Goal: Task Accomplishment & Management: Use online tool/utility

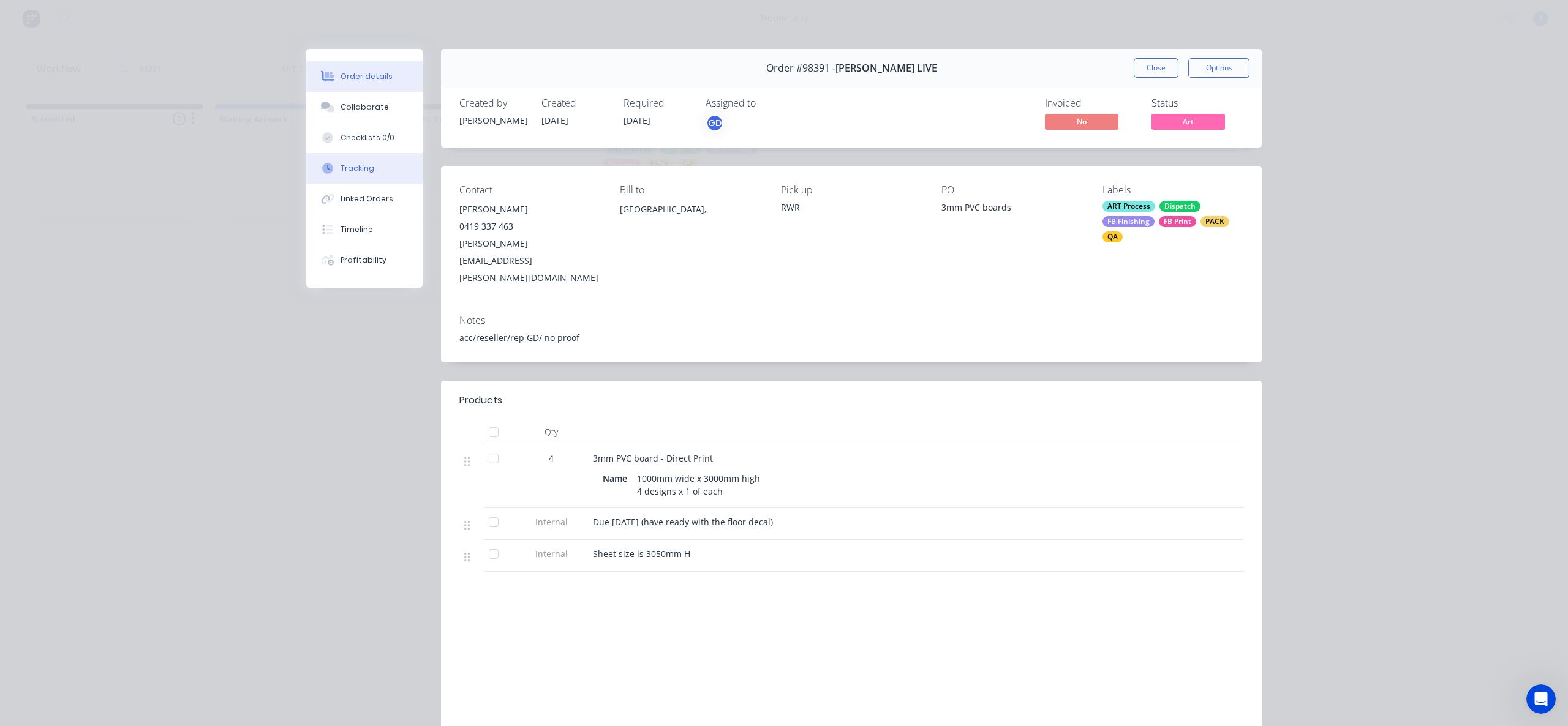
click at [344, 171] on div "Tracking" at bounding box center [357, 169] width 33 height 11
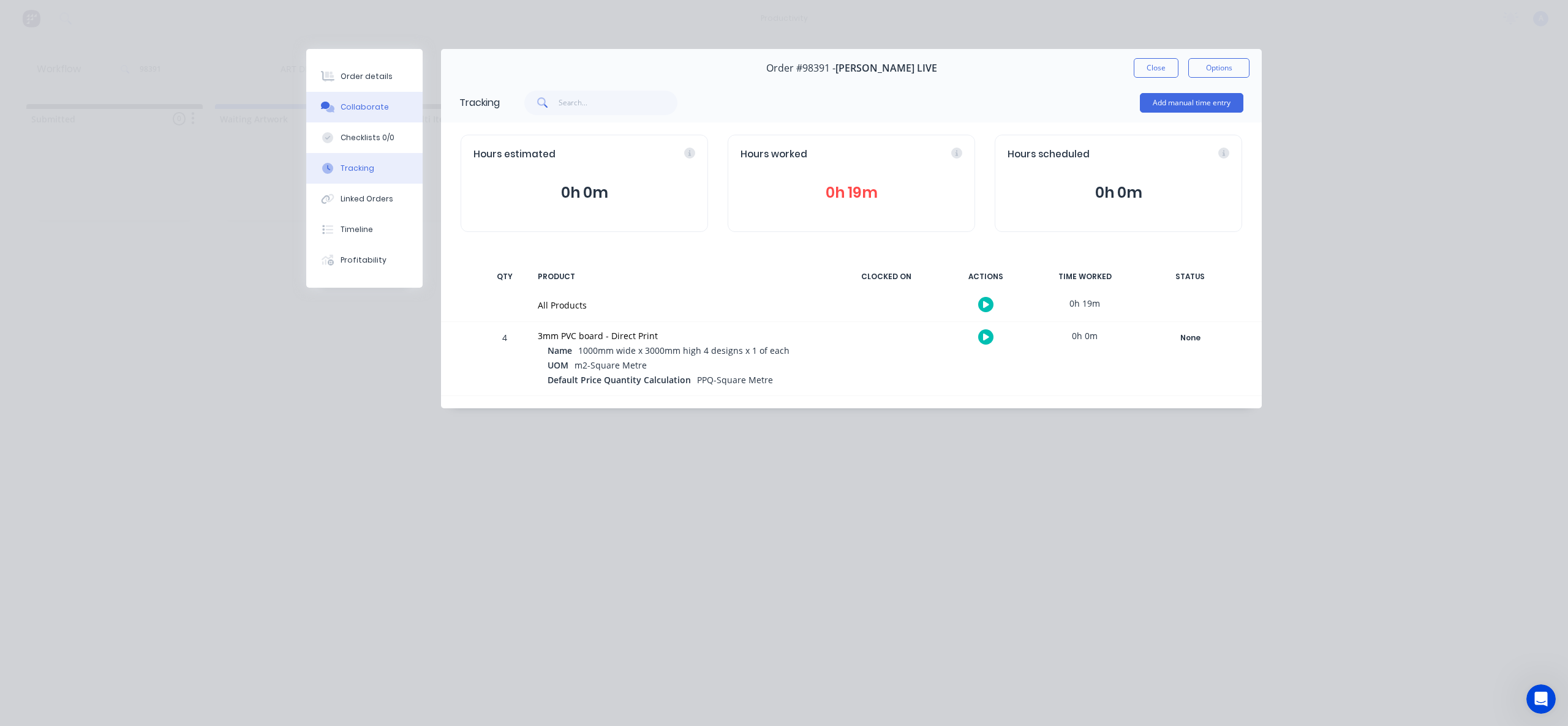
click at [382, 108] on div "Collaborate" at bounding box center [365, 107] width 48 height 11
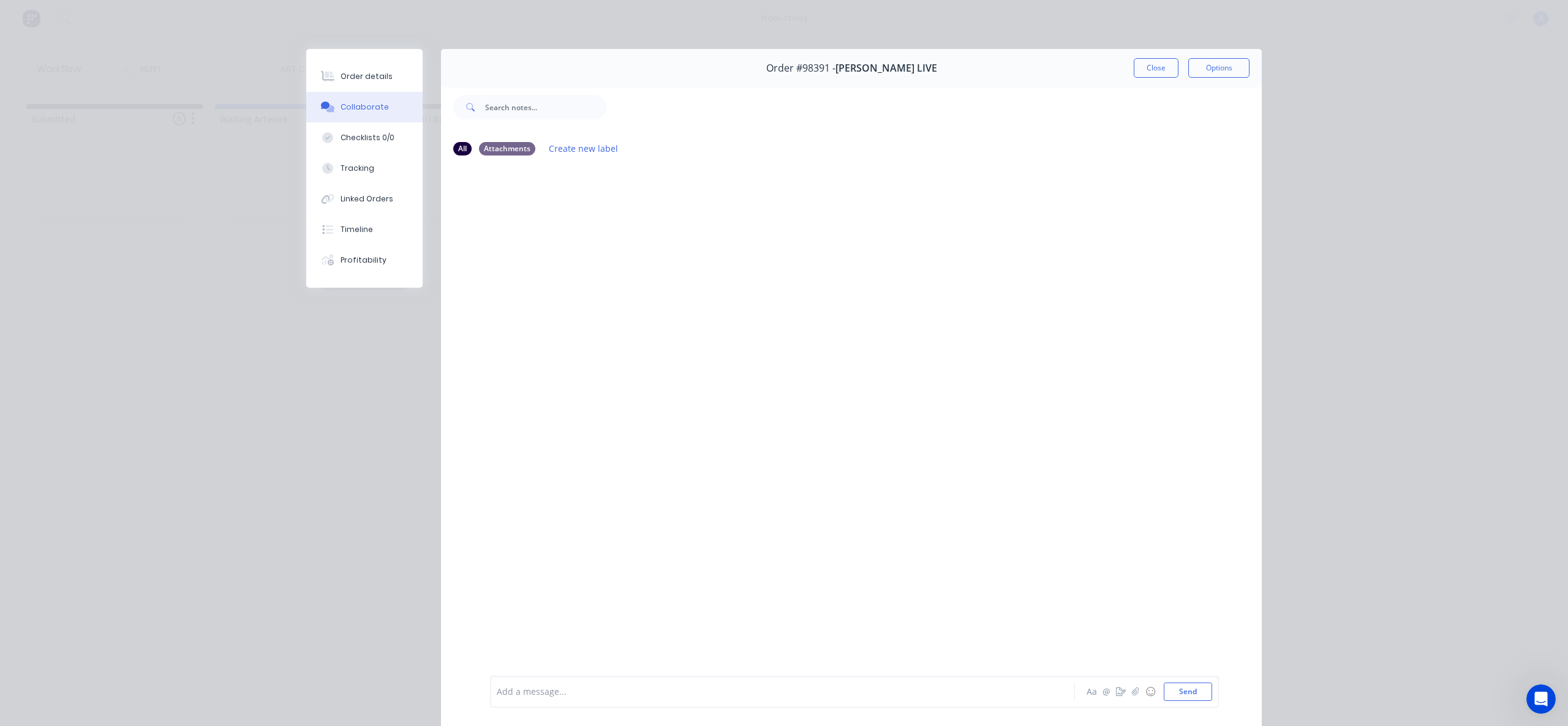
click at [1132, 700] on div "Aa @ ☺ Send" at bounding box center [1147, 691] width 128 height 18
click at [1132, 693] on icon "button" at bounding box center [1135, 692] width 8 height 9
click at [1186, 688] on button "Send" at bounding box center [1188, 691] width 48 height 18
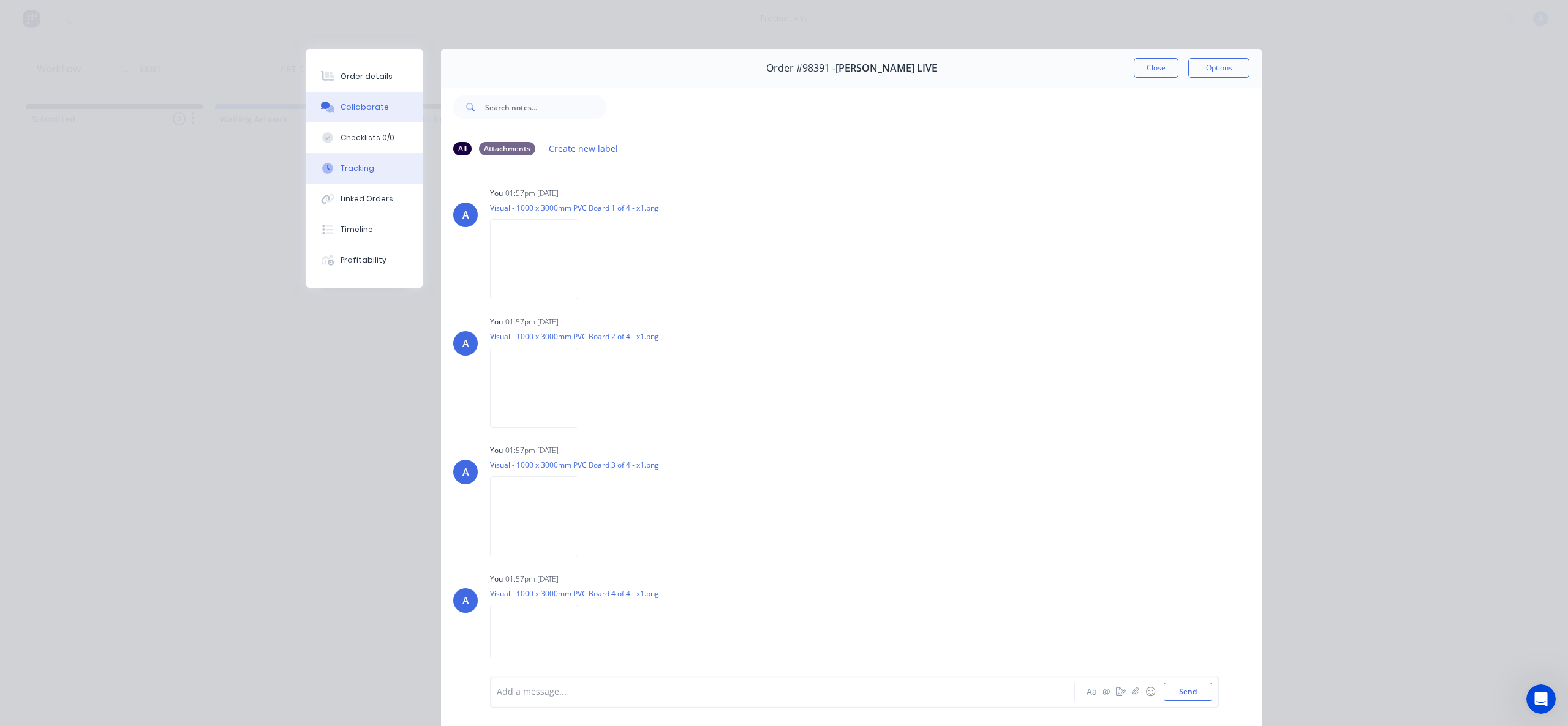
click at [364, 171] on div "Tracking" at bounding box center [357, 169] width 33 height 11
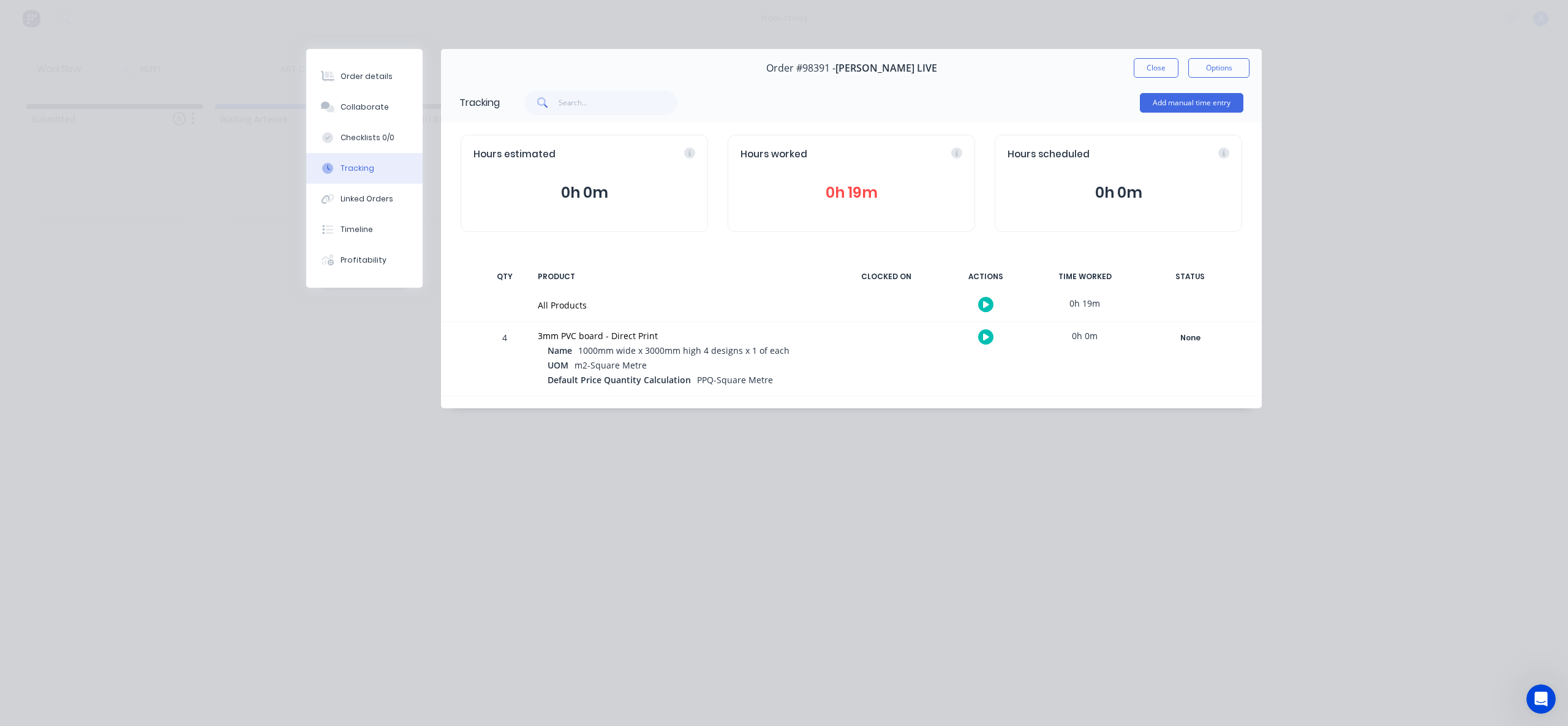
click at [983, 304] on icon "button" at bounding box center [986, 304] width 6 height 7
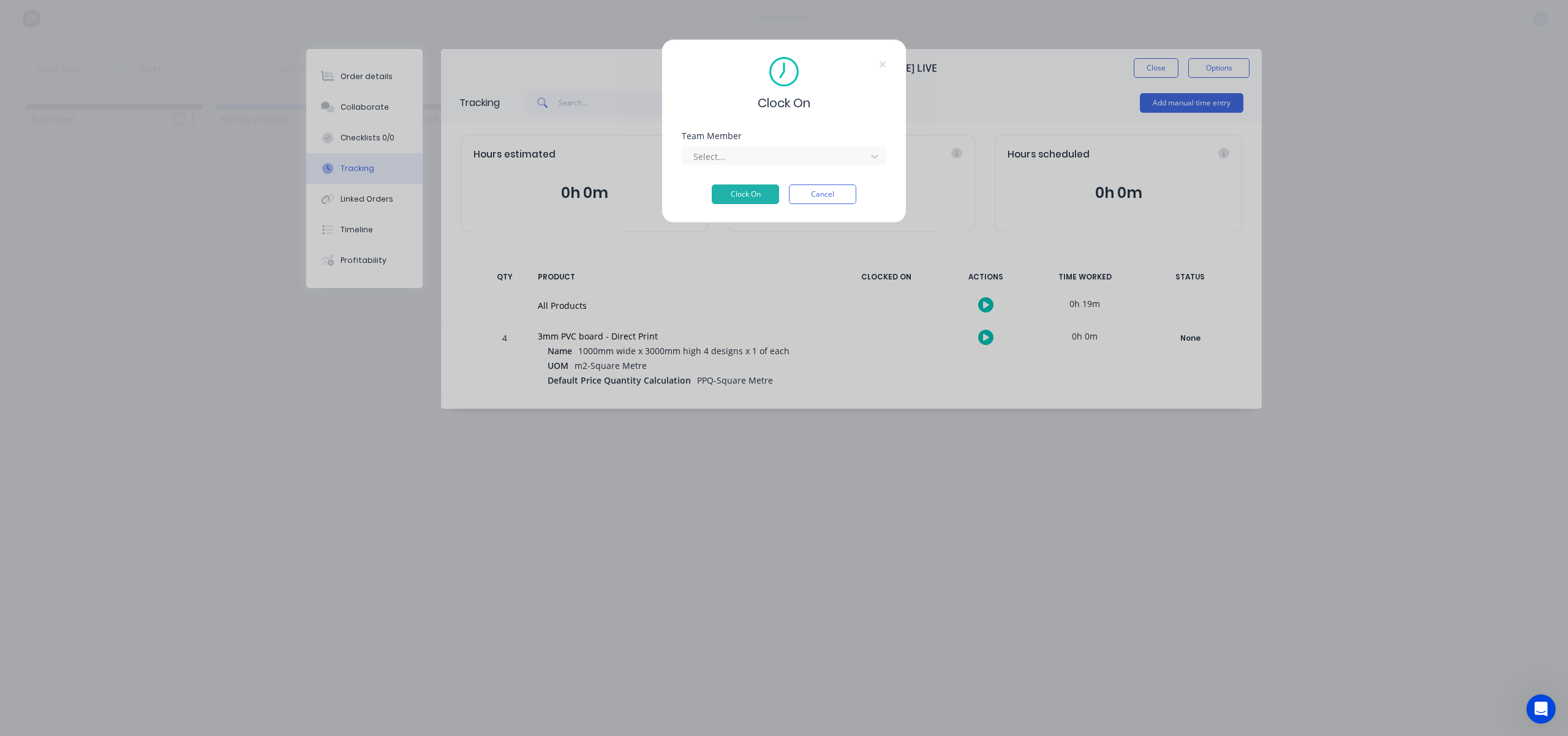
click at [848, 146] on div "Select..." at bounding box center [783, 154] width 205 height 21
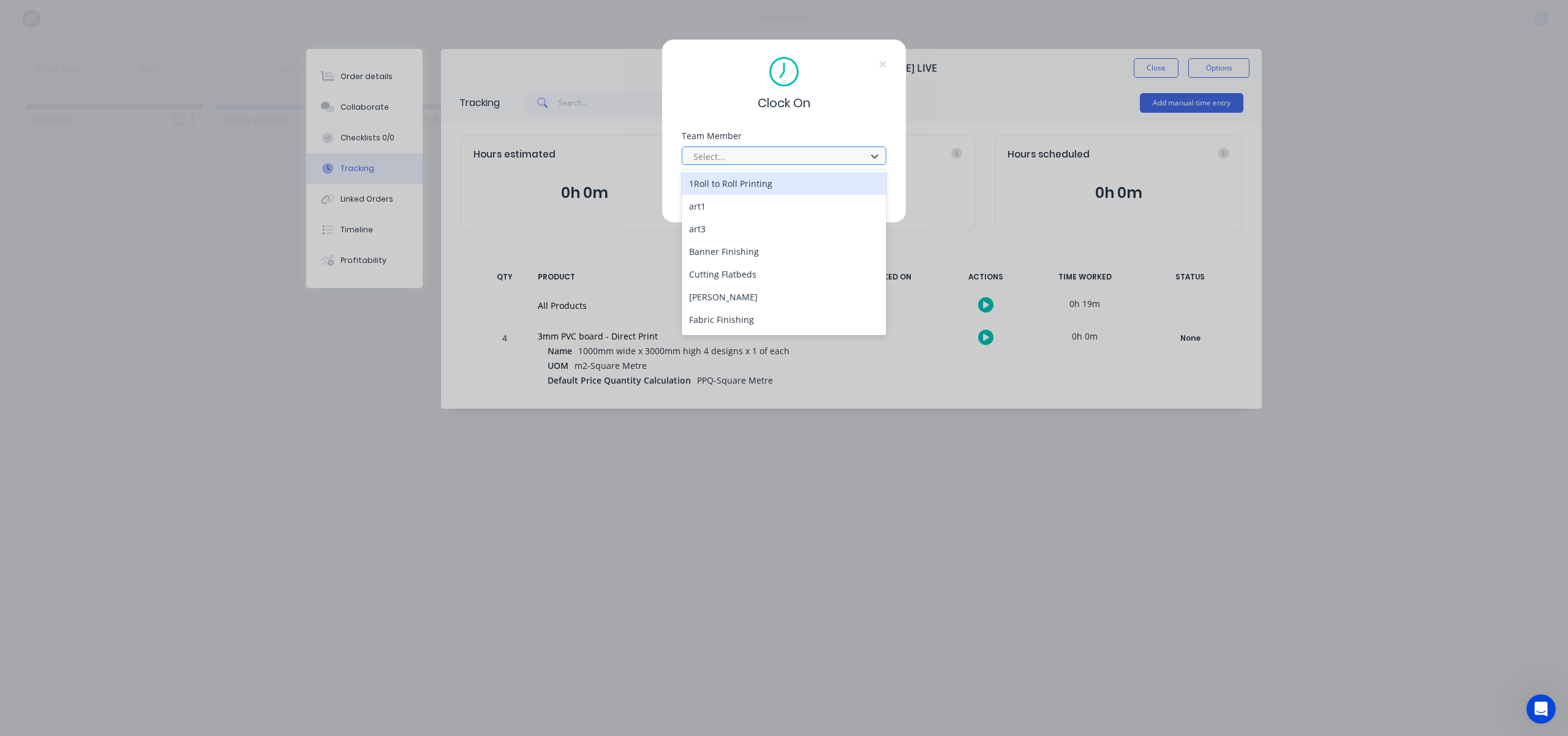
click at [804, 161] on div at bounding box center [776, 156] width 168 height 15
click at [732, 316] on div "[PERSON_NAME]" at bounding box center [783, 321] width 205 height 23
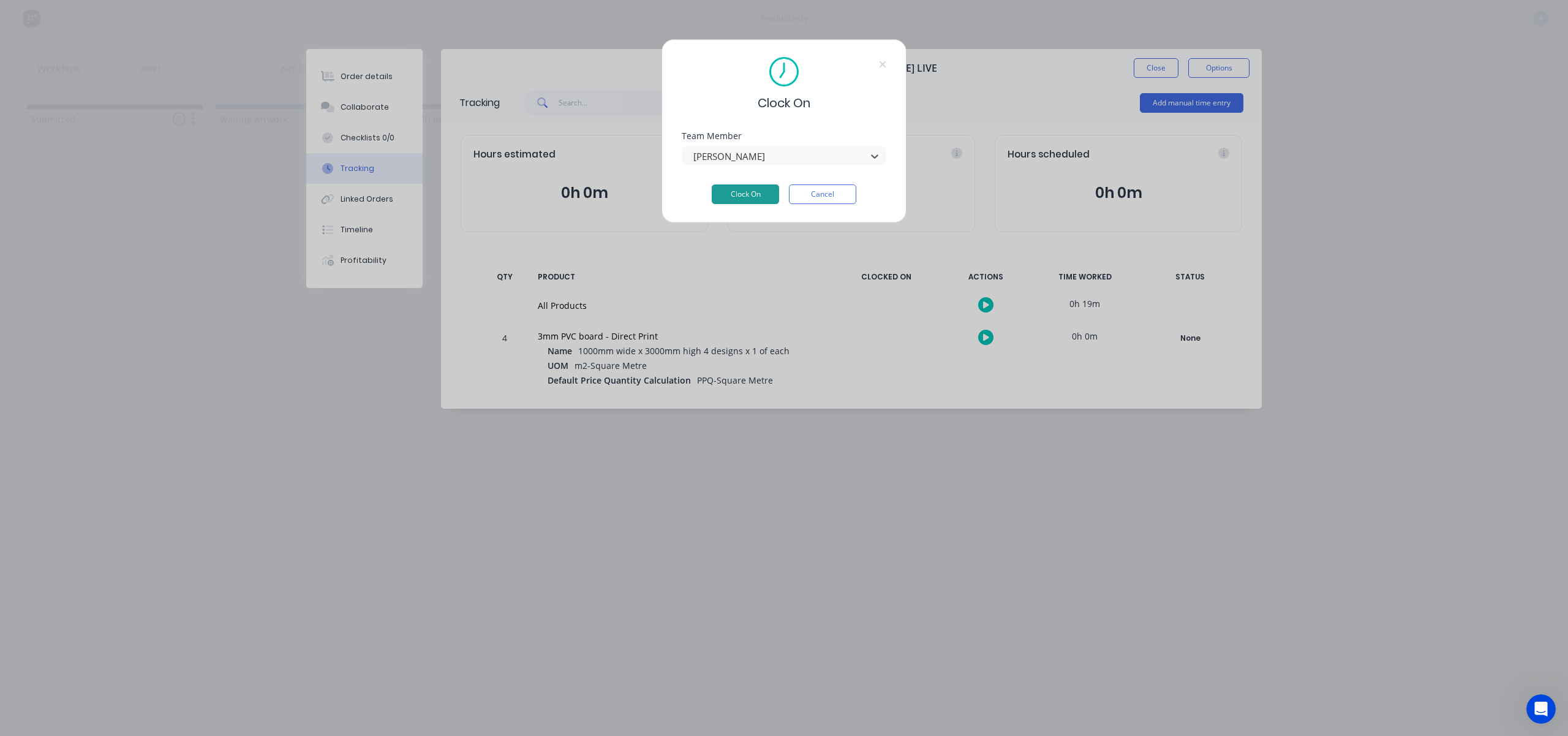
click at [733, 189] on button "Clock On" at bounding box center [745, 194] width 67 height 20
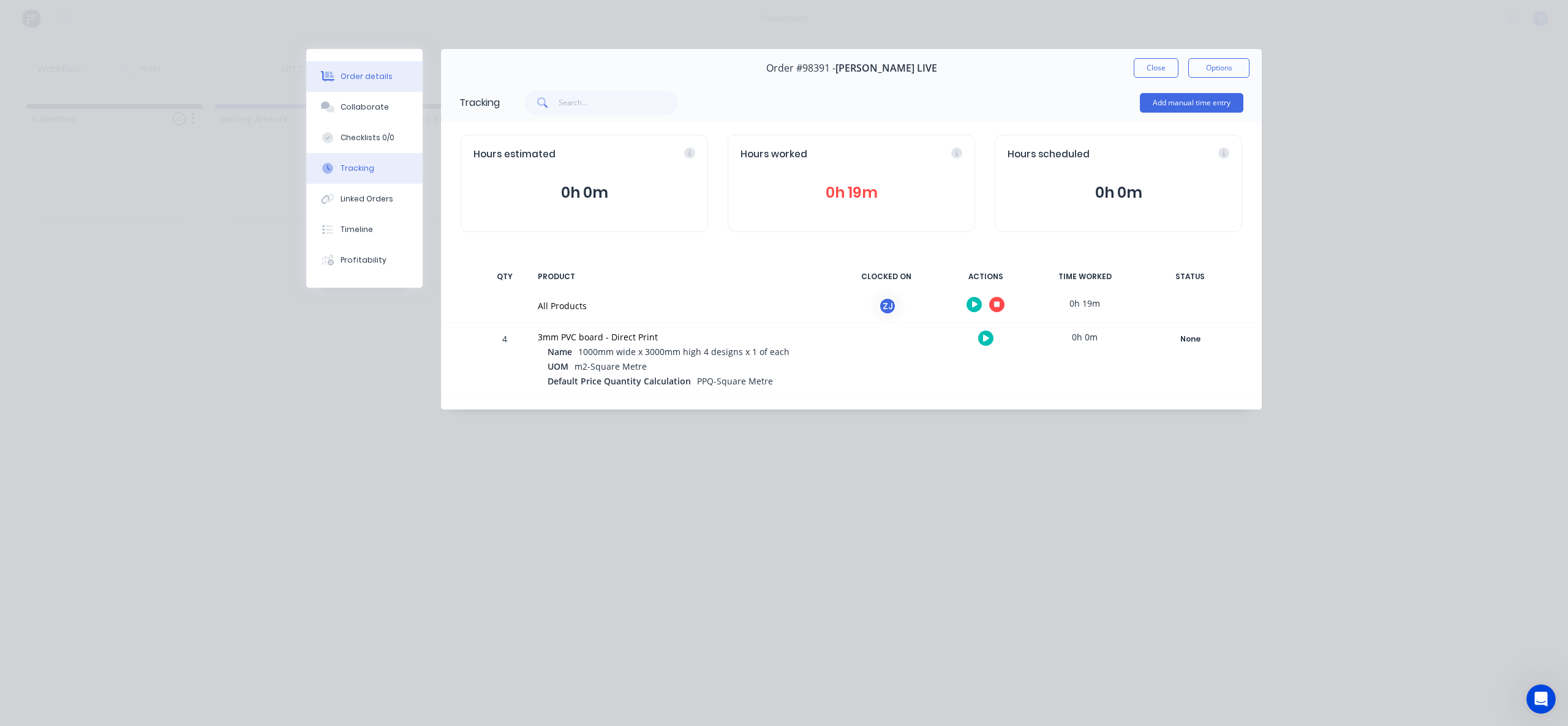
click at [378, 82] on button "Order details" at bounding box center [364, 76] width 116 height 31
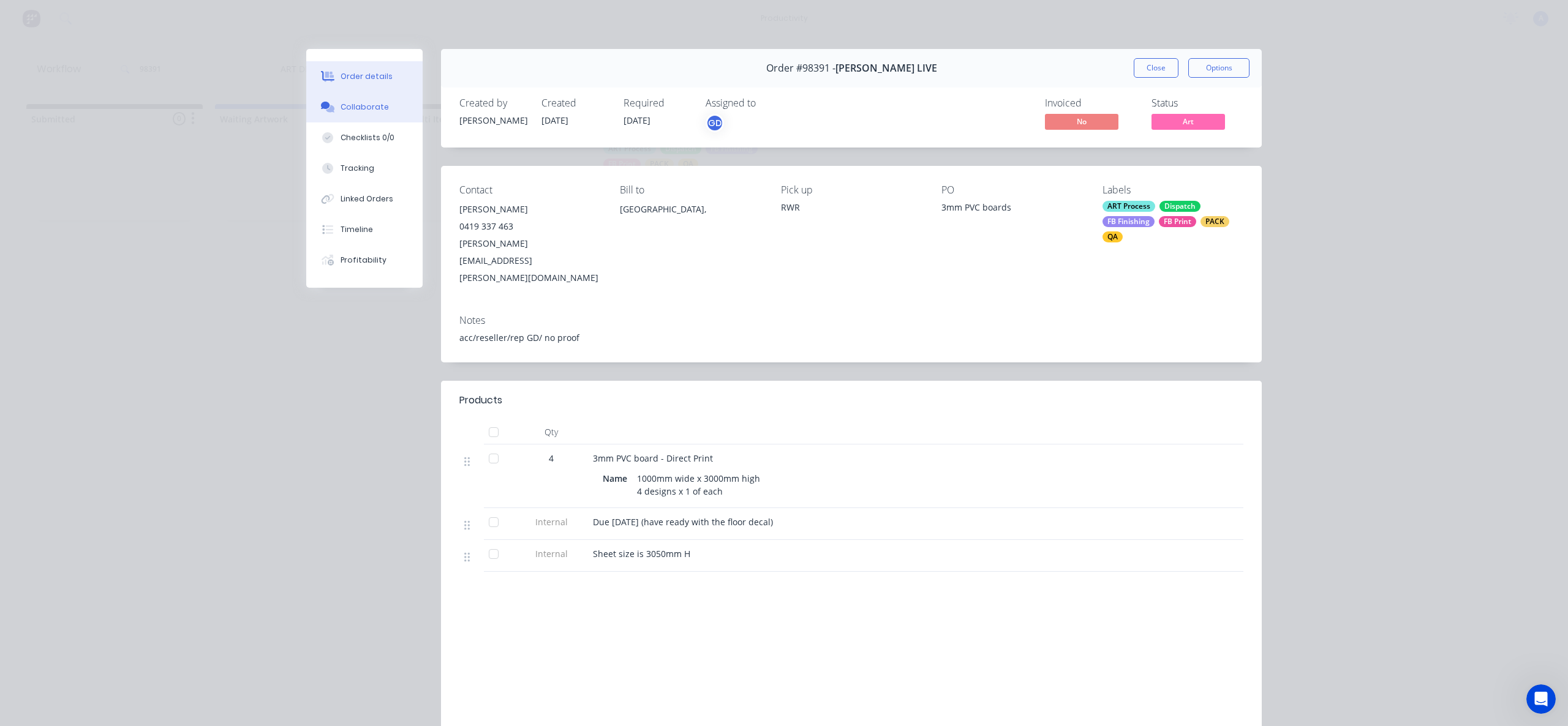
click at [380, 97] on button "Collaborate" at bounding box center [364, 107] width 116 height 31
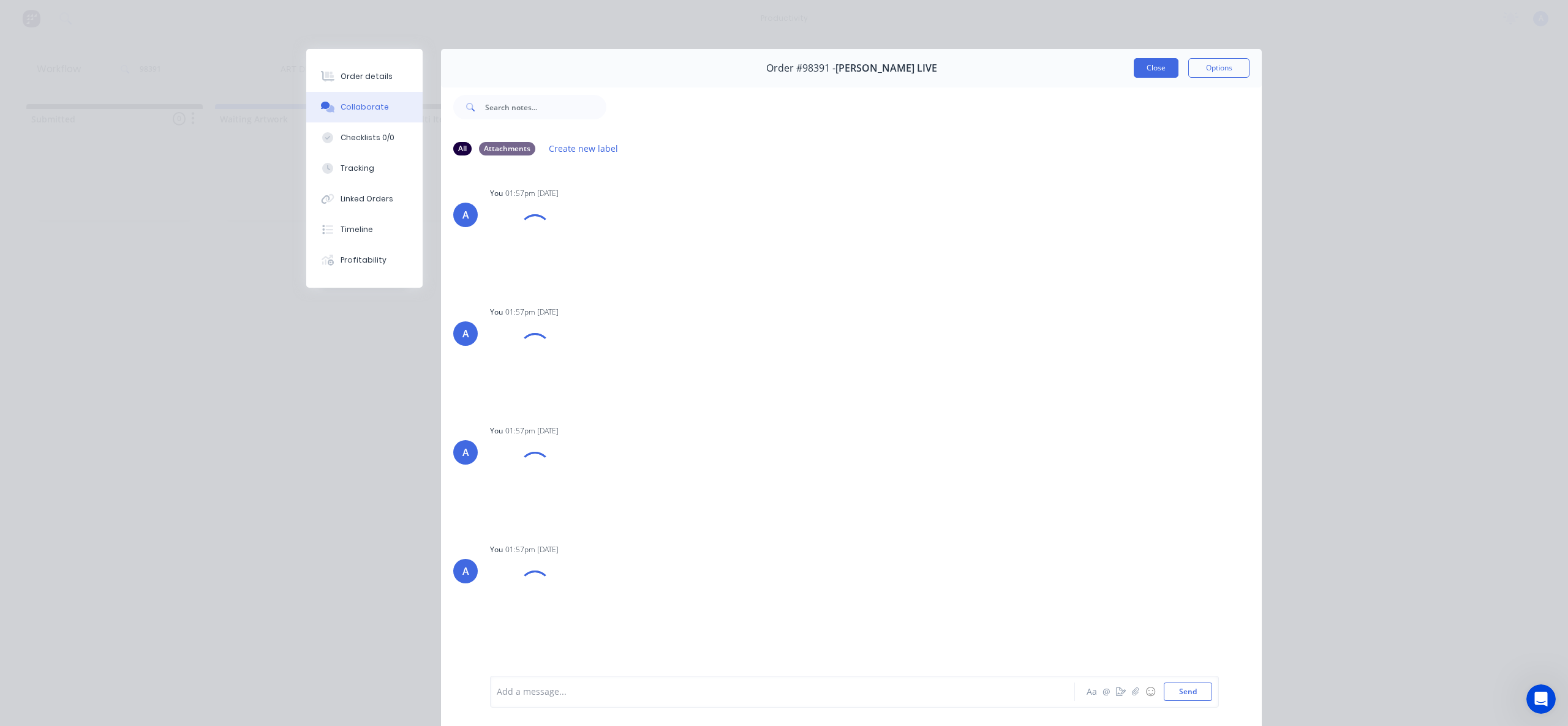
click at [1142, 65] on button "Close" at bounding box center [1156, 67] width 45 height 20
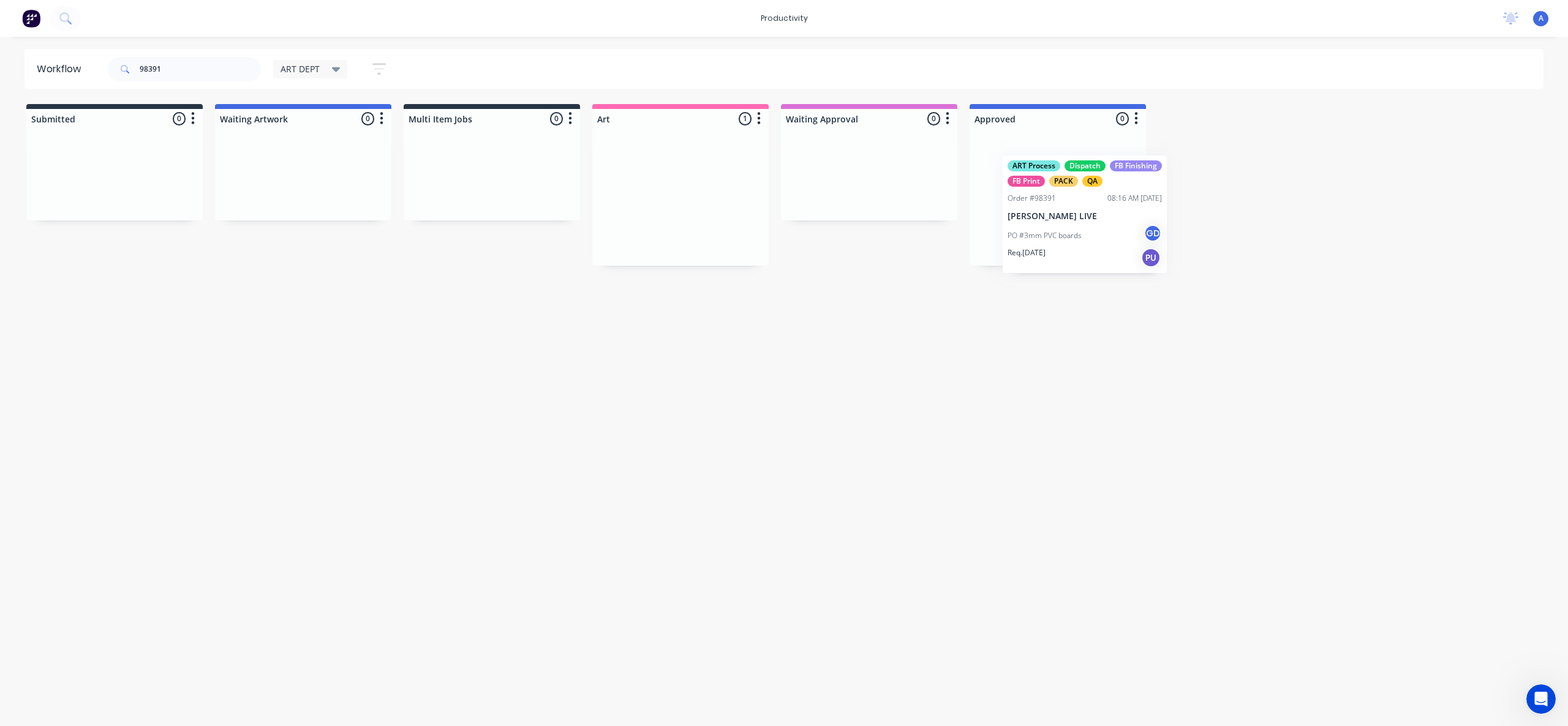
drag, startPoint x: 665, startPoint y: 205, endPoint x: 1076, endPoint y: 222, distance: 411.4
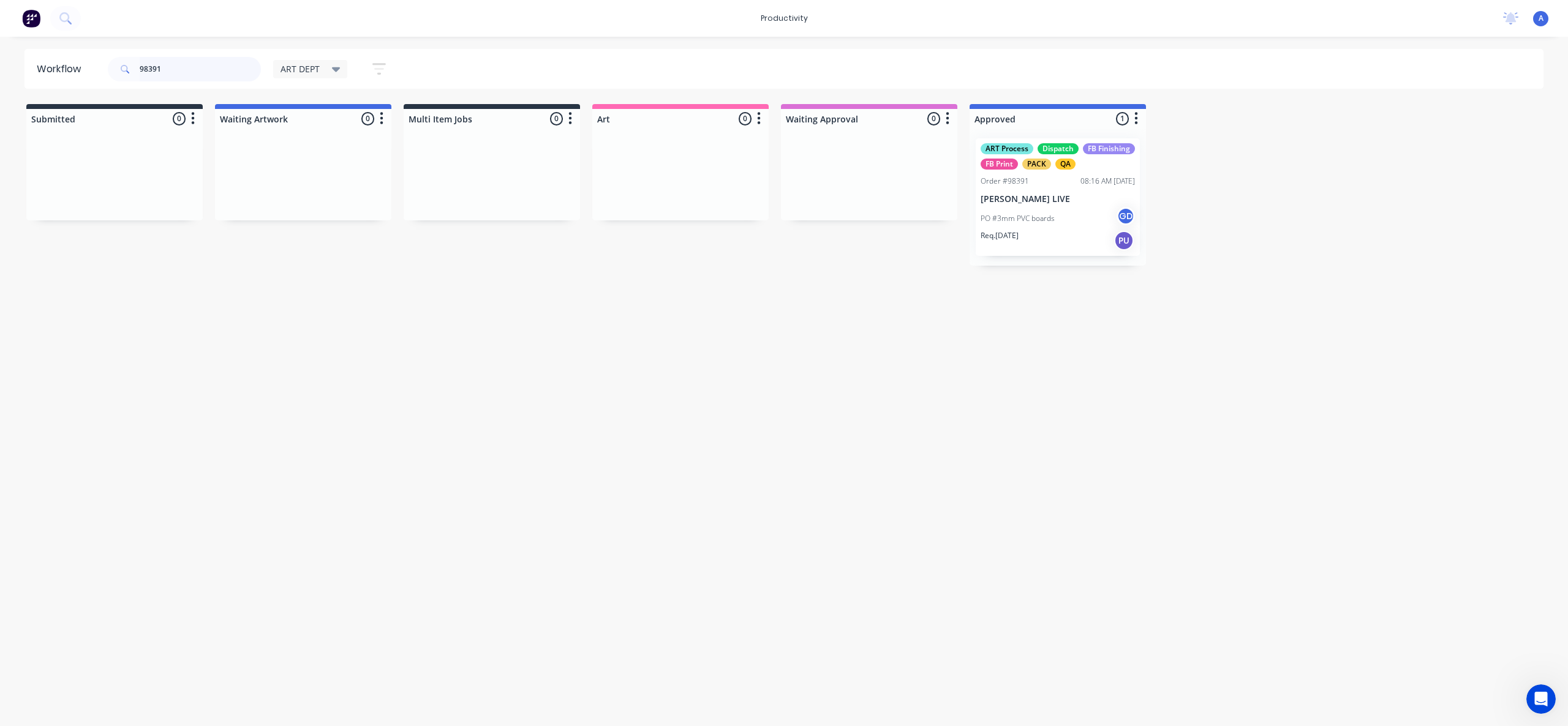
click at [210, 69] on input "98391" at bounding box center [200, 69] width 122 height 25
click at [1068, 190] on div "ART Process Dispatch FB Finishing FB Print PACK QA Order #98391 08:16 AM [DATE]…" at bounding box center [1057, 197] width 164 height 118
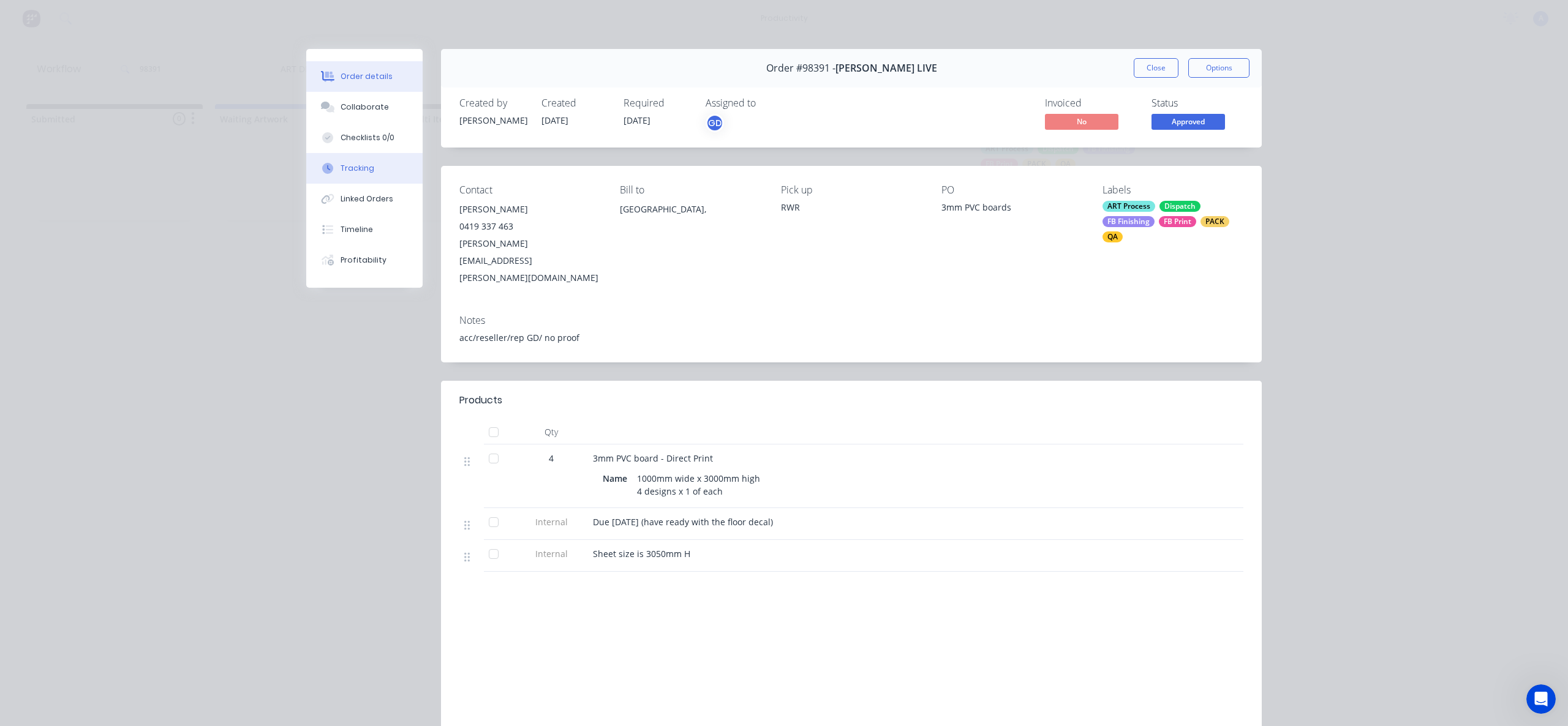
click at [375, 174] on button "Tracking" at bounding box center [364, 168] width 116 height 31
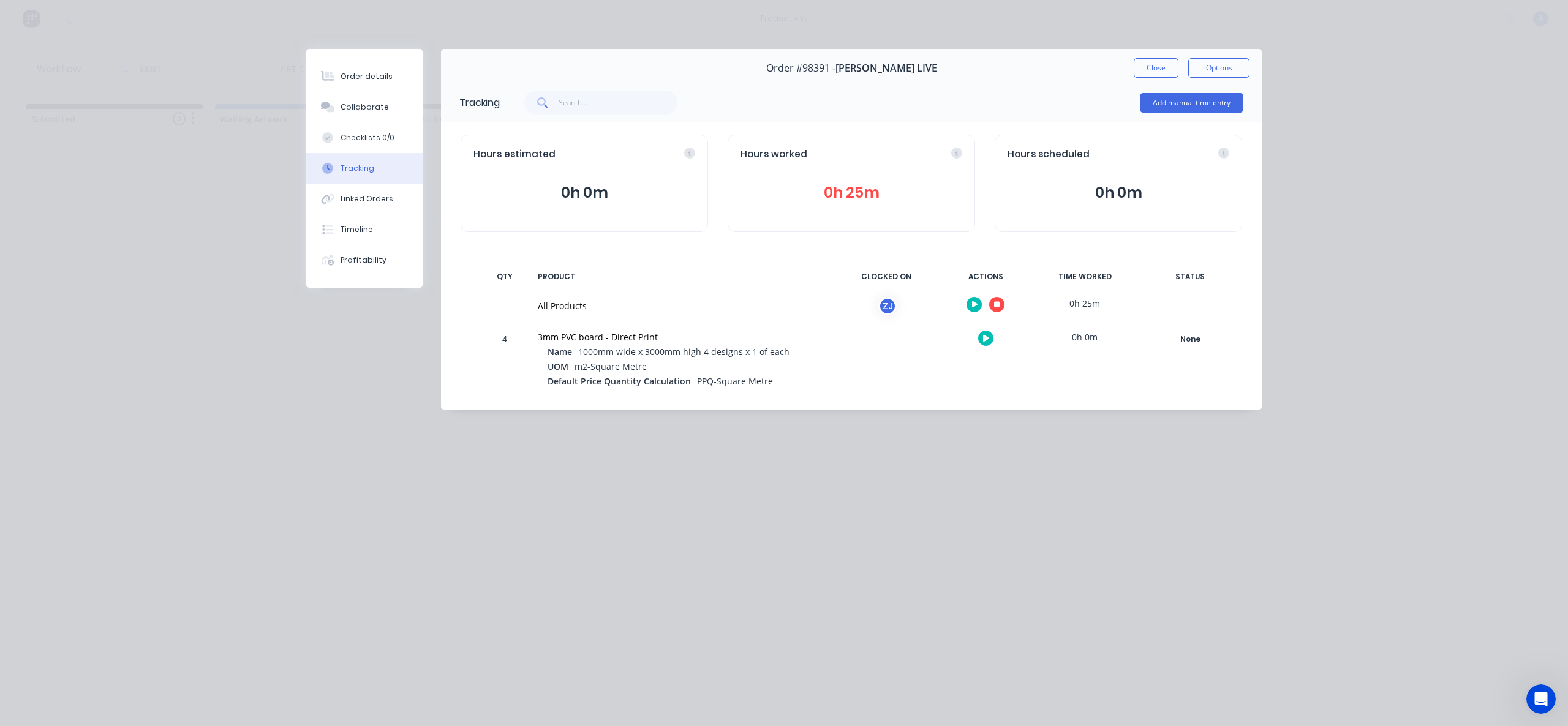
click at [999, 305] on icon "button" at bounding box center [997, 305] width 6 height 6
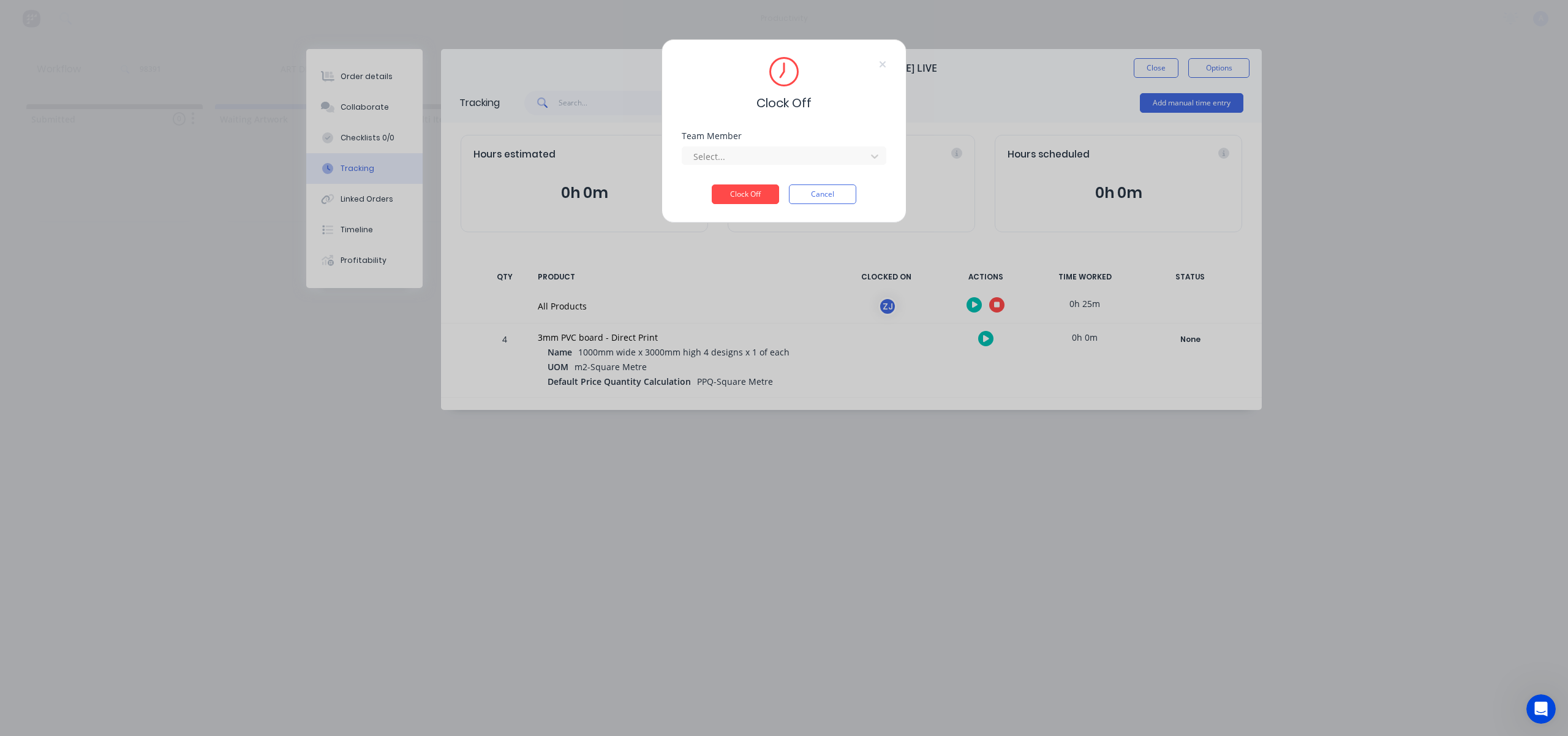
click at [768, 145] on div "Select..." at bounding box center [783, 154] width 205 height 21
click at [762, 156] on div at bounding box center [776, 156] width 168 height 15
click at [754, 178] on div "[PERSON_NAME]" at bounding box center [783, 183] width 205 height 23
click at [756, 185] on button "Clock Off" at bounding box center [745, 194] width 67 height 20
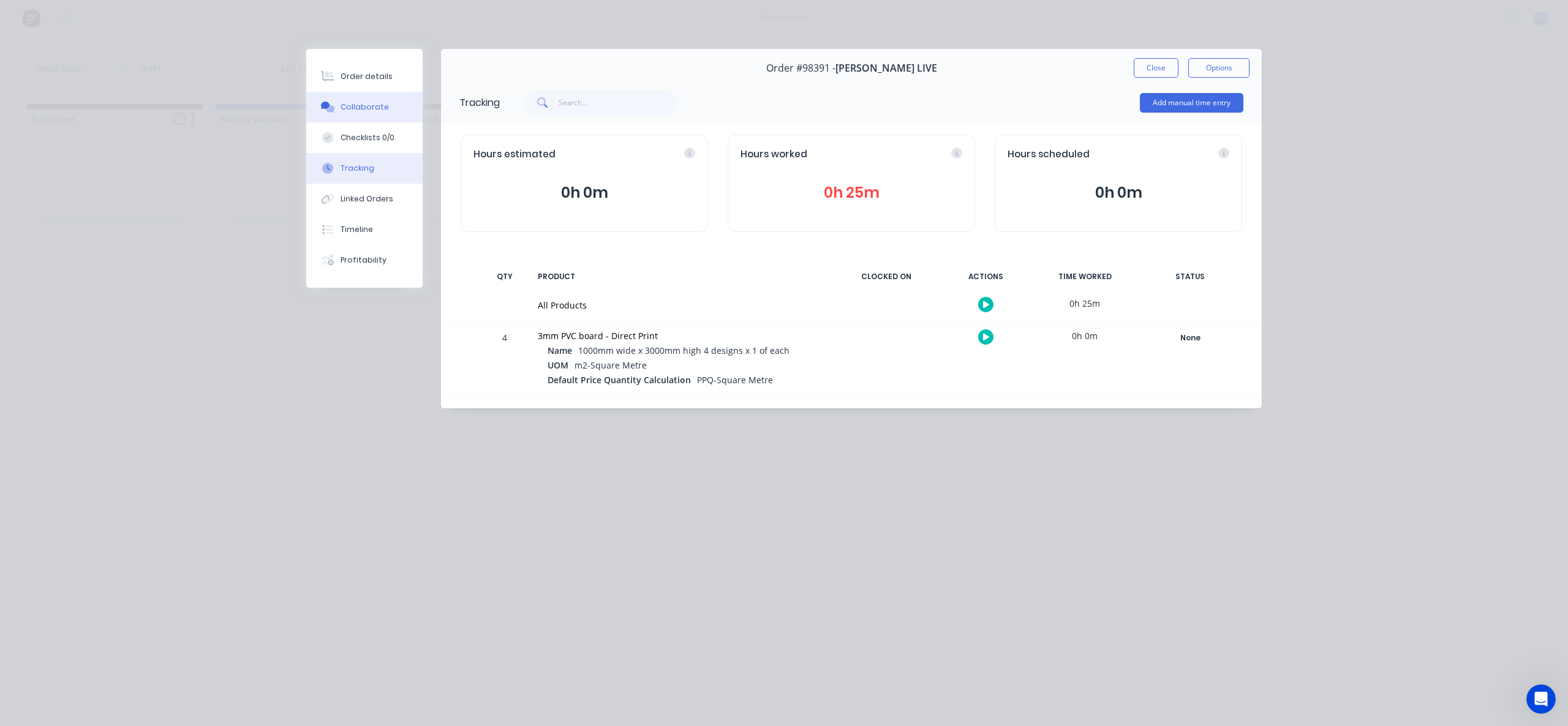
click at [361, 94] on button "Collaborate" at bounding box center [364, 107] width 116 height 31
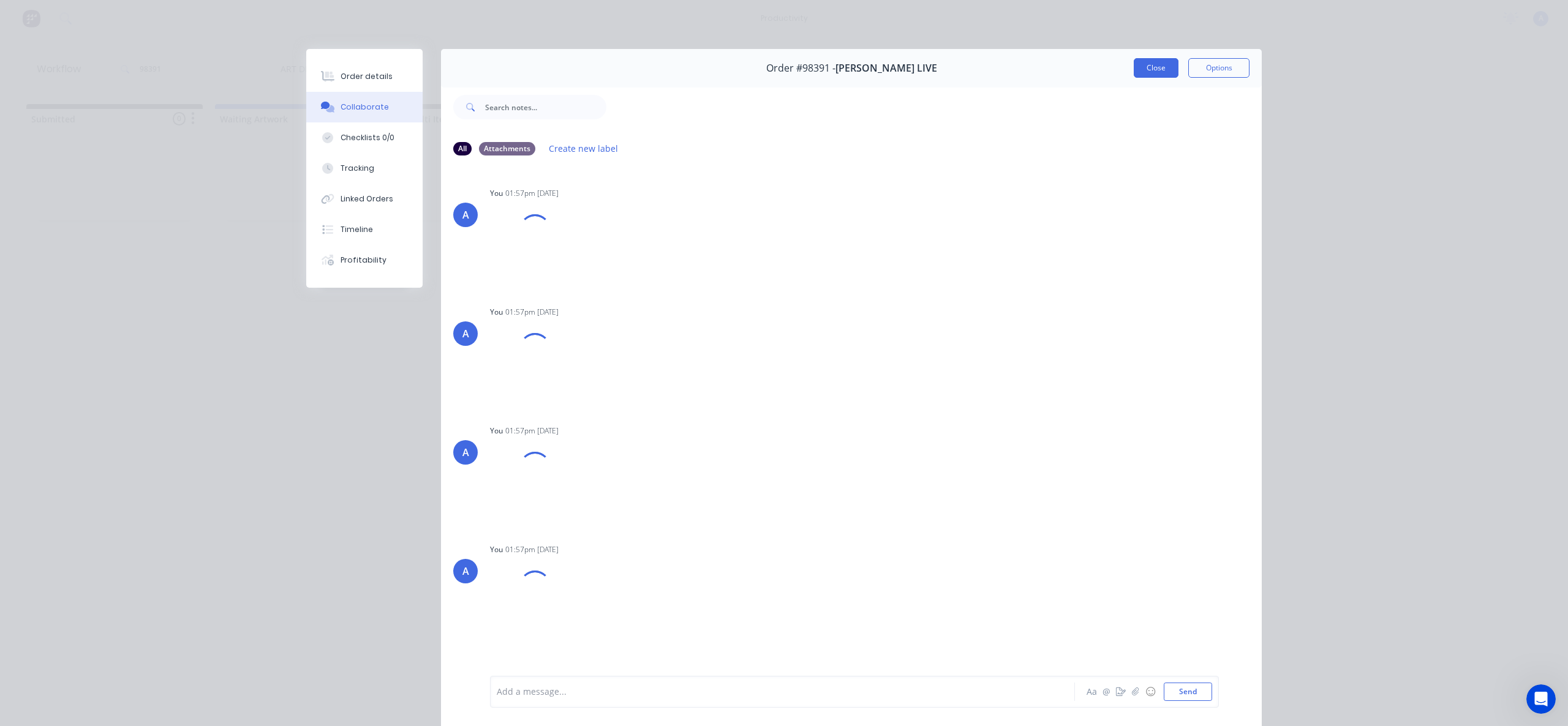
click at [1150, 64] on button "Close" at bounding box center [1156, 67] width 45 height 20
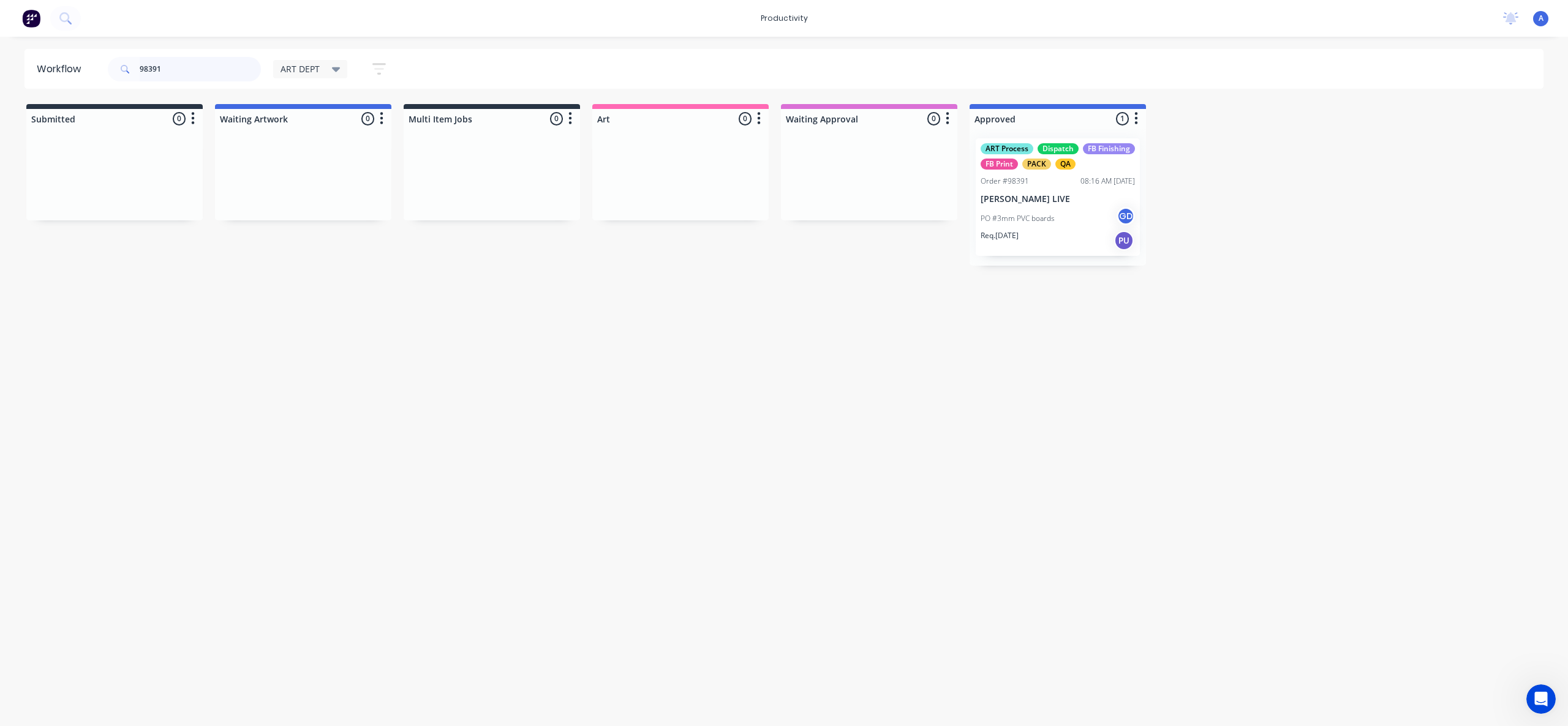
click at [191, 77] on input "98391" at bounding box center [200, 69] width 122 height 25
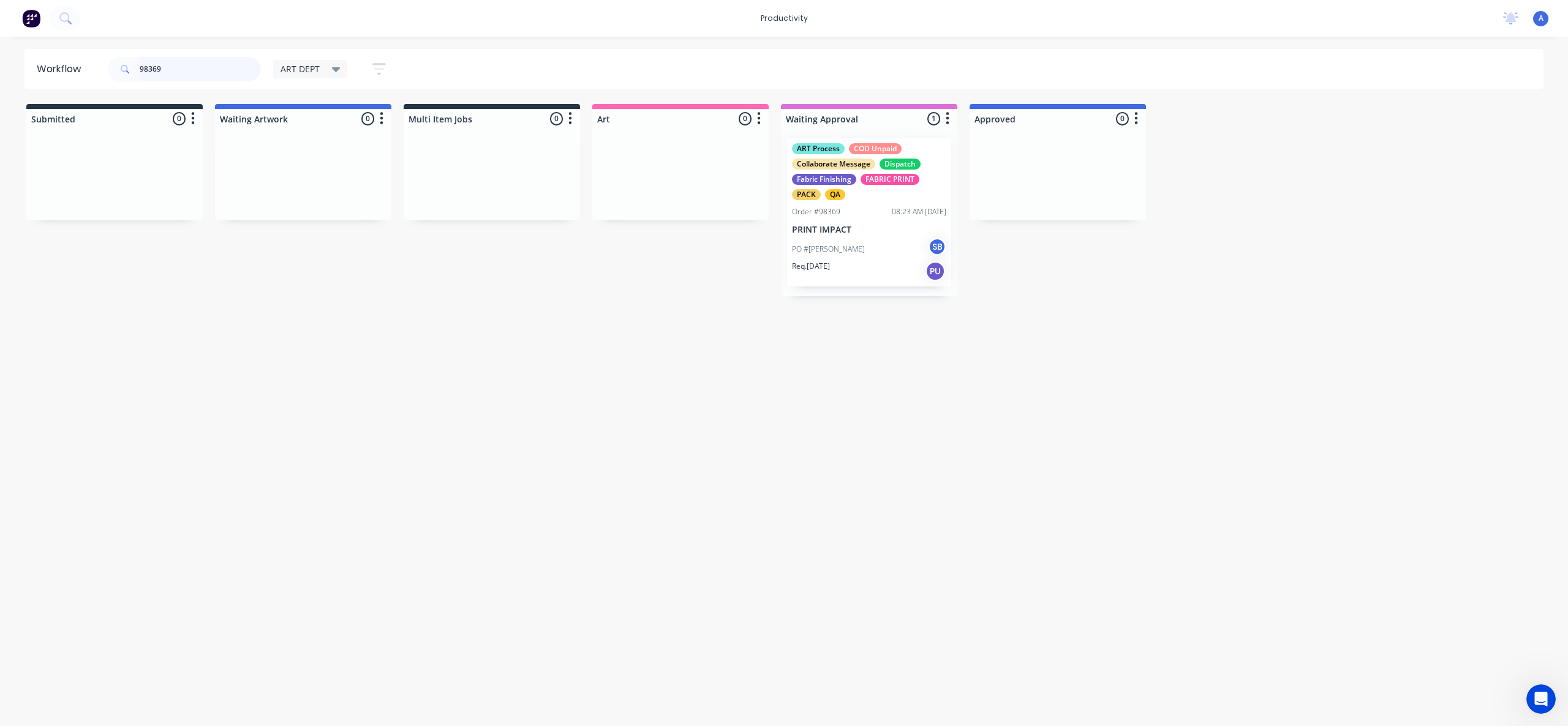
type input "98369"
click at [875, 253] on div "PO #[PERSON_NAME]" at bounding box center [868, 249] width 154 height 23
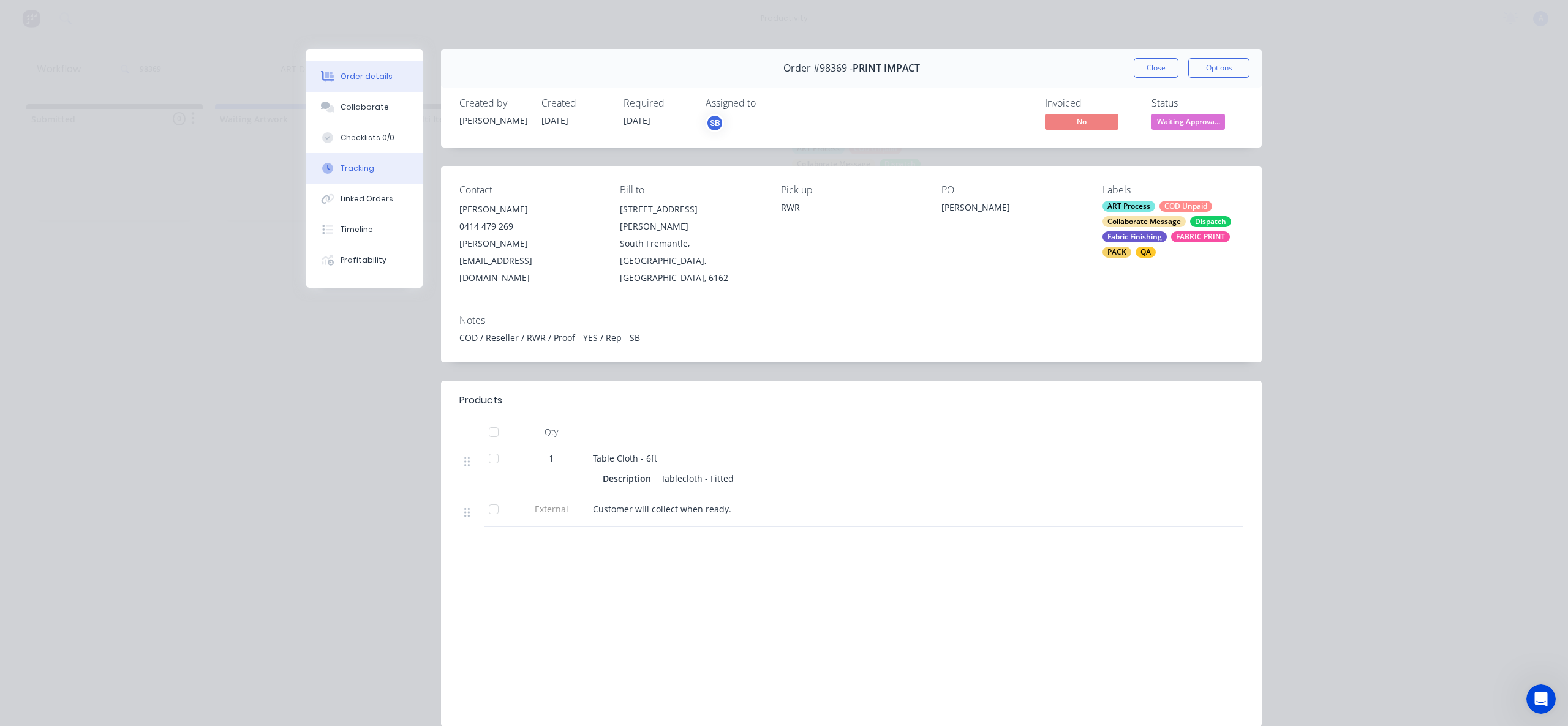
click at [373, 167] on button "Tracking" at bounding box center [364, 168] width 116 height 31
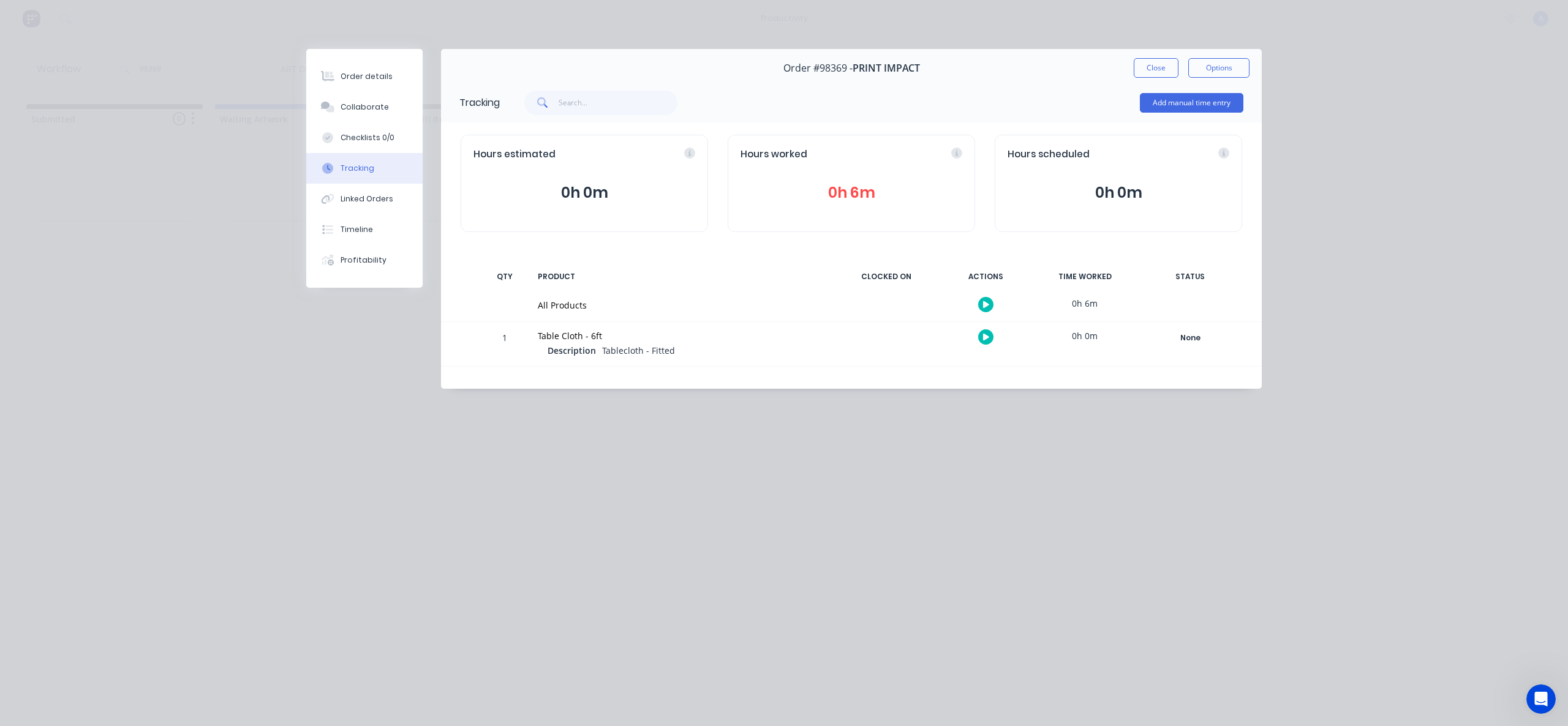
click at [984, 305] on icon "button" at bounding box center [986, 304] width 6 height 7
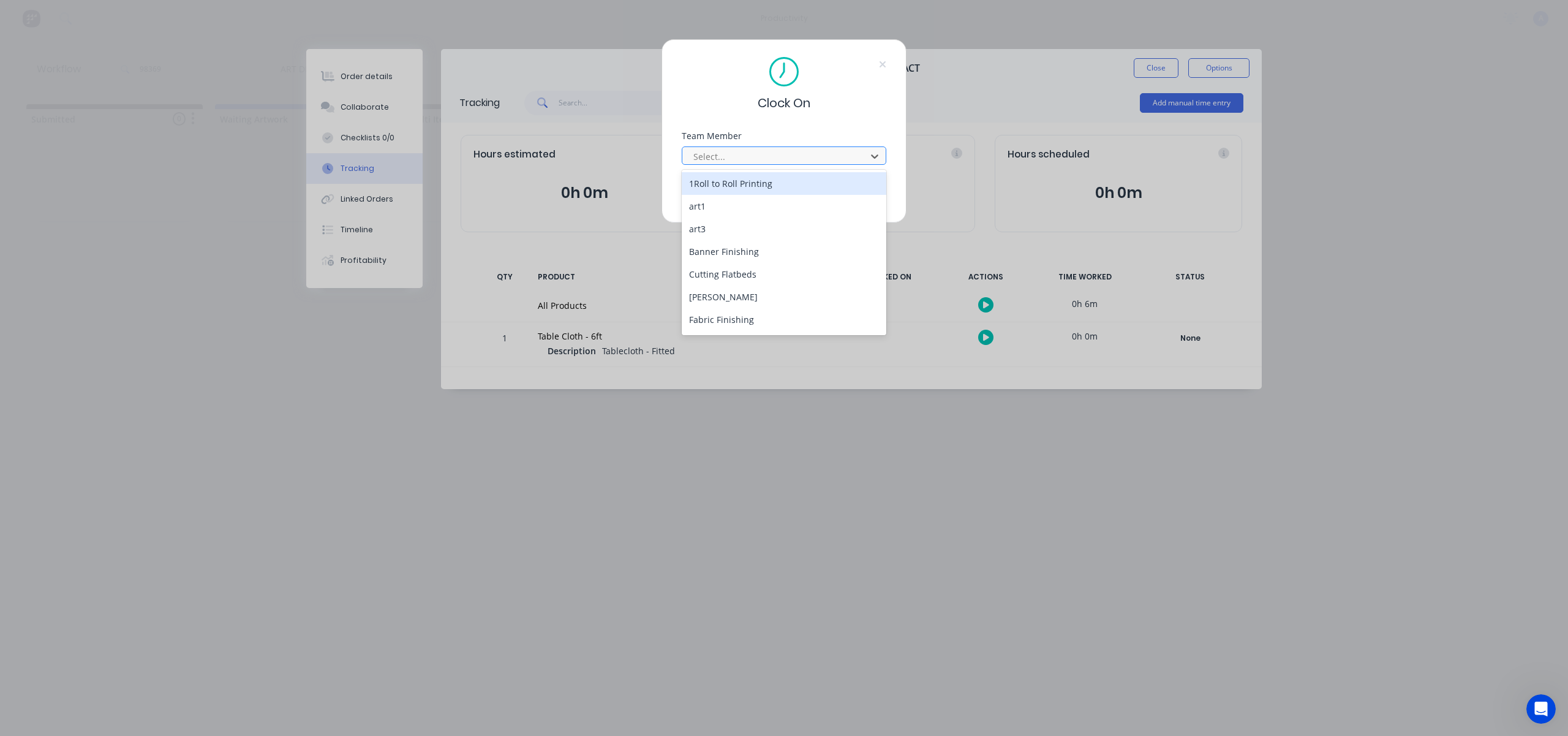
click at [782, 149] on div at bounding box center [776, 156] width 168 height 15
click at [736, 314] on div "[PERSON_NAME]" at bounding box center [783, 321] width 205 height 23
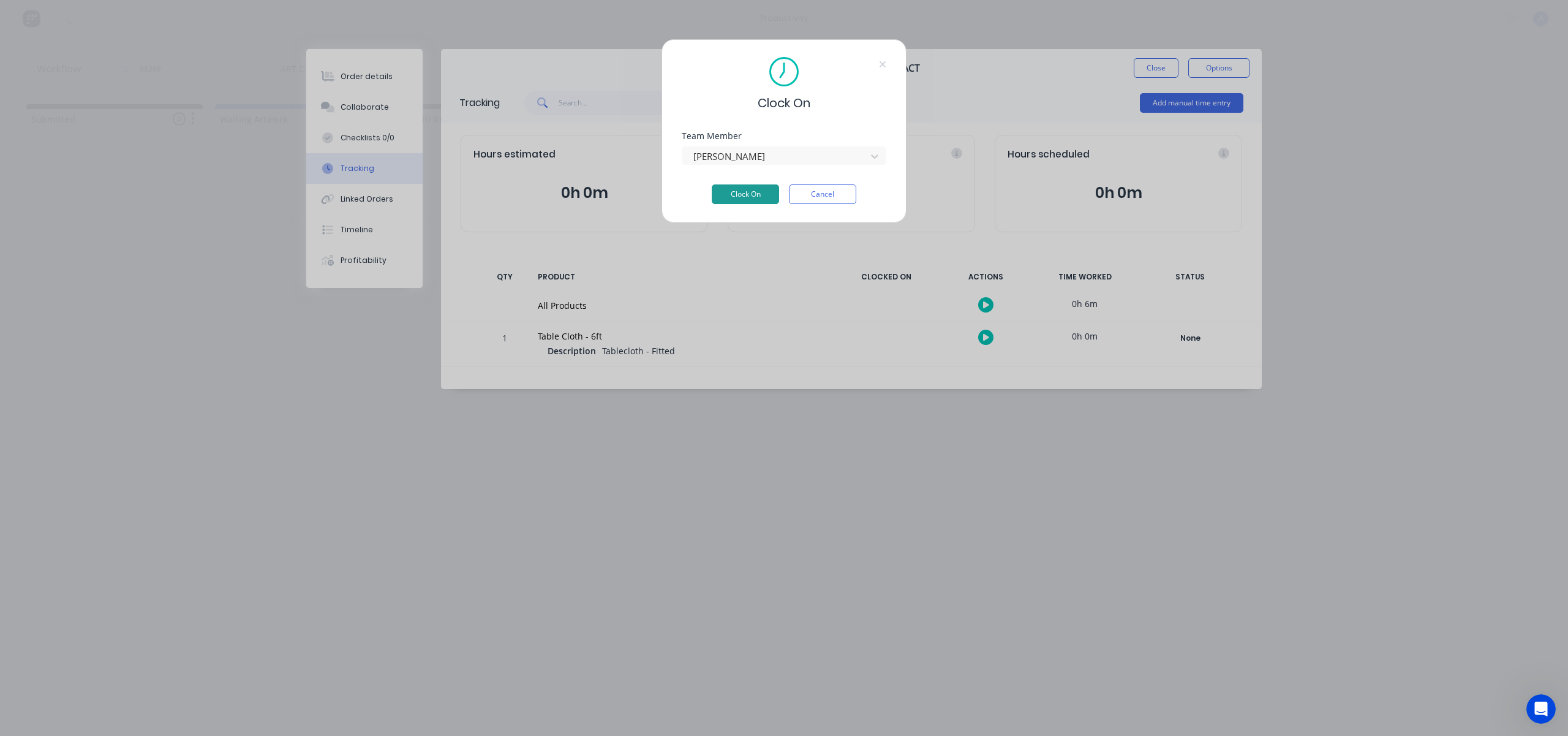
click at [746, 198] on button "Clock On" at bounding box center [745, 194] width 67 height 20
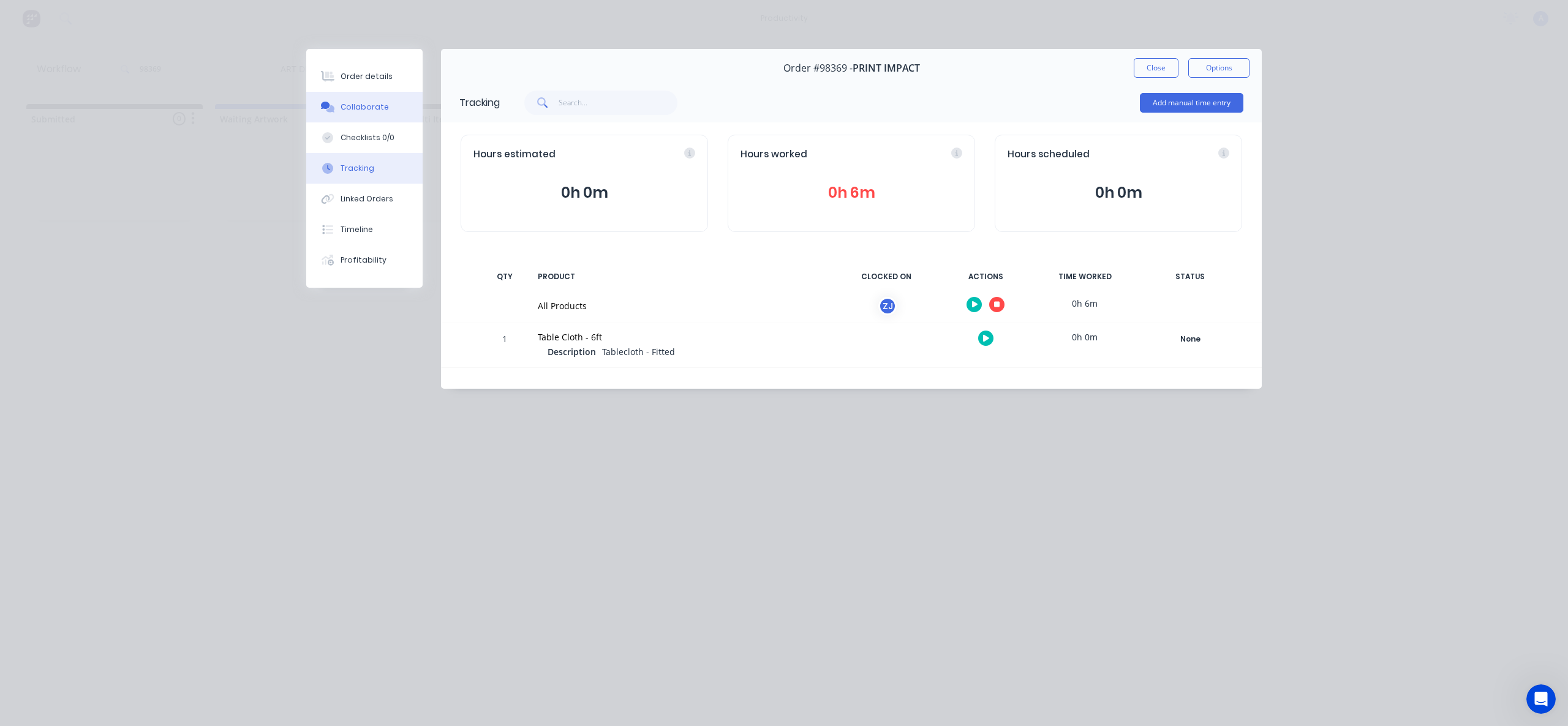
click at [387, 103] on button "Collaborate" at bounding box center [364, 107] width 116 height 31
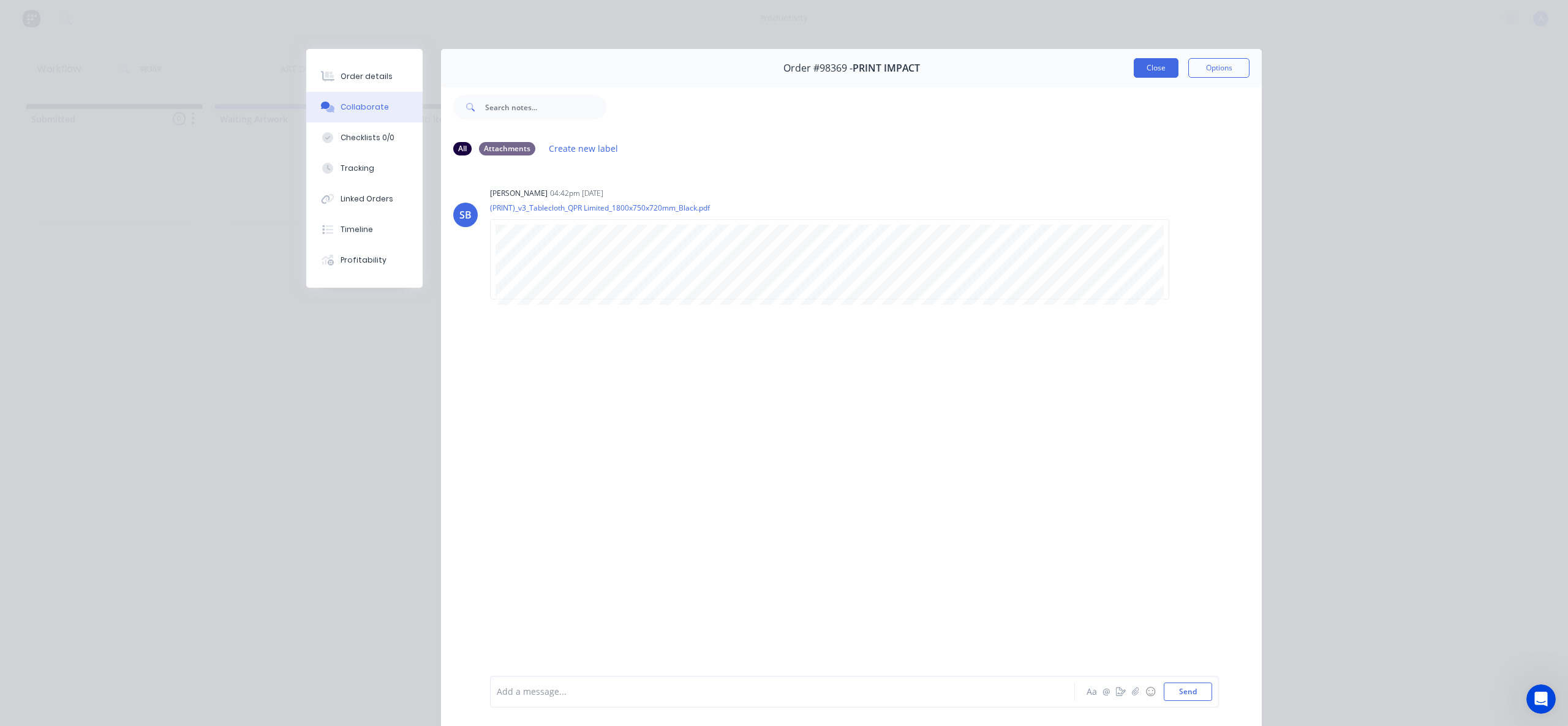
click at [1156, 67] on button "Close" at bounding box center [1156, 67] width 45 height 20
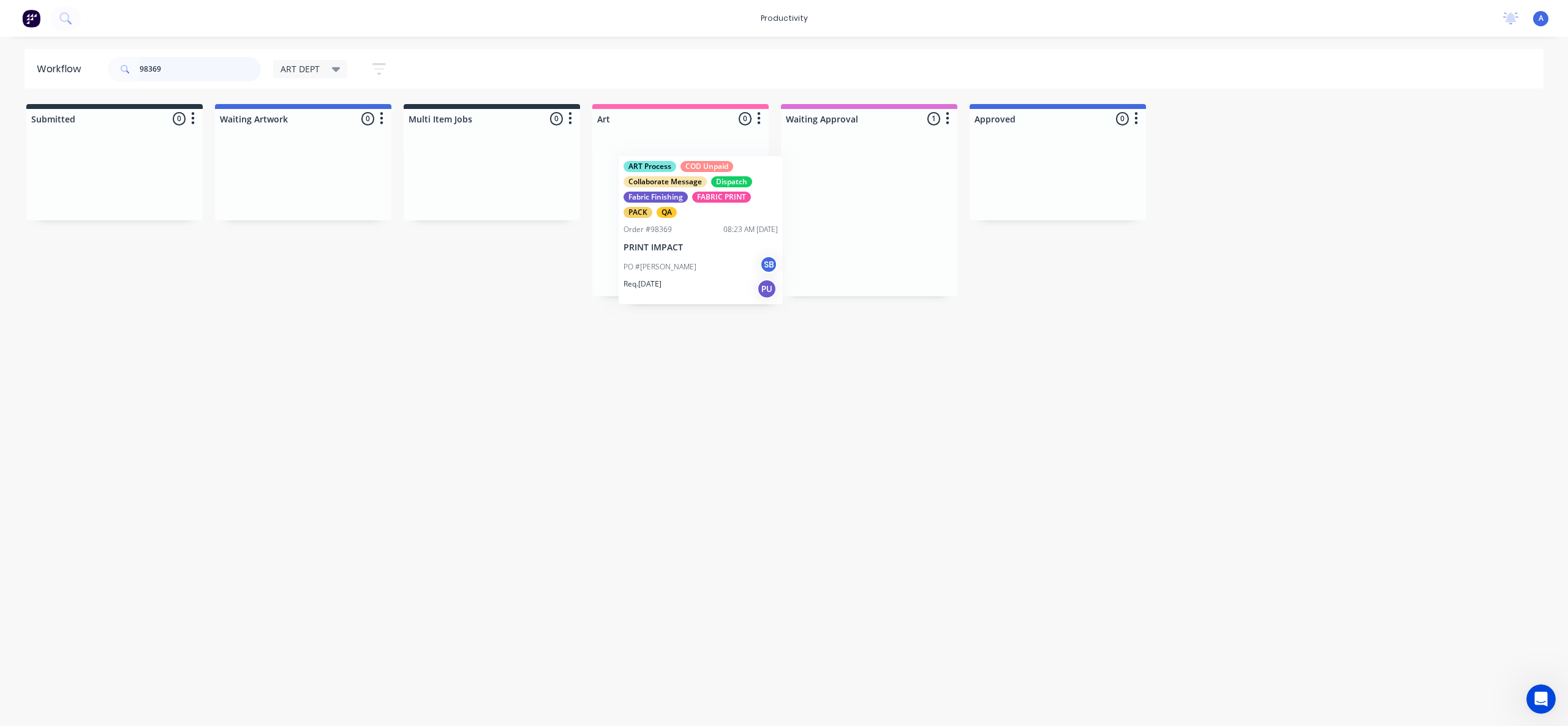
drag, startPoint x: 897, startPoint y: 193, endPoint x: 680, endPoint y: 286, distance: 236.1
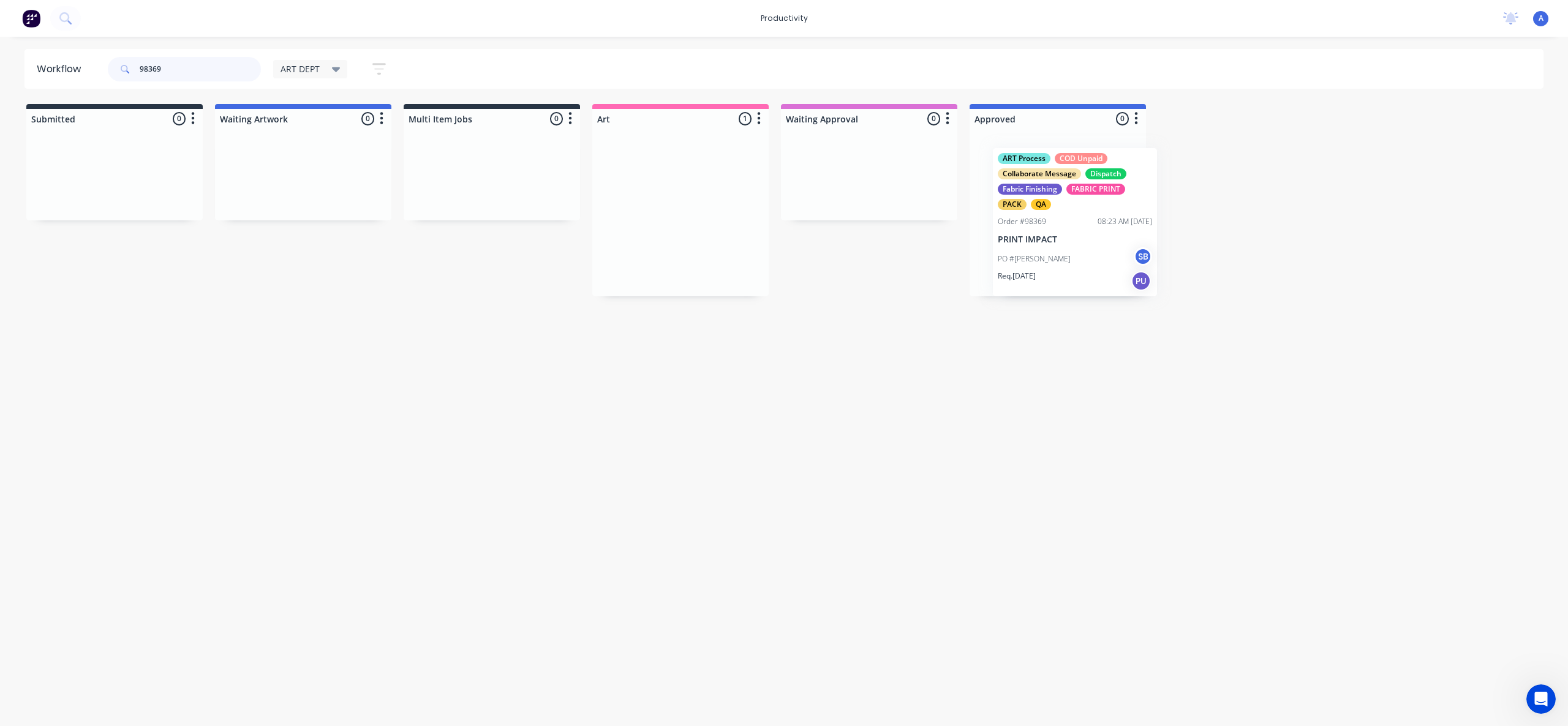
drag, startPoint x: 662, startPoint y: 249, endPoint x: 1088, endPoint y: 251, distance: 426.0
click at [1089, 250] on div "PO #[PERSON_NAME]" at bounding box center [1057, 249] width 154 height 23
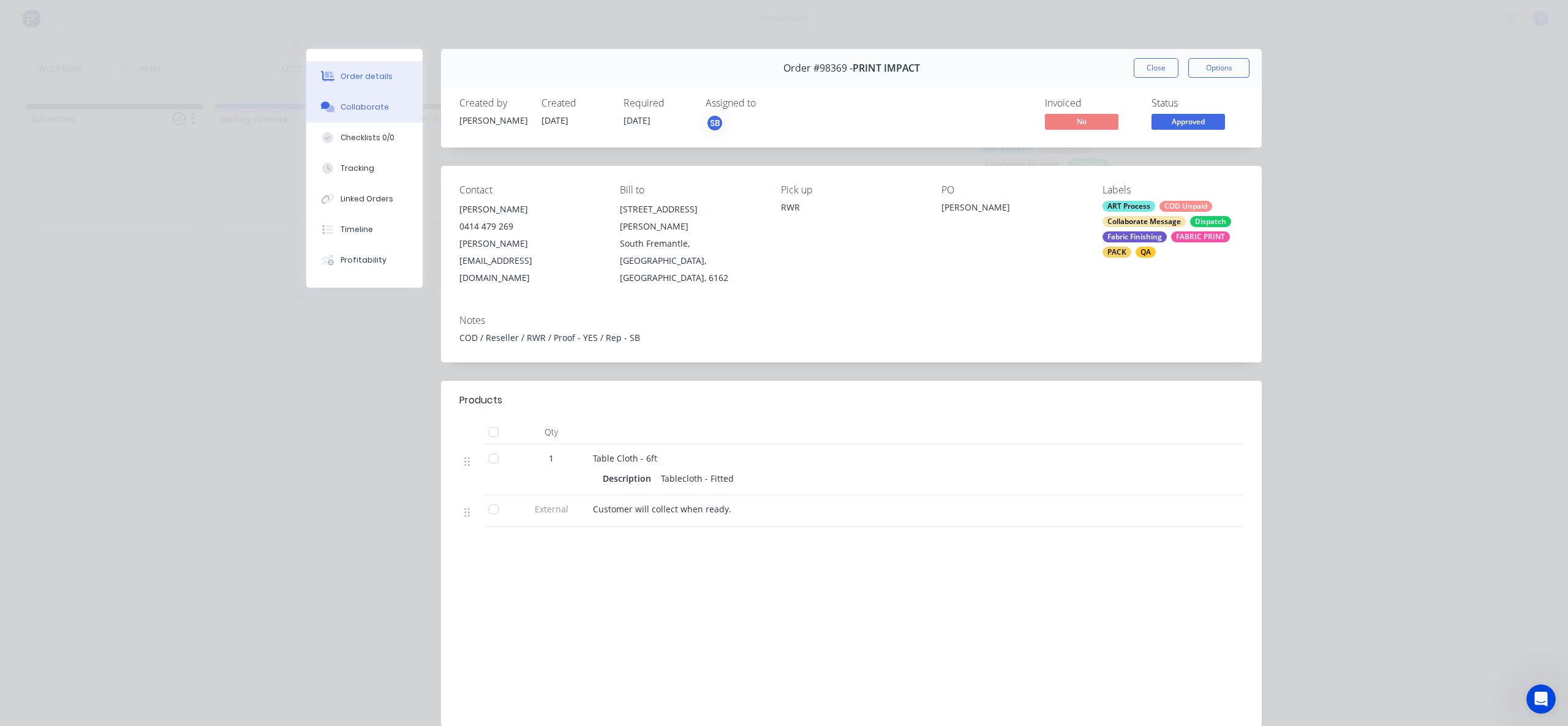
click at [319, 115] on button "Collaborate" at bounding box center [364, 107] width 116 height 31
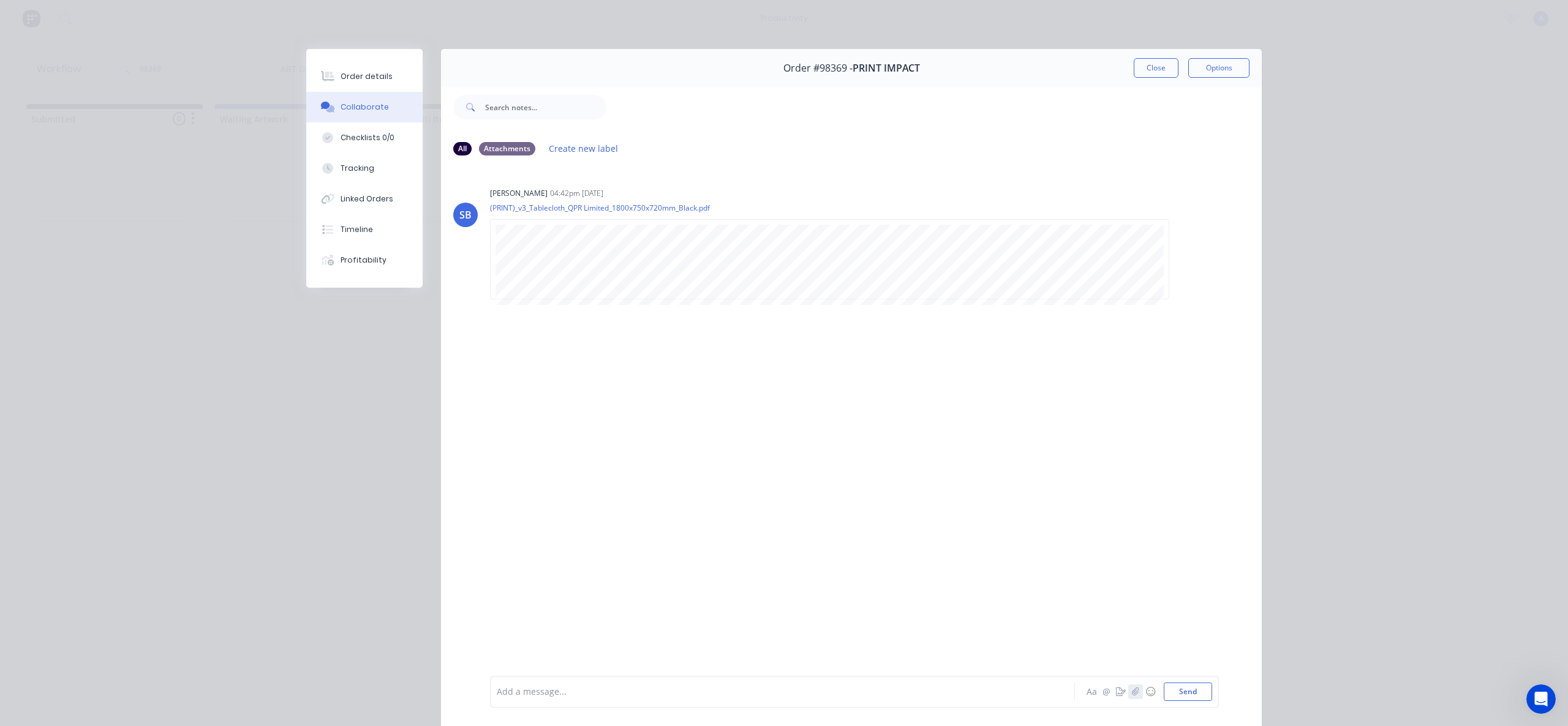
click at [1135, 695] on button "button" at bounding box center [1135, 691] width 14 height 14
click at [1177, 701] on div "Add a message... Aa @ ☺ Send" at bounding box center [854, 661] width 729 height 94
click at [1178, 693] on button "Send" at bounding box center [1188, 691] width 48 height 18
click at [739, 681] on div "Add a message... Aa @ ☺ Send" at bounding box center [854, 692] width 729 height 32
click at [763, 693] on div at bounding box center [765, 692] width 536 height 13
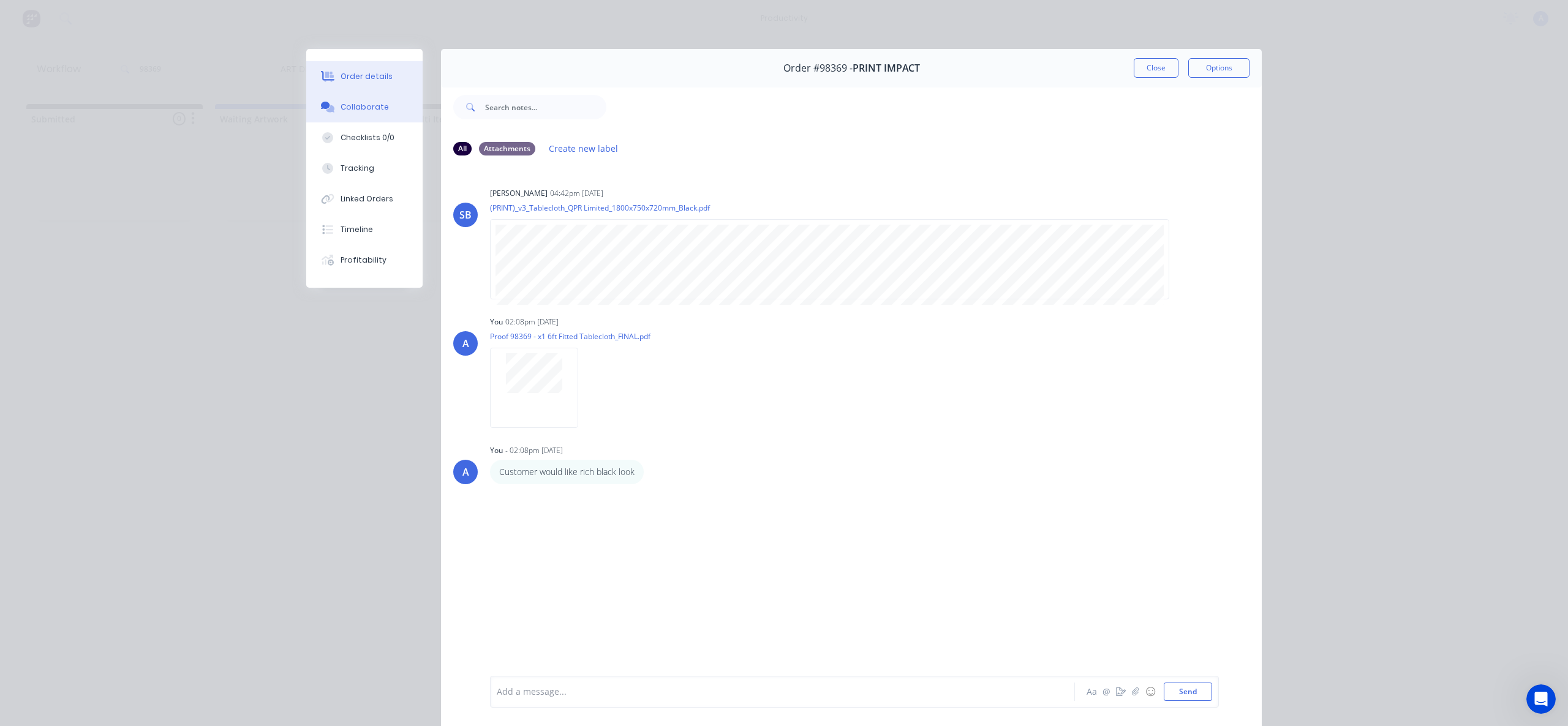
click at [365, 80] on div "Order details" at bounding box center [366, 77] width 52 height 11
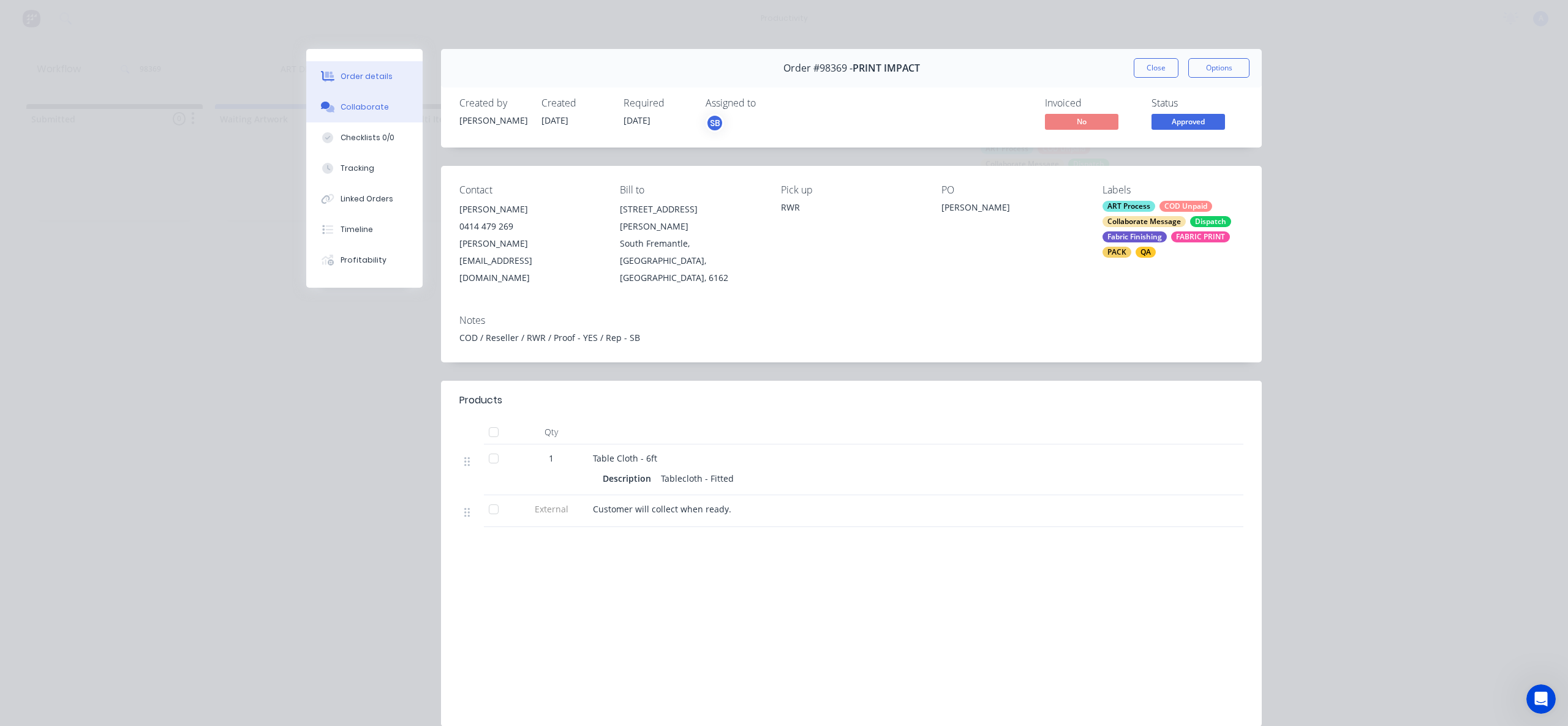
click at [365, 100] on button "Collaborate" at bounding box center [364, 107] width 116 height 31
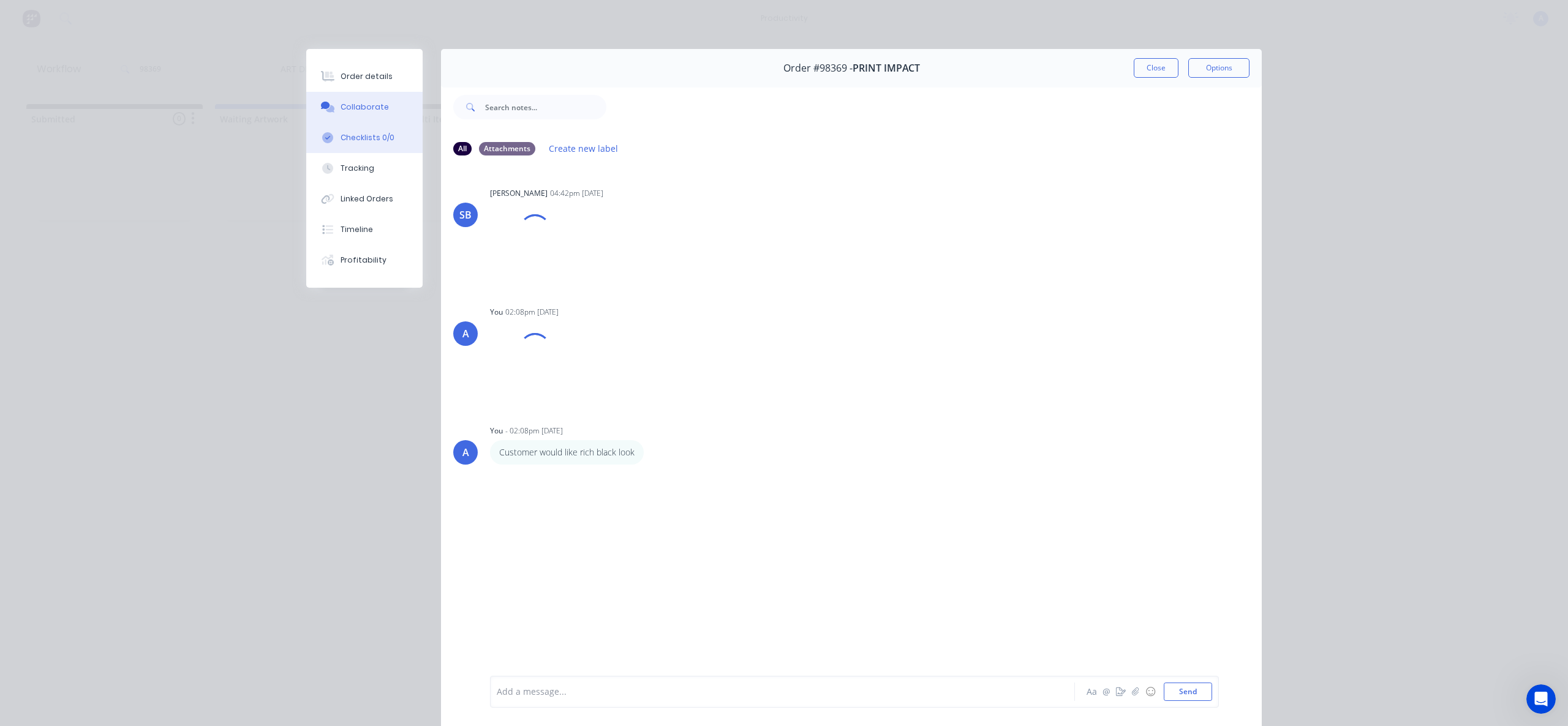
click at [358, 133] on div "Checklists 0/0" at bounding box center [368, 138] width 54 height 11
type textarea "x"
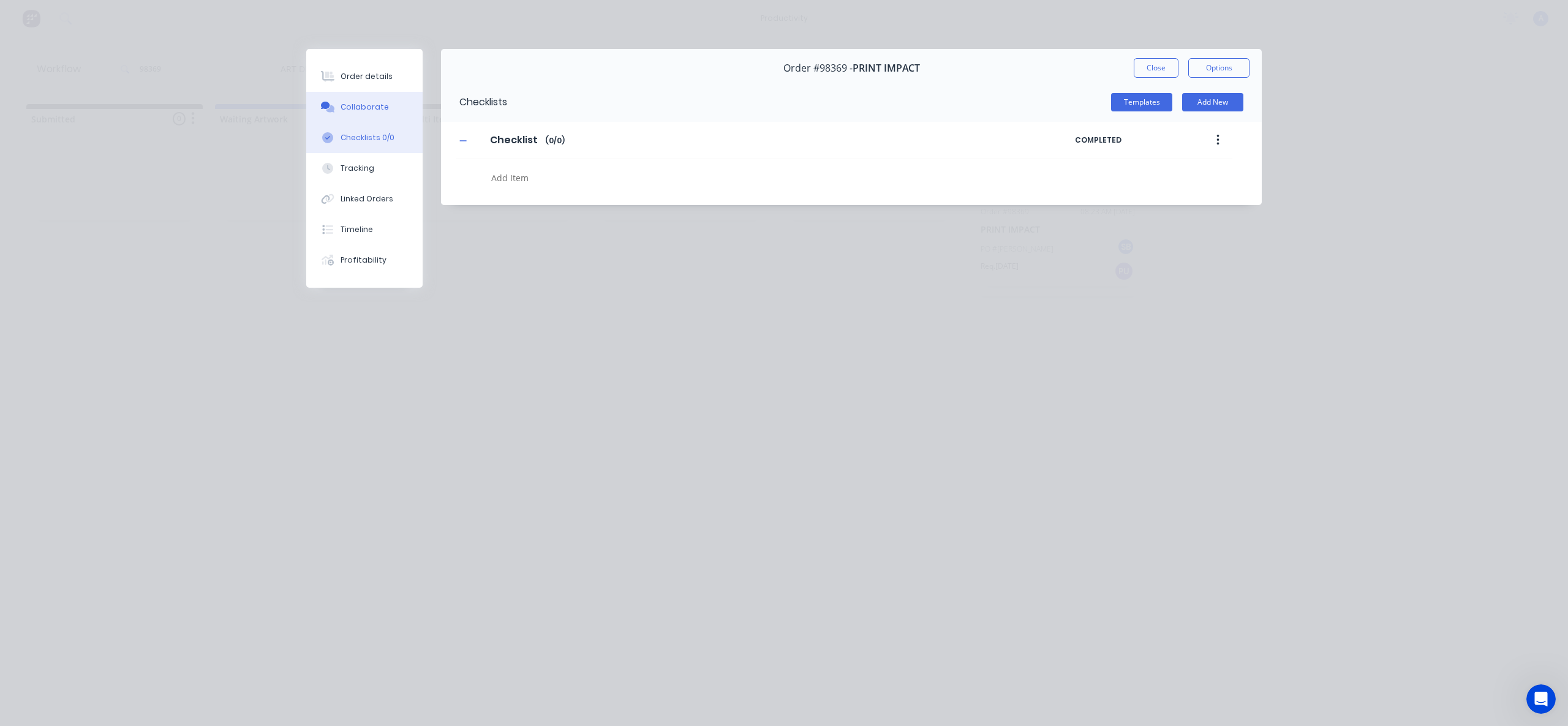
click at [361, 97] on button "Collaborate" at bounding box center [364, 107] width 116 height 31
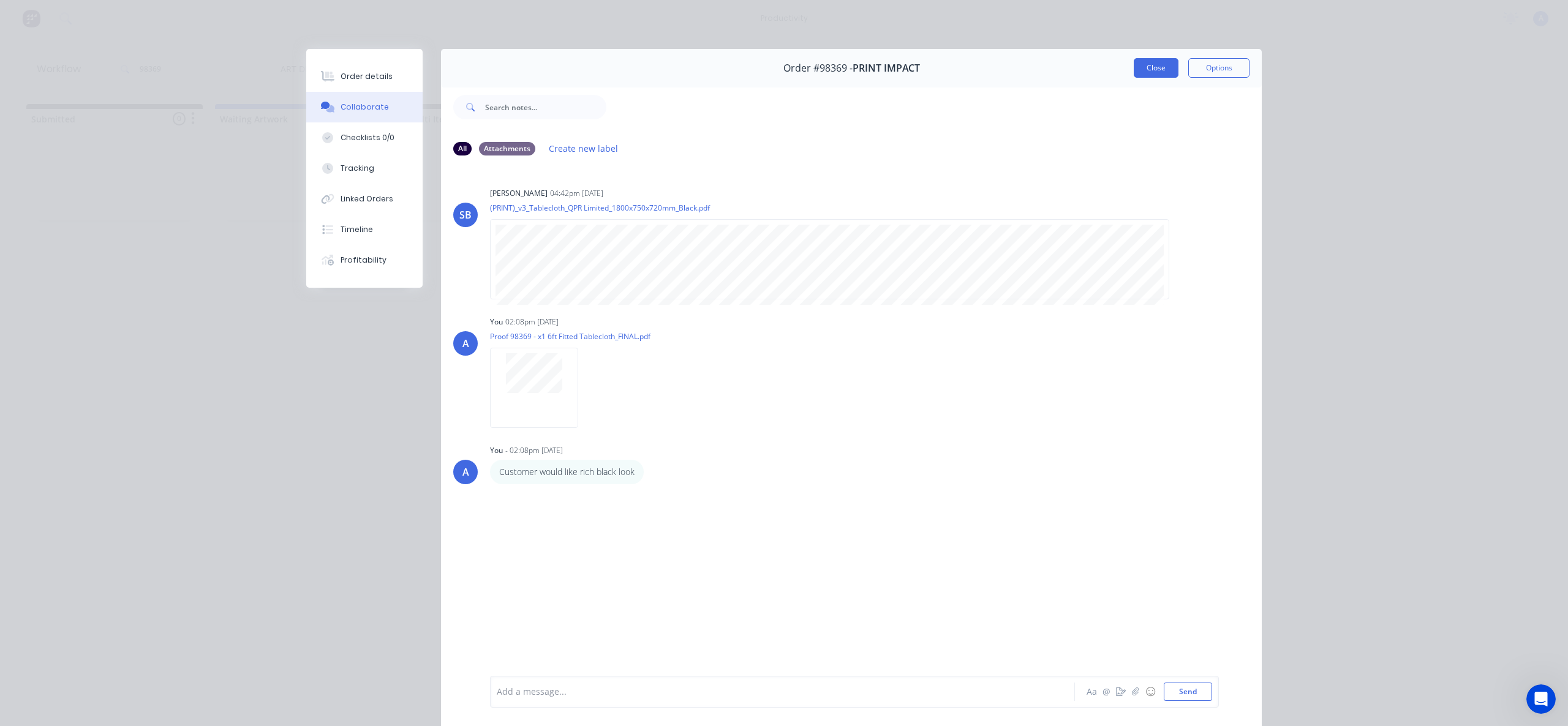
click at [1135, 71] on button "Close" at bounding box center [1156, 67] width 45 height 20
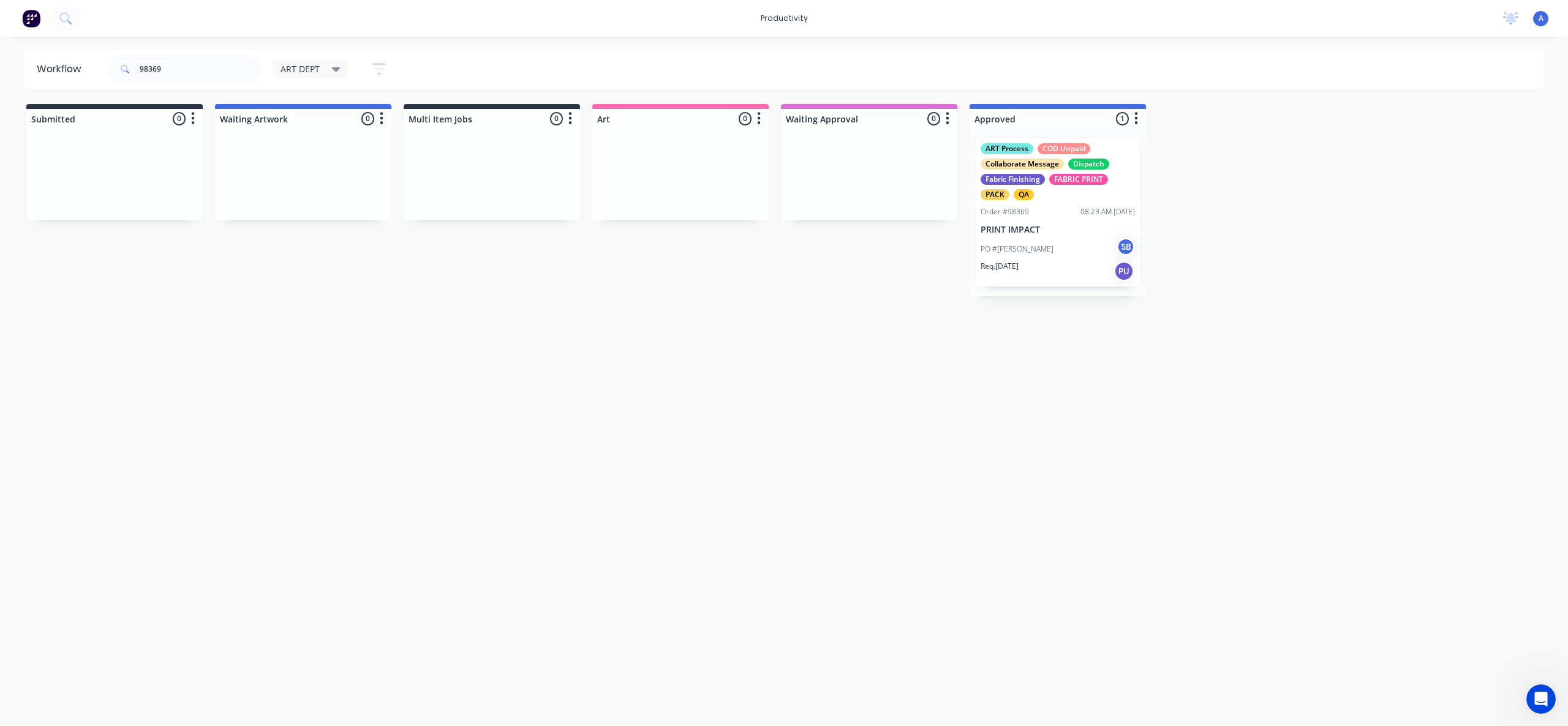
click at [1070, 263] on div "Req. [DATE] PU" at bounding box center [1057, 271] width 154 height 21
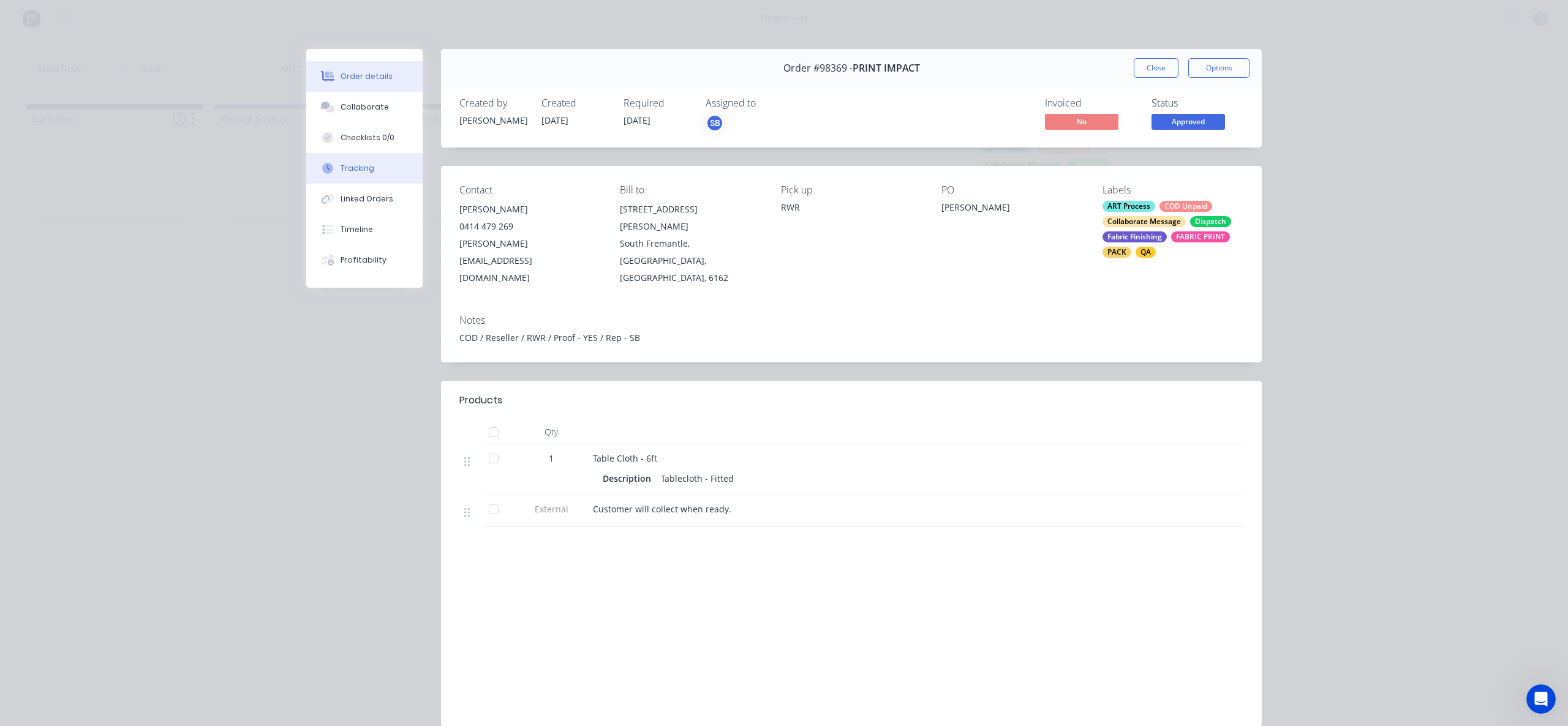
click at [365, 165] on div "Tracking" at bounding box center [357, 169] width 33 height 11
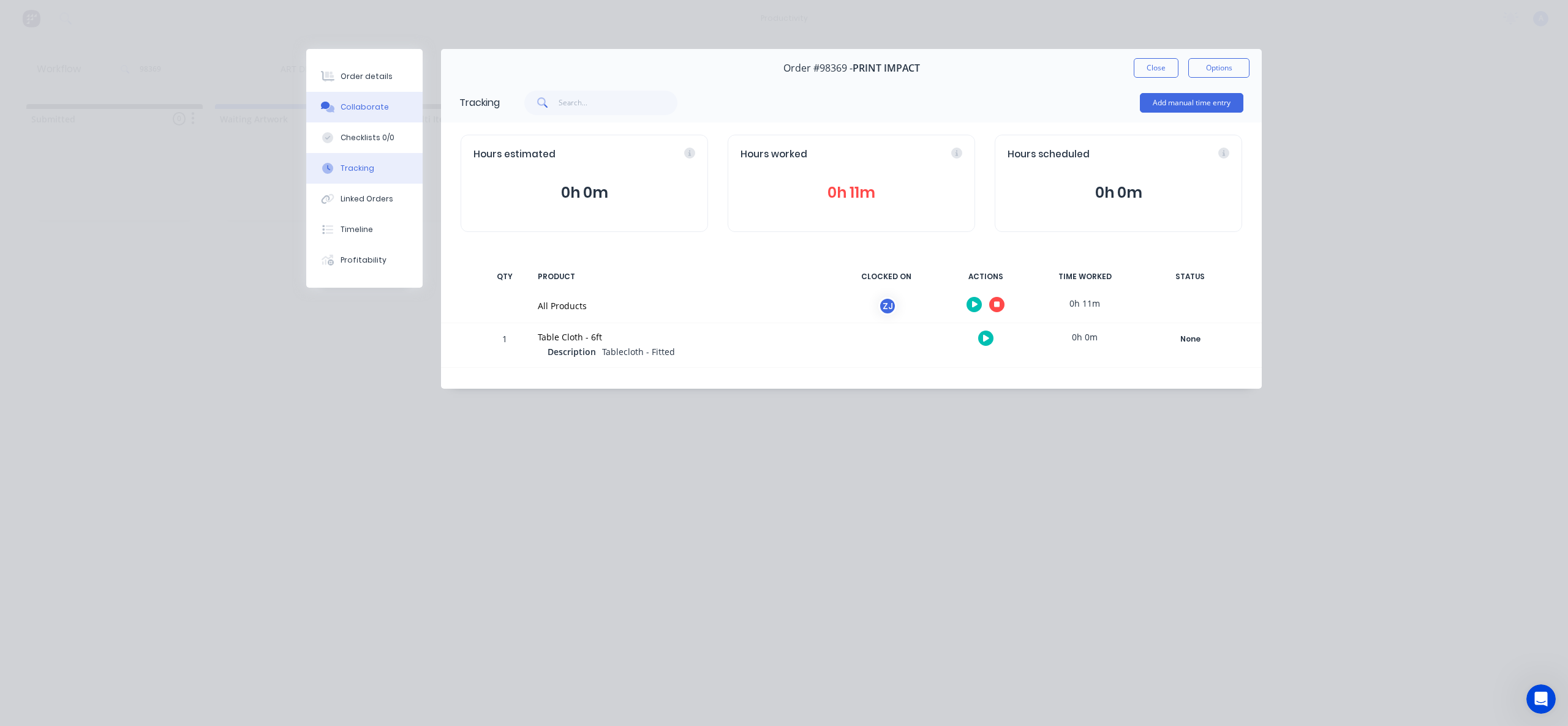
click at [372, 104] on div "Collaborate" at bounding box center [365, 107] width 48 height 11
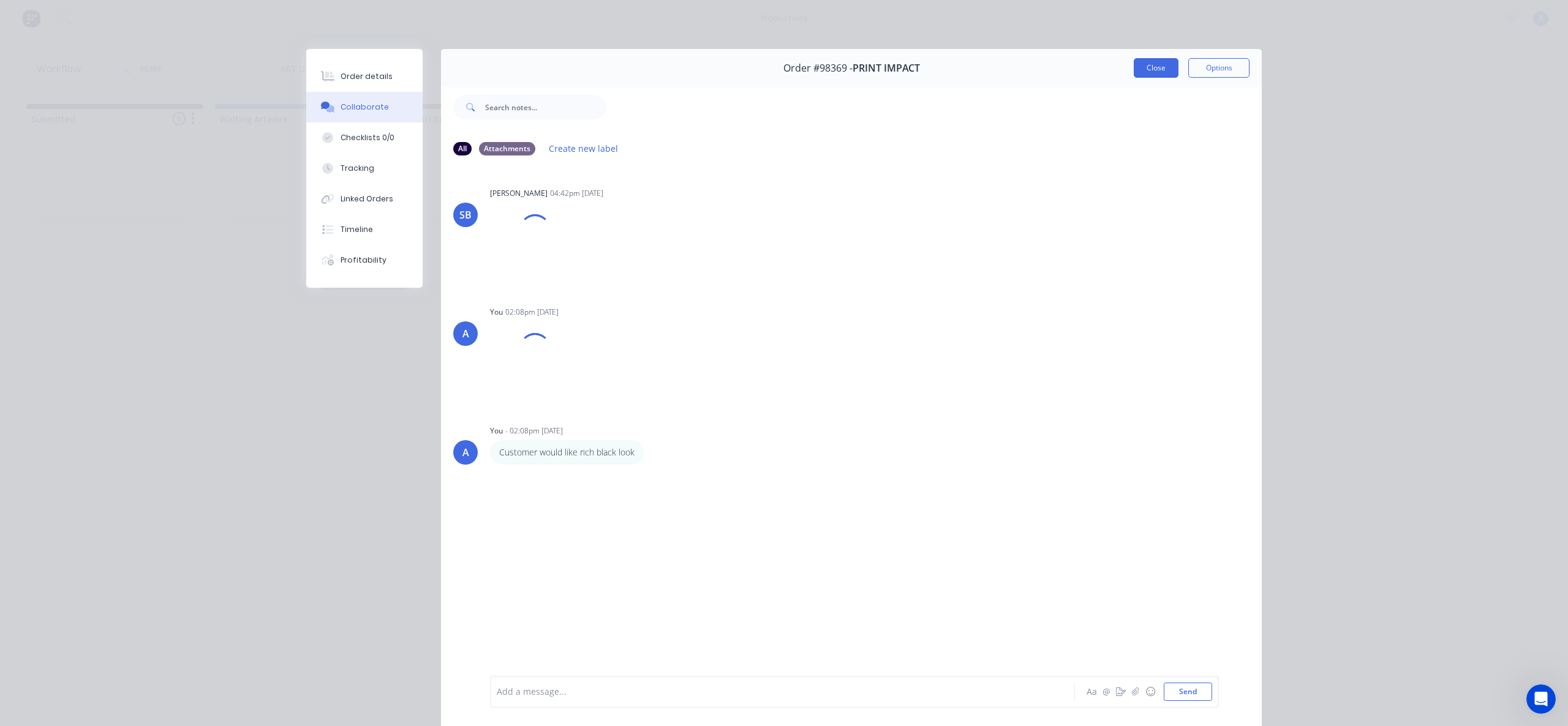
click at [1143, 65] on button "Close" at bounding box center [1156, 67] width 45 height 20
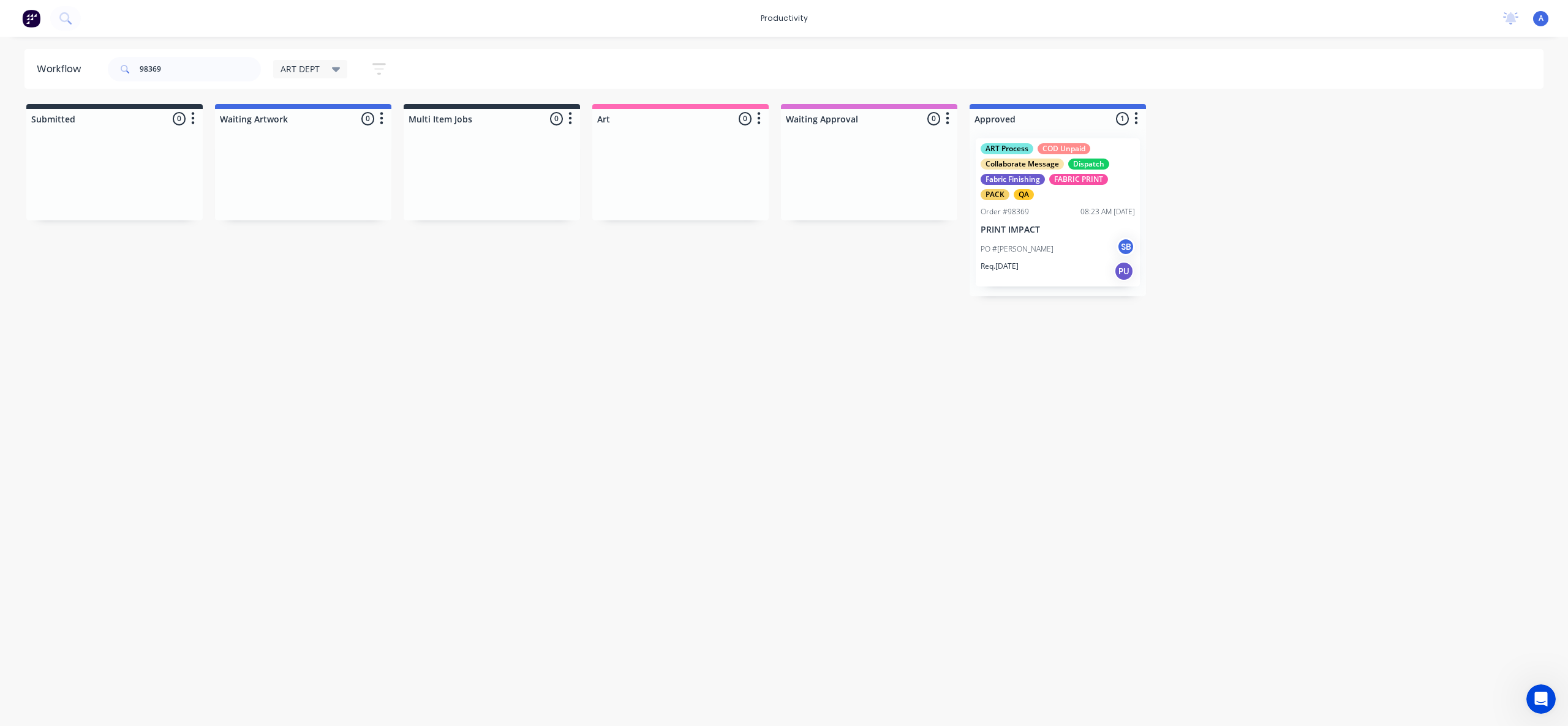
click at [1072, 460] on div "Workflow 98369 ART DEPT Save new view None edit ART DEPT (Default) edit Banner …" at bounding box center [784, 375] width 1568 height 653
click at [1046, 225] on p "PRINT IMPACT" at bounding box center [1057, 230] width 154 height 11
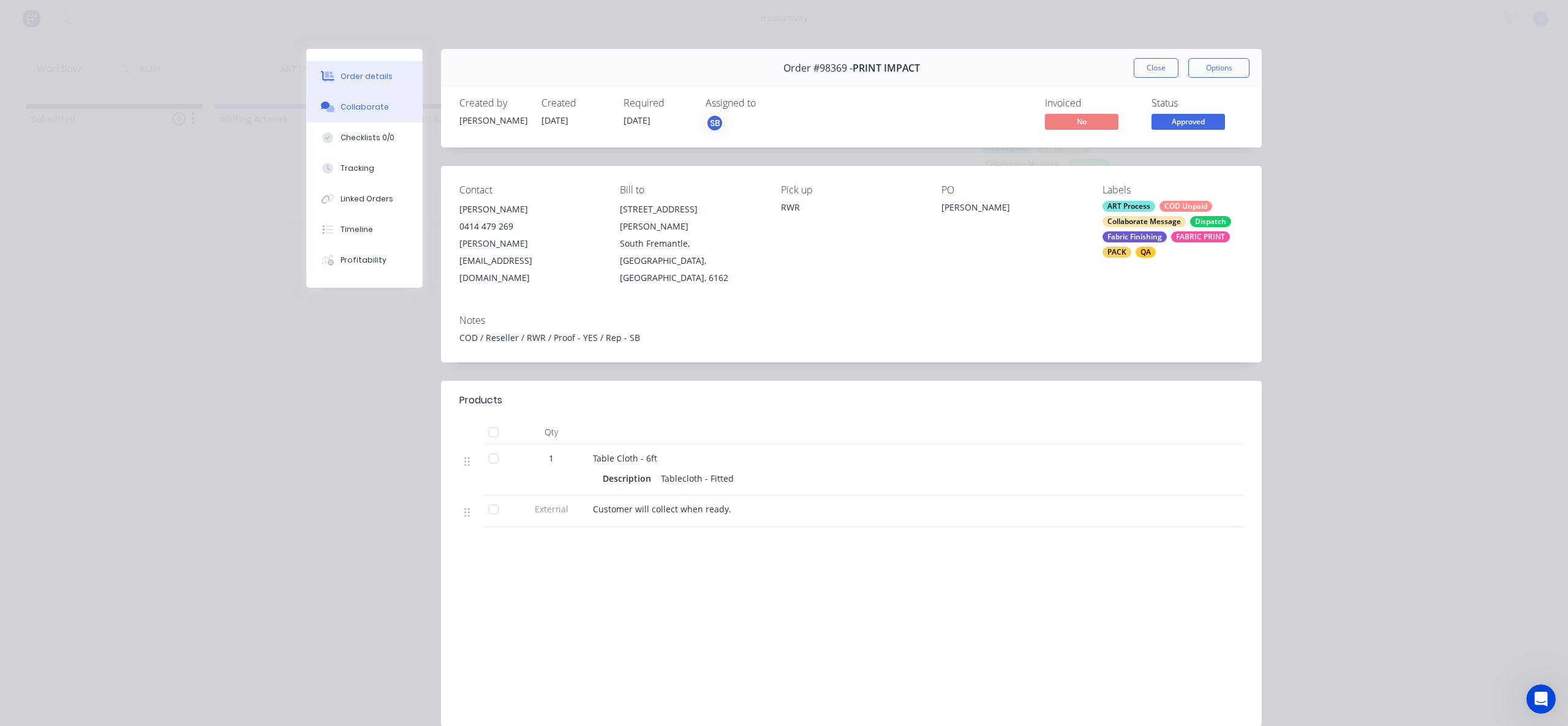
click at [370, 104] on div "Collaborate" at bounding box center [365, 107] width 48 height 11
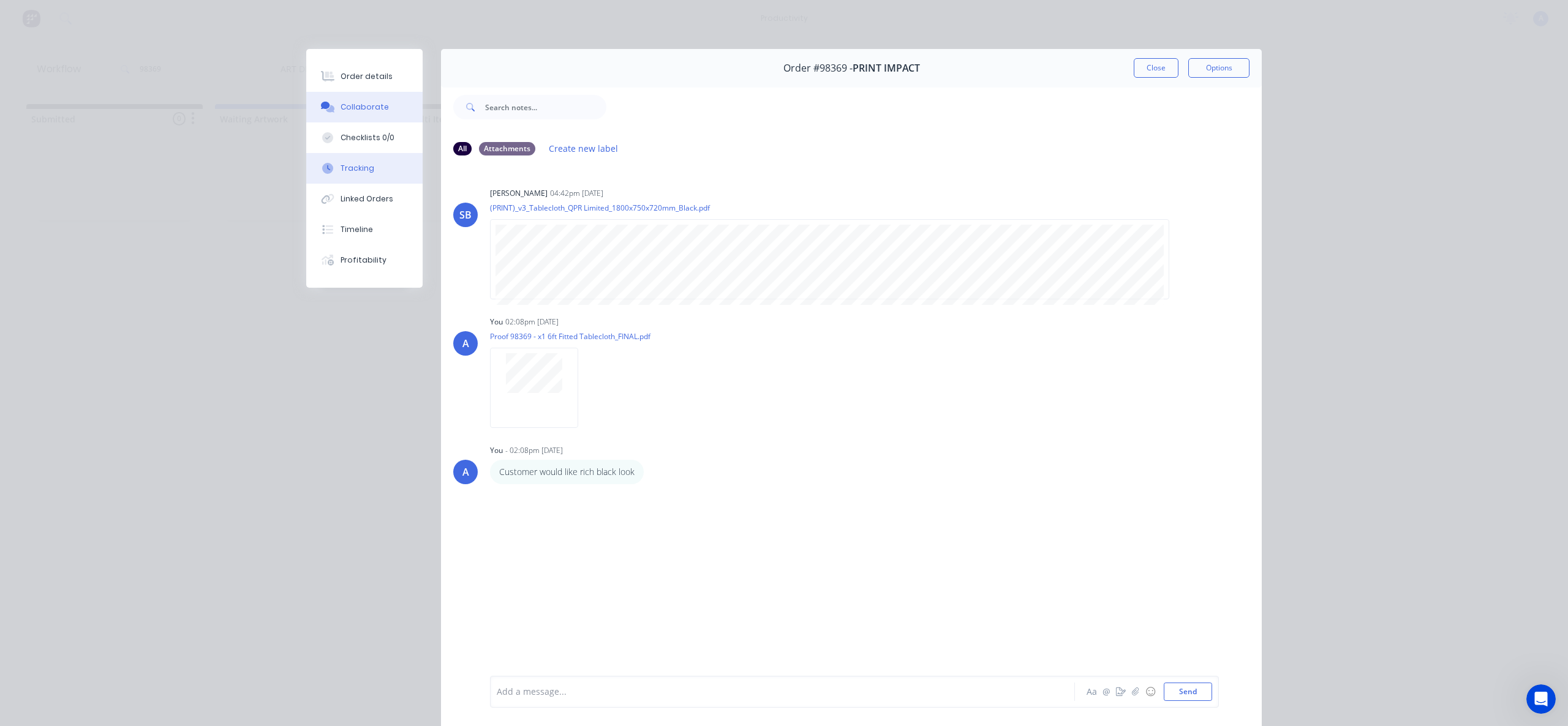
click at [351, 175] on button "Tracking" at bounding box center [364, 168] width 116 height 31
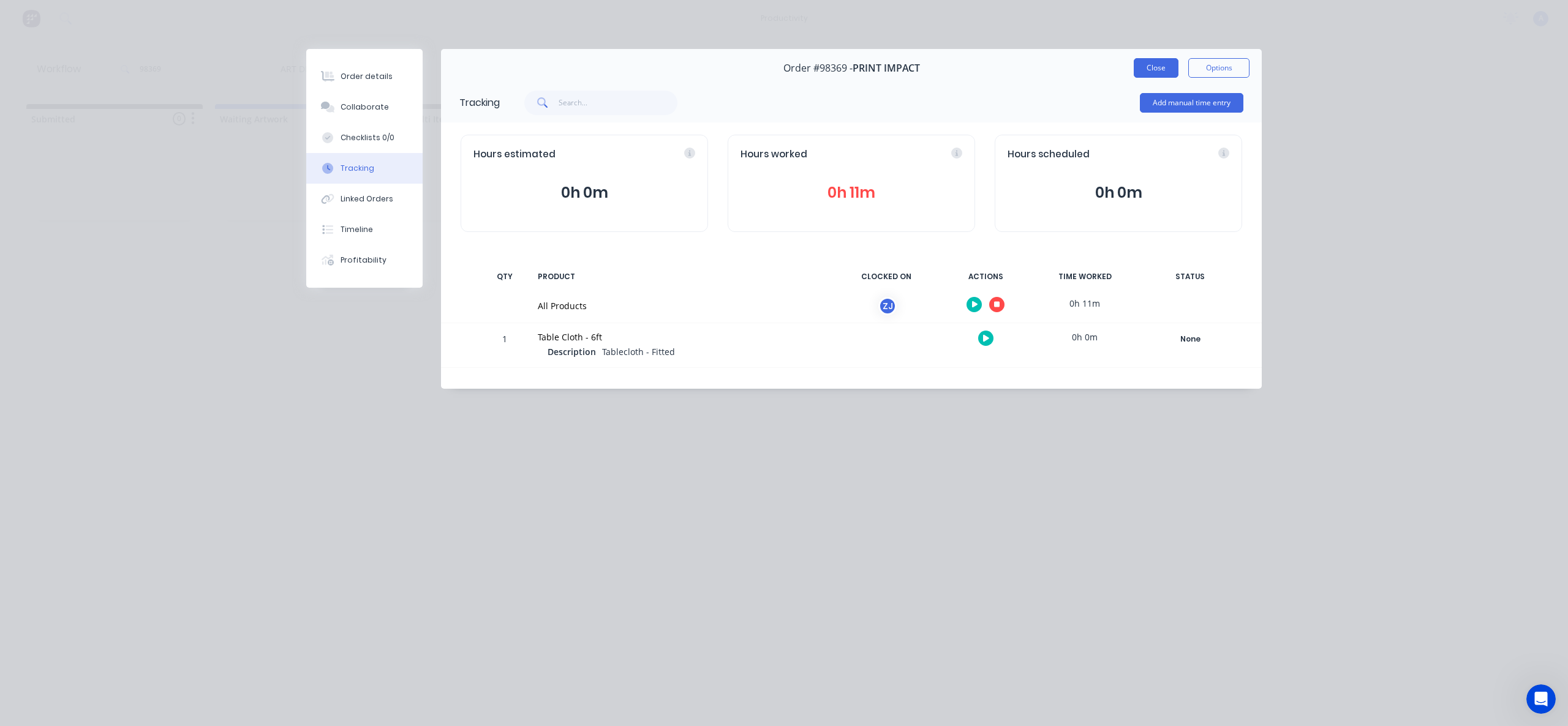
click at [1147, 65] on button "Close" at bounding box center [1156, 67] width 45 height 20
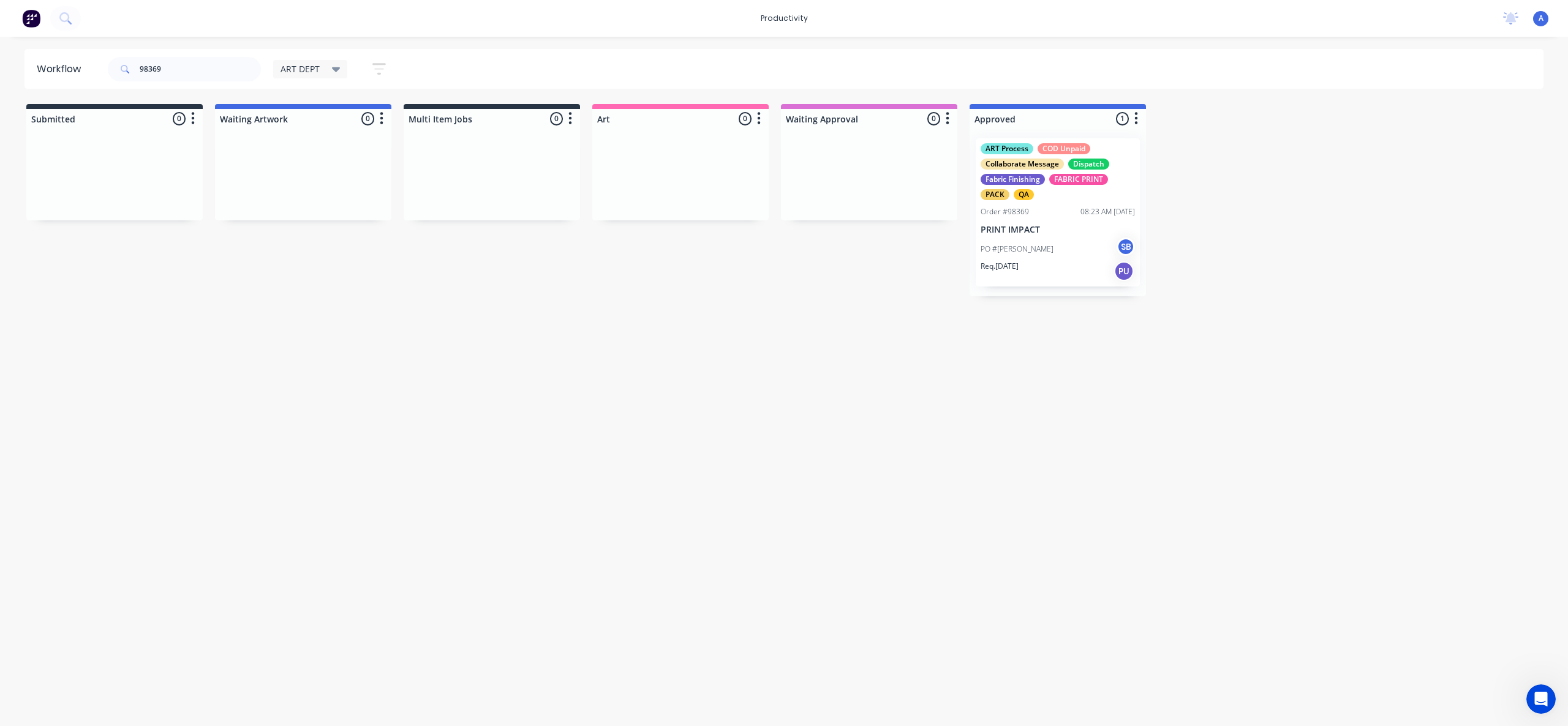
click at [1296, 458] on div "Workflow 98369 ART DEPT Save new view None edit ART DEPT (Default) edit Banner …" at bounding box center [784, 375] width 1568 height 653
click at [1049, 233] on p "PRINT IMPACT" at bounding box center [1057, 230] width 154 height 11
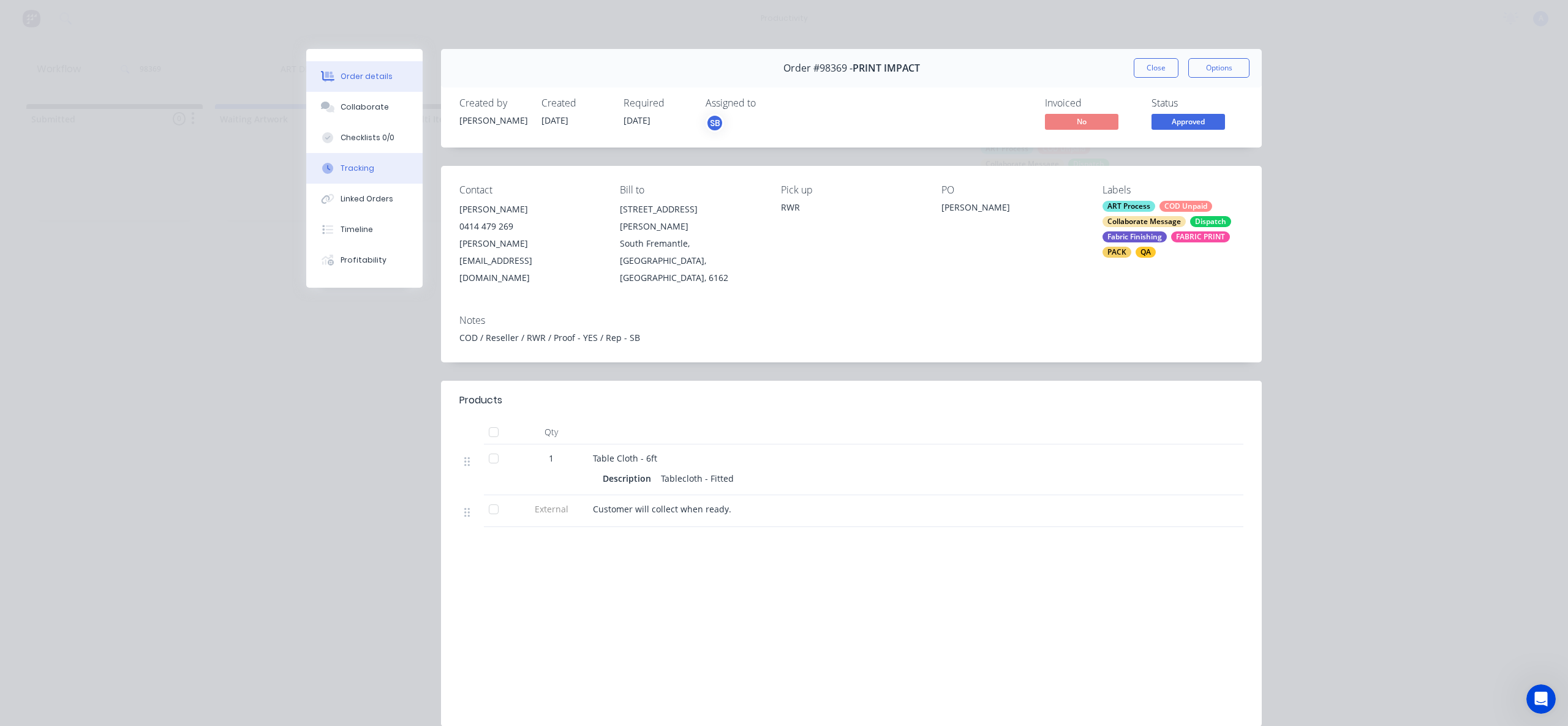
click at [336, 176] on button "Tracking" at bounding box center [364, 168] width 116 height 31
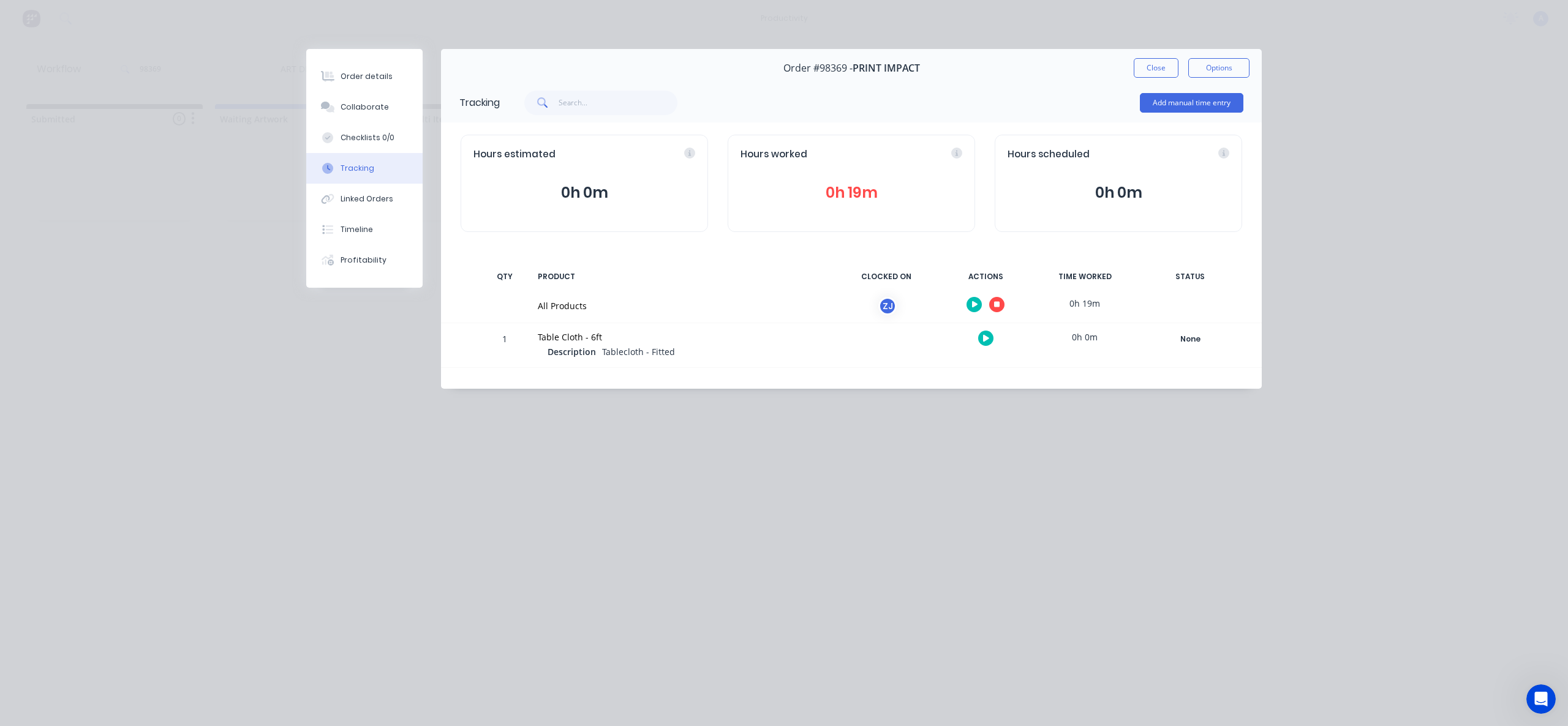
click at [997, 302] on icon "button" at bounding box center [997, 305] width 6 height 6
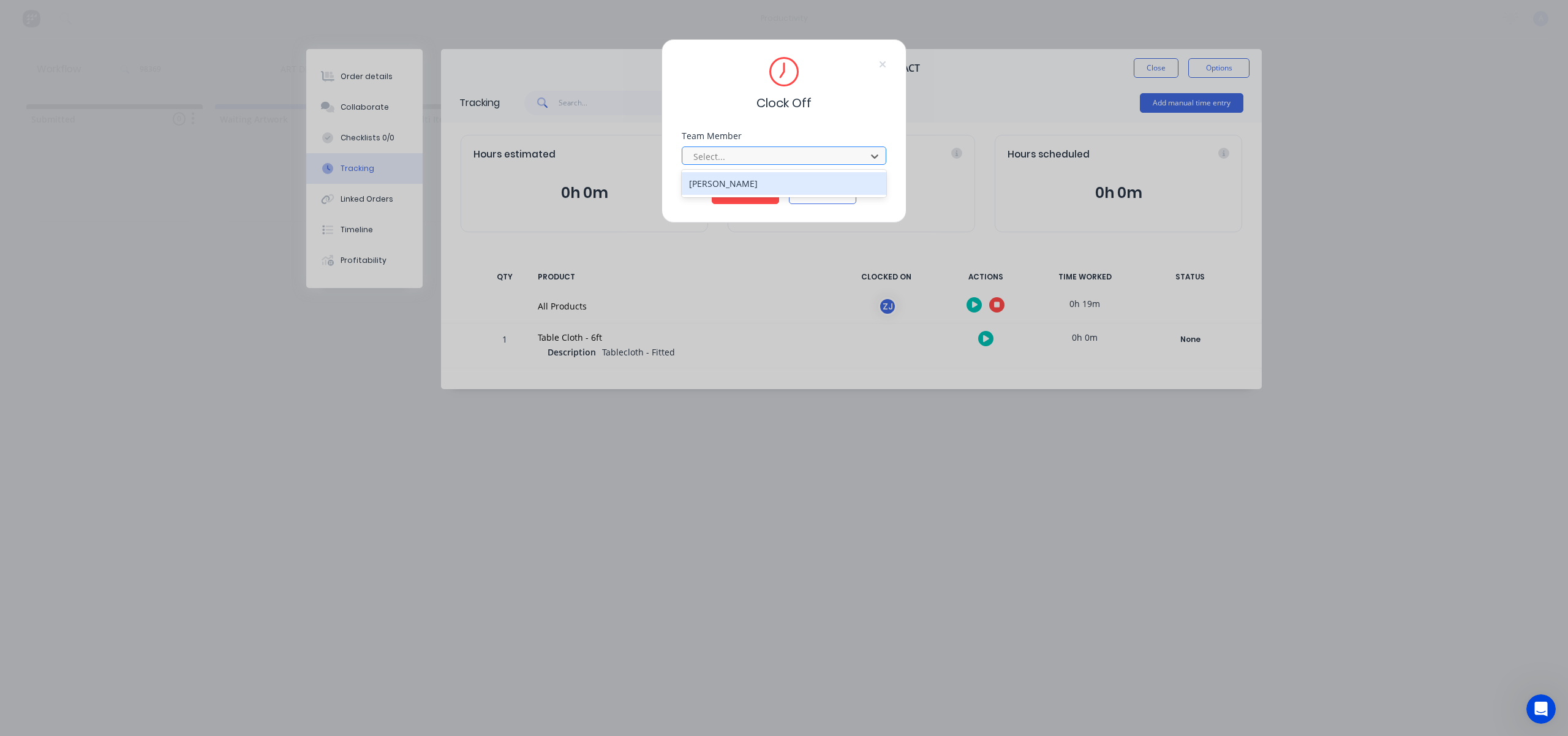
click at [775, 163] on div at bounding box center [776, 156] width 168 height 15
click at [761, 190] on div "[PERSON_NAME]" at bounding box center [783, 183] width 205 height 23
click at [759, 190] on button "Clock Off" at bounding box center [745, 194] width 67 height 20
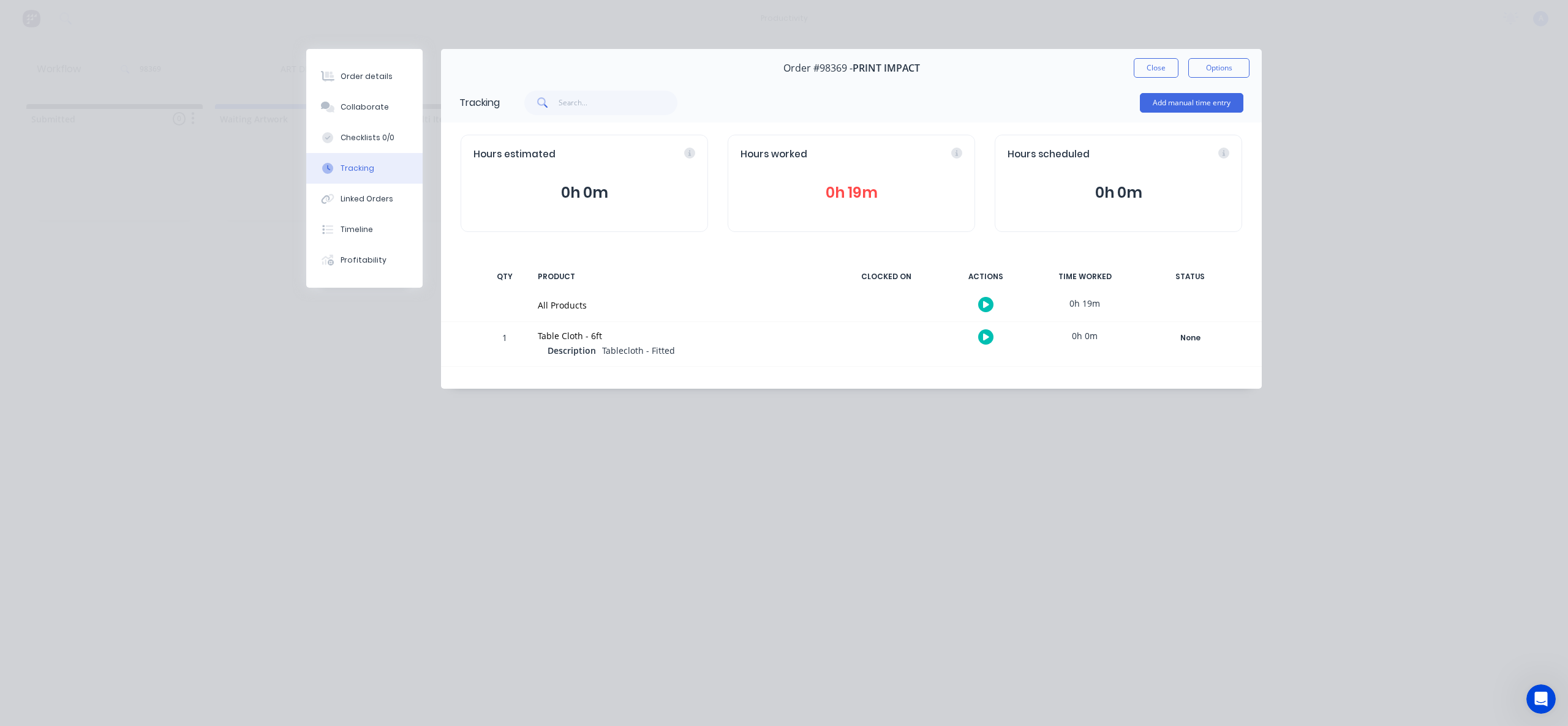
click at [1146, 52] on div "Order #98369 - PRINT IMPACT Close Options" at bounding box center [851, 68] width 821 height 38
click at [1152, 61] on button "Close" at bounding box center [1156, 67] width 45 height 20
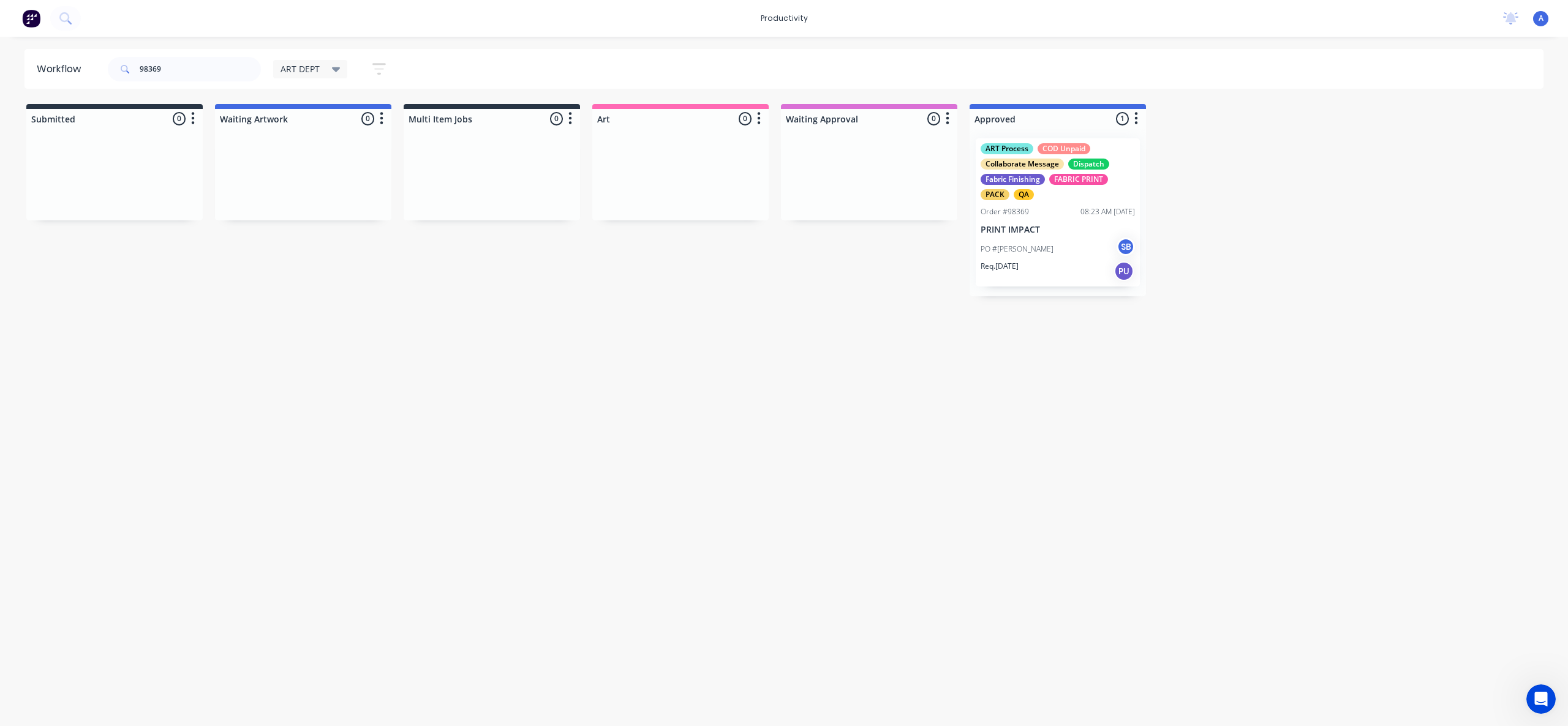
click at [1023, 246] on div "PO #[PERSON_NAME]" at bounding box center [1057, 249] width 154 height 23
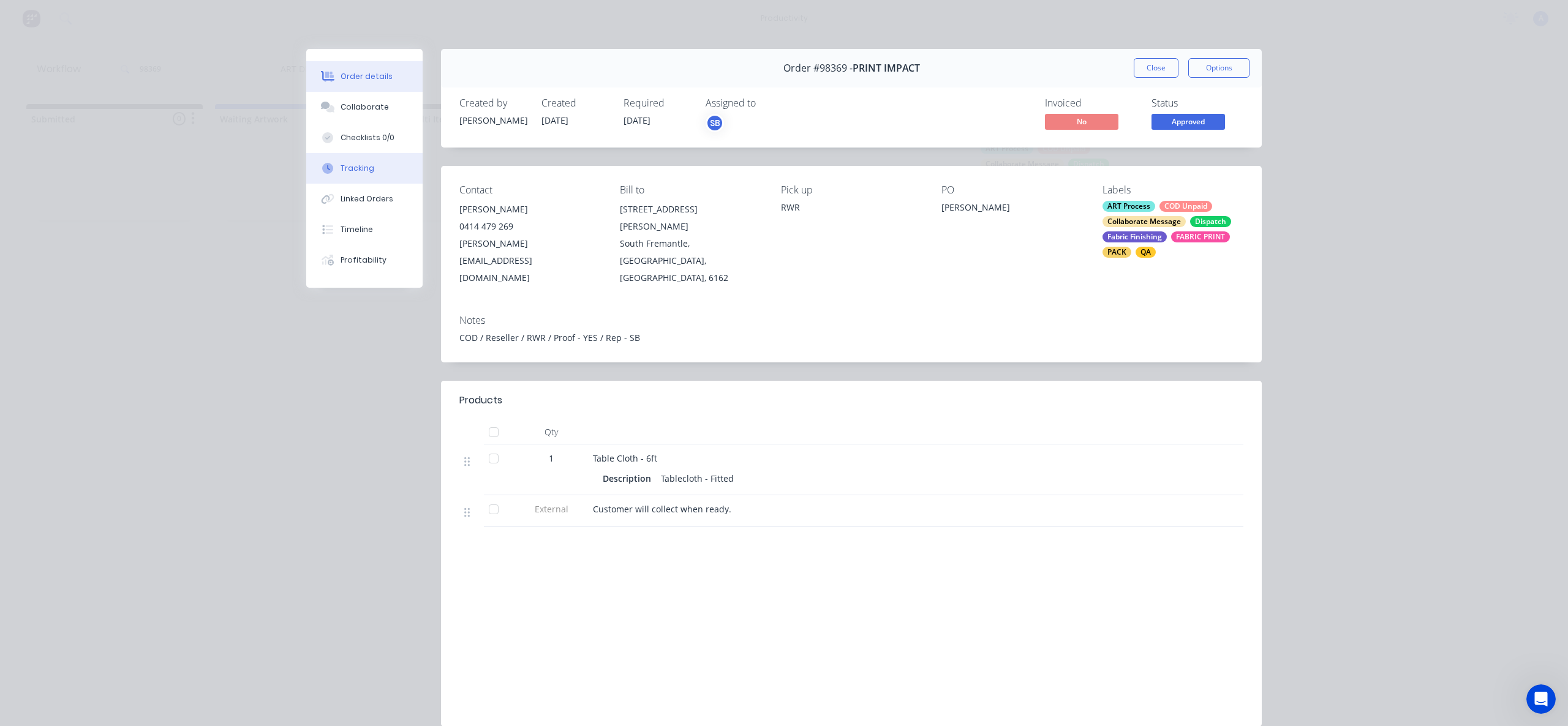
click at [385, 171] on button "Tracking" at bounding box center [364, 168] width 116 height 31
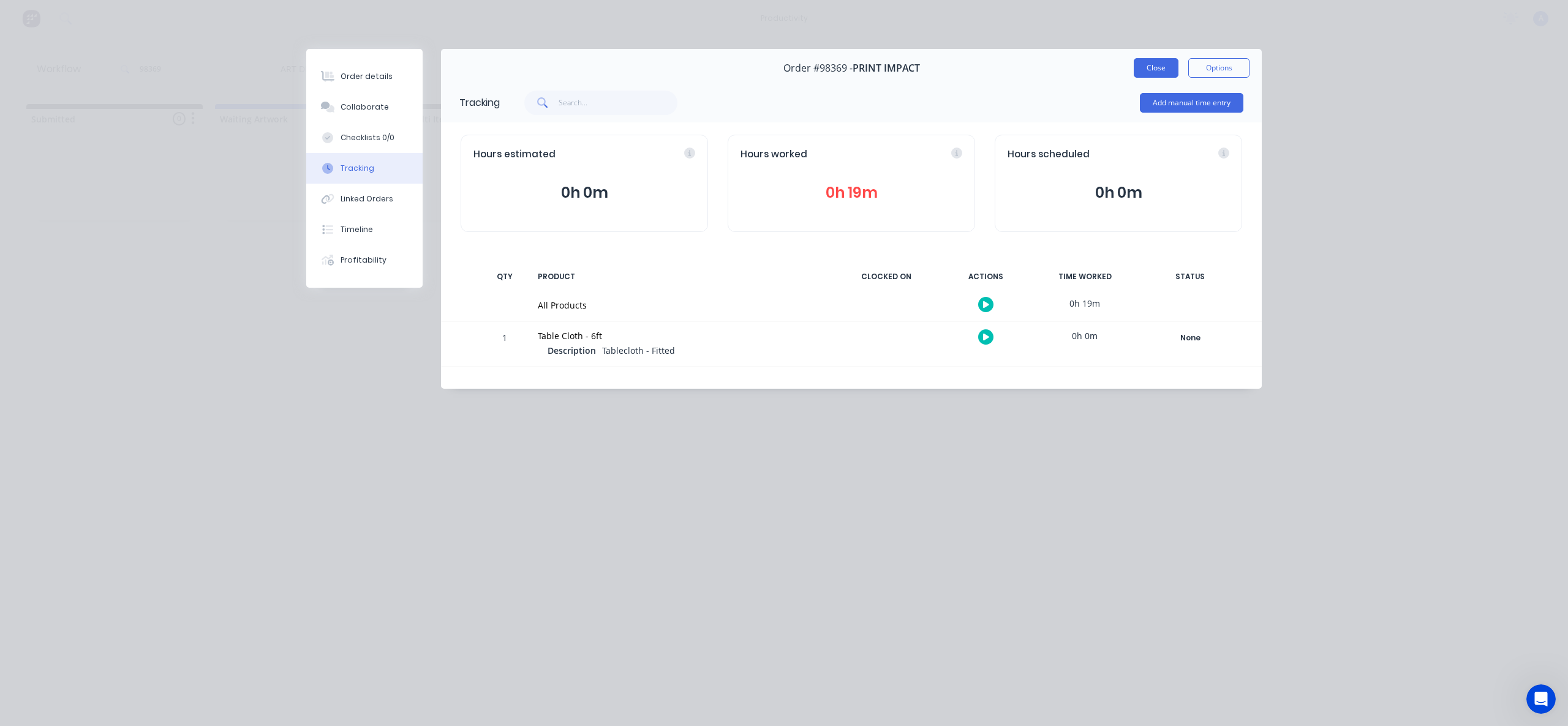
click at [1165, 62] on button "Close" at bounding box center [1156, 67] width 45 height 20
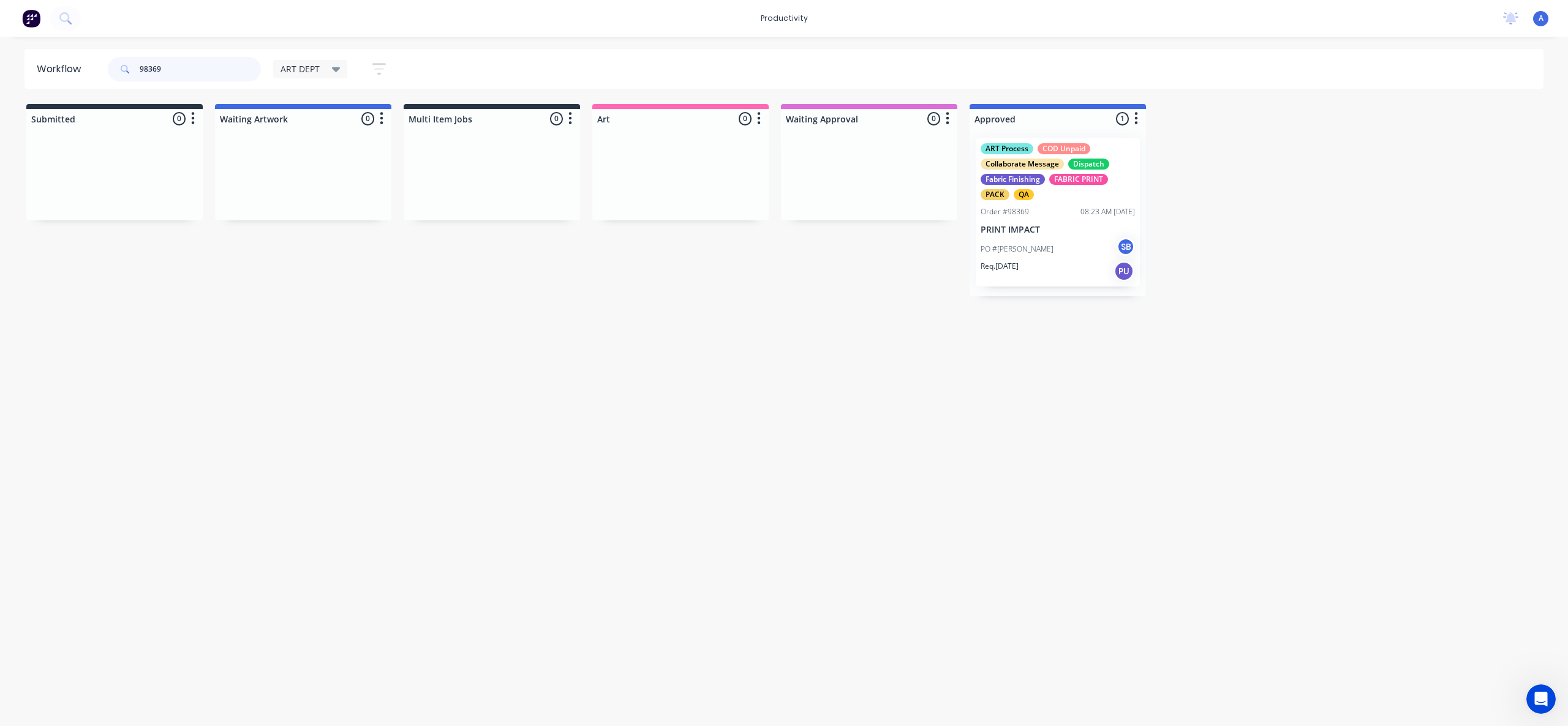
click at [188, 71] on input "98369" at bounding box center [200, 69] width 122 height 25
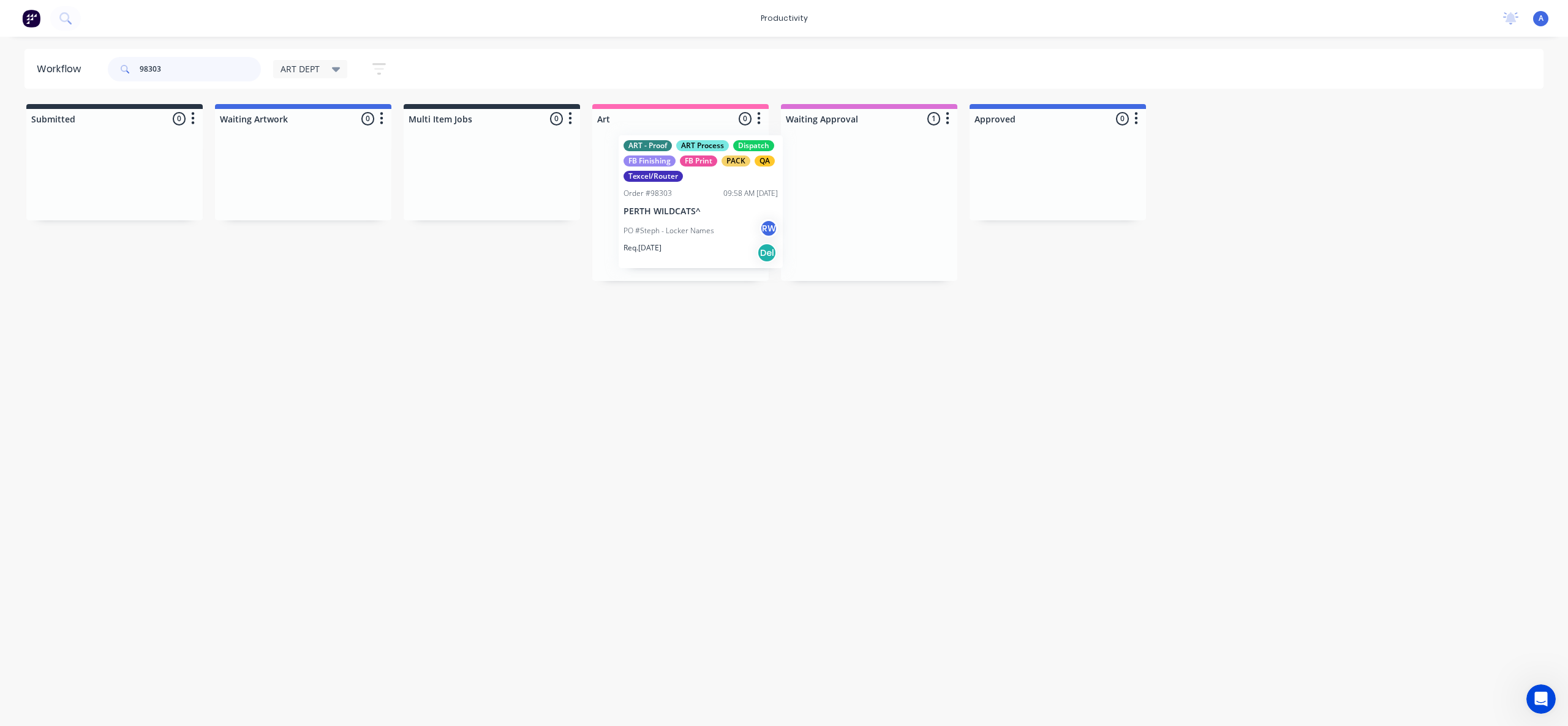
drag, startPoint x: 831, startPoint y: 230, endPoint x: 656, endPoint y: 229, distance: 175.0
type input "98303"
click at [656, 229] on p "PO #Steph - Locker Names" at bounding box center [649, 234] width 91 height 11
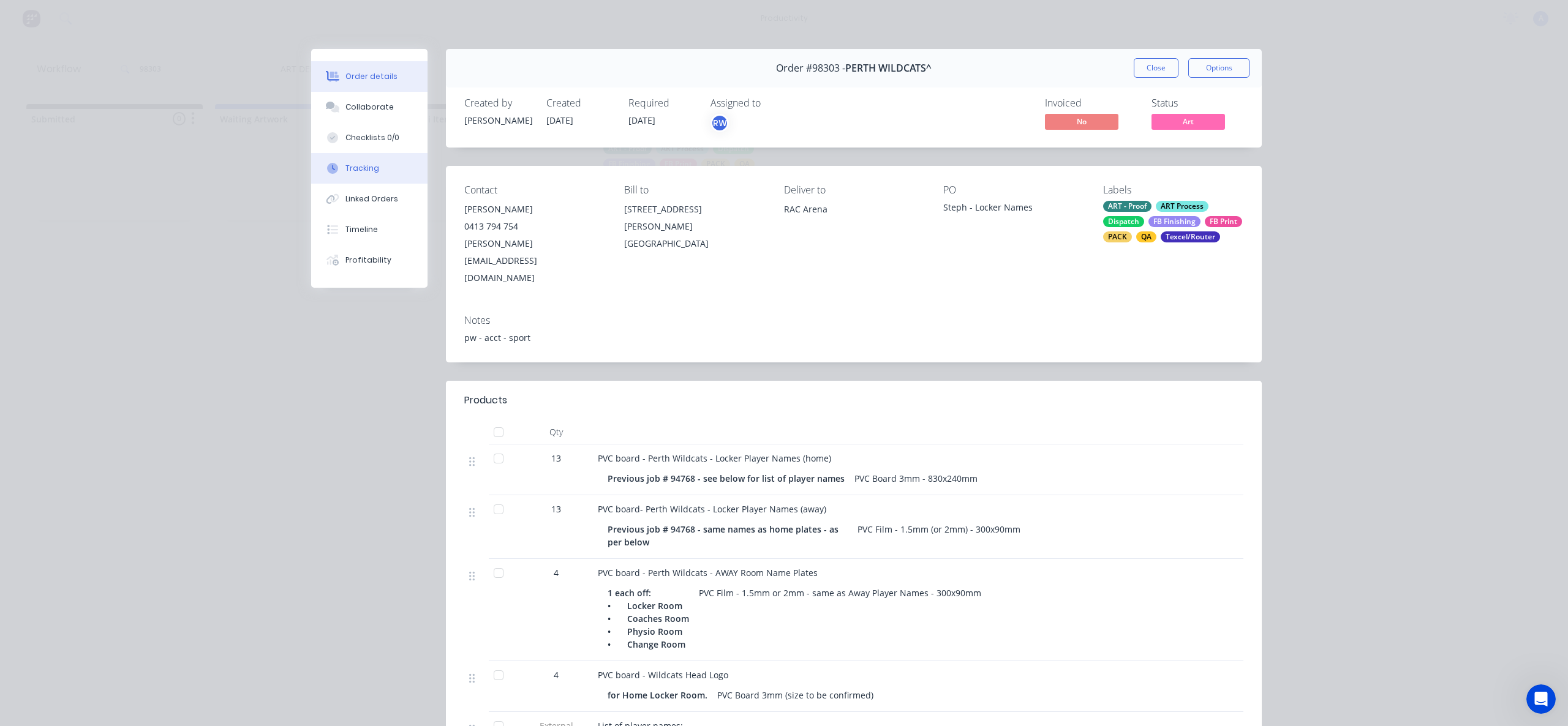
click at [370, 167] on div "Tracking" at bounding box center [361, 169] width 33 height 11
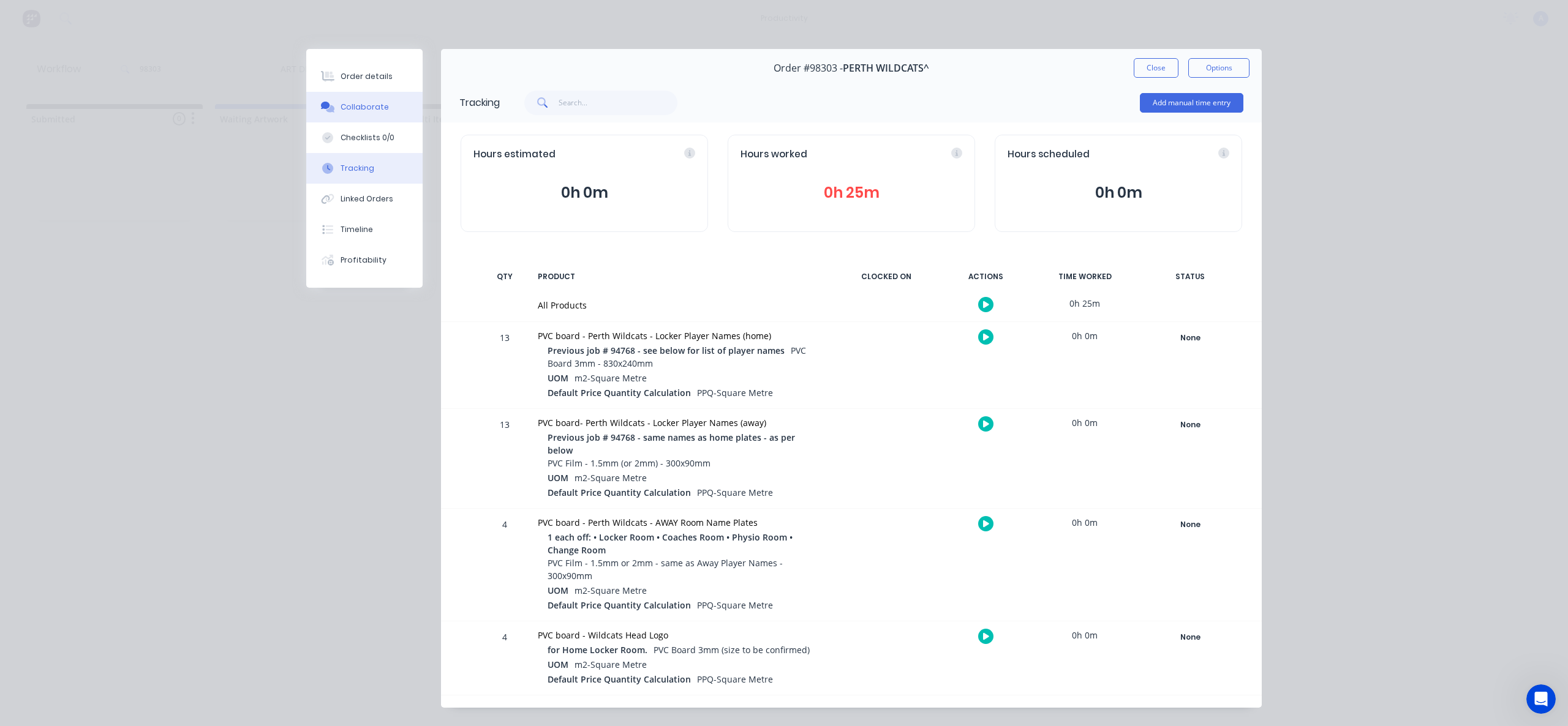
click at [335, 113] on button "Collaborate" at bounding box center [364, 107] width 116 height 31
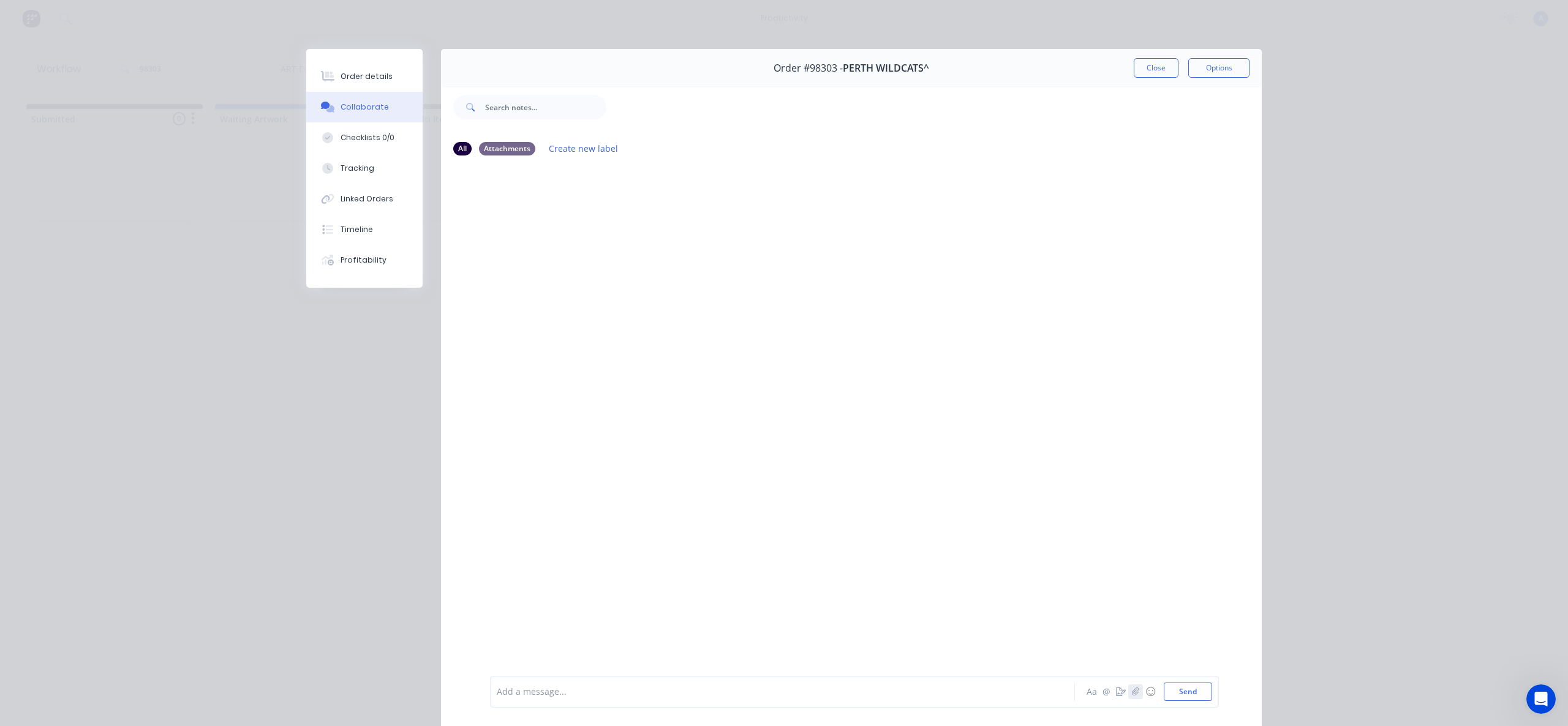
click at [1133, 693] on icon "button" at bounding box center [1135, 692] width 8 height 9
click at [1163, 64] on button "Close" at bounding box center [1156, 67] width 45 height 20
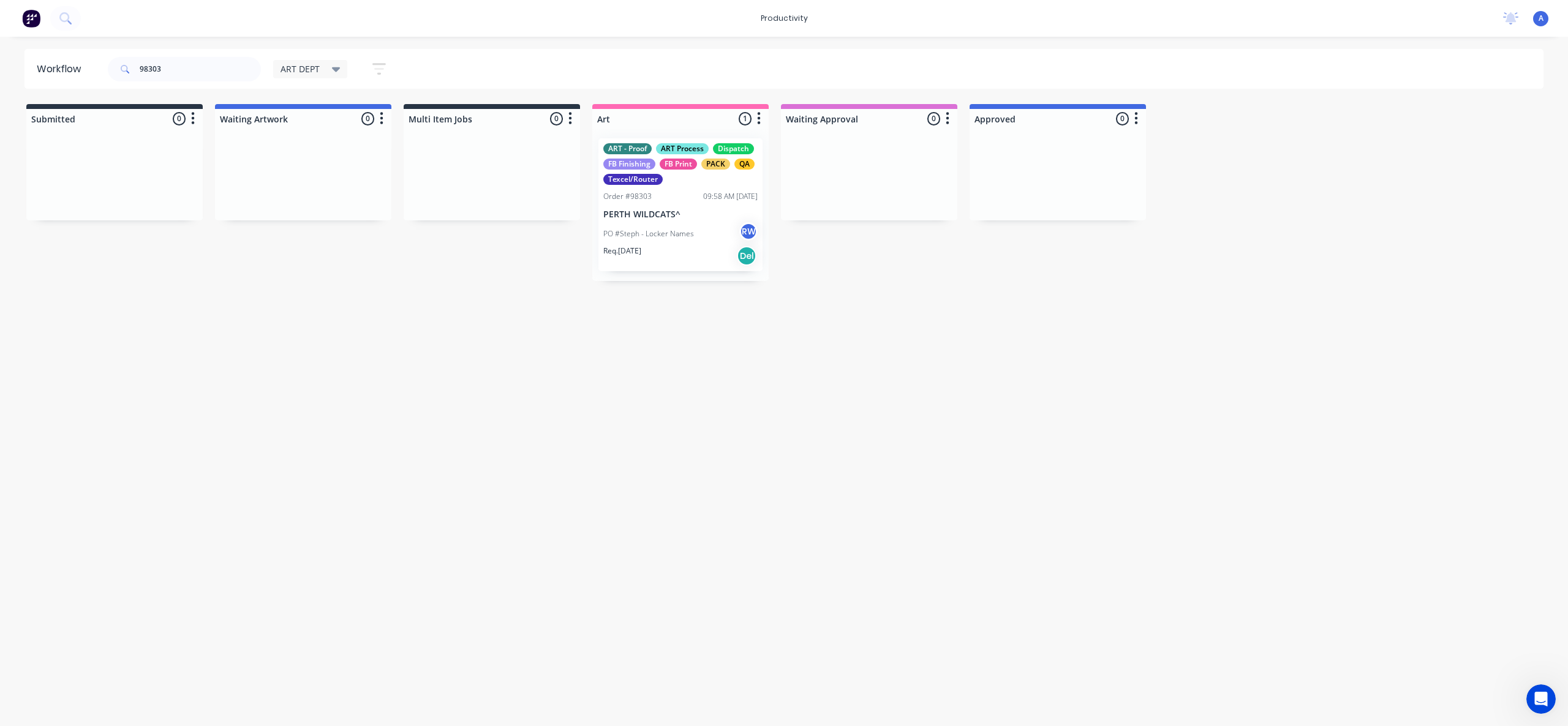
click at [992, 375] on div "Workflow 98303 ART DEPT Save new view None edit ART DEPT (Default) edit Banner …" at bounding box center [784, 375] width 1568 height 653
click at [701, 232] on div "PO #Steph - Locker Names RW" at bounding box center [680, 234] width 154 height 23
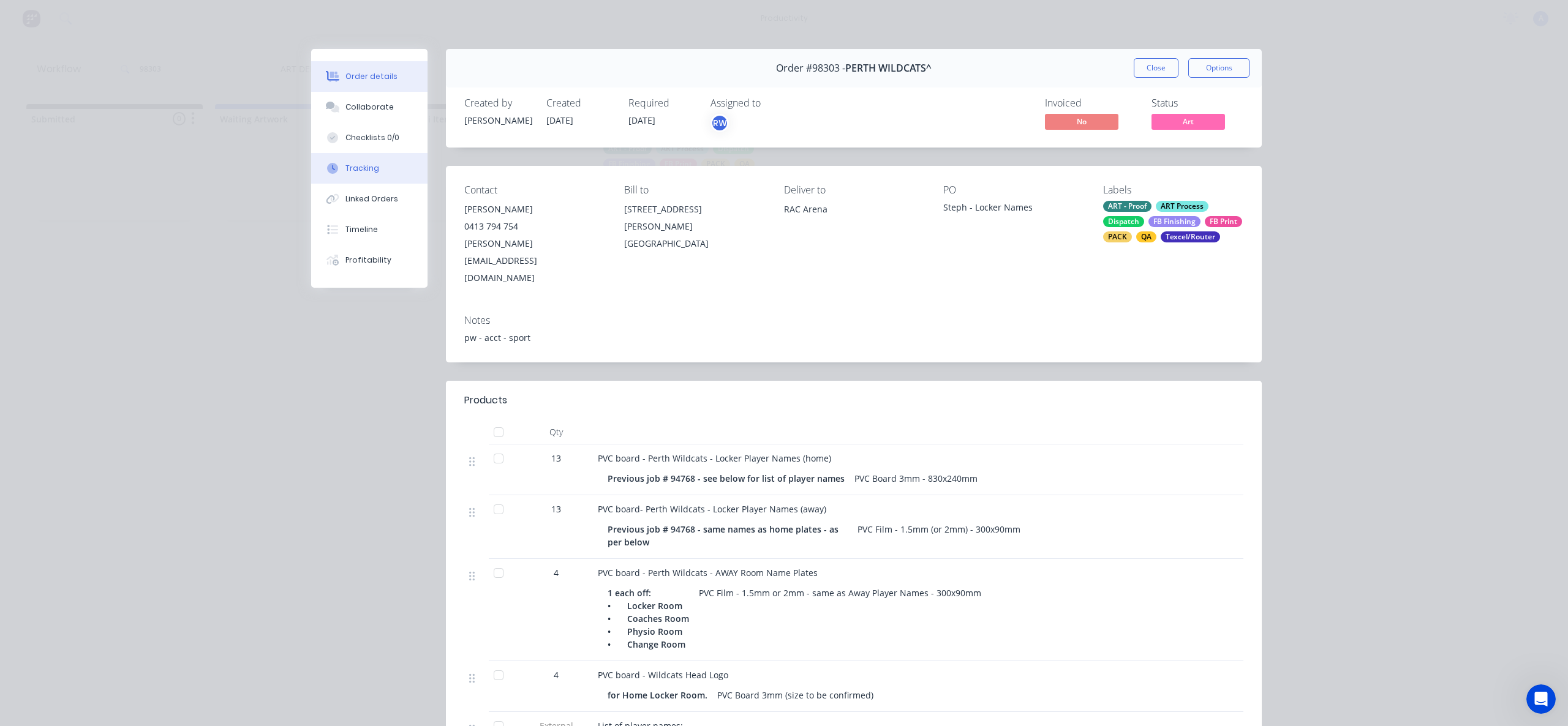
click at [373, 173] on button "Tracking" at bounding box center [369, 168] width 116 height 31
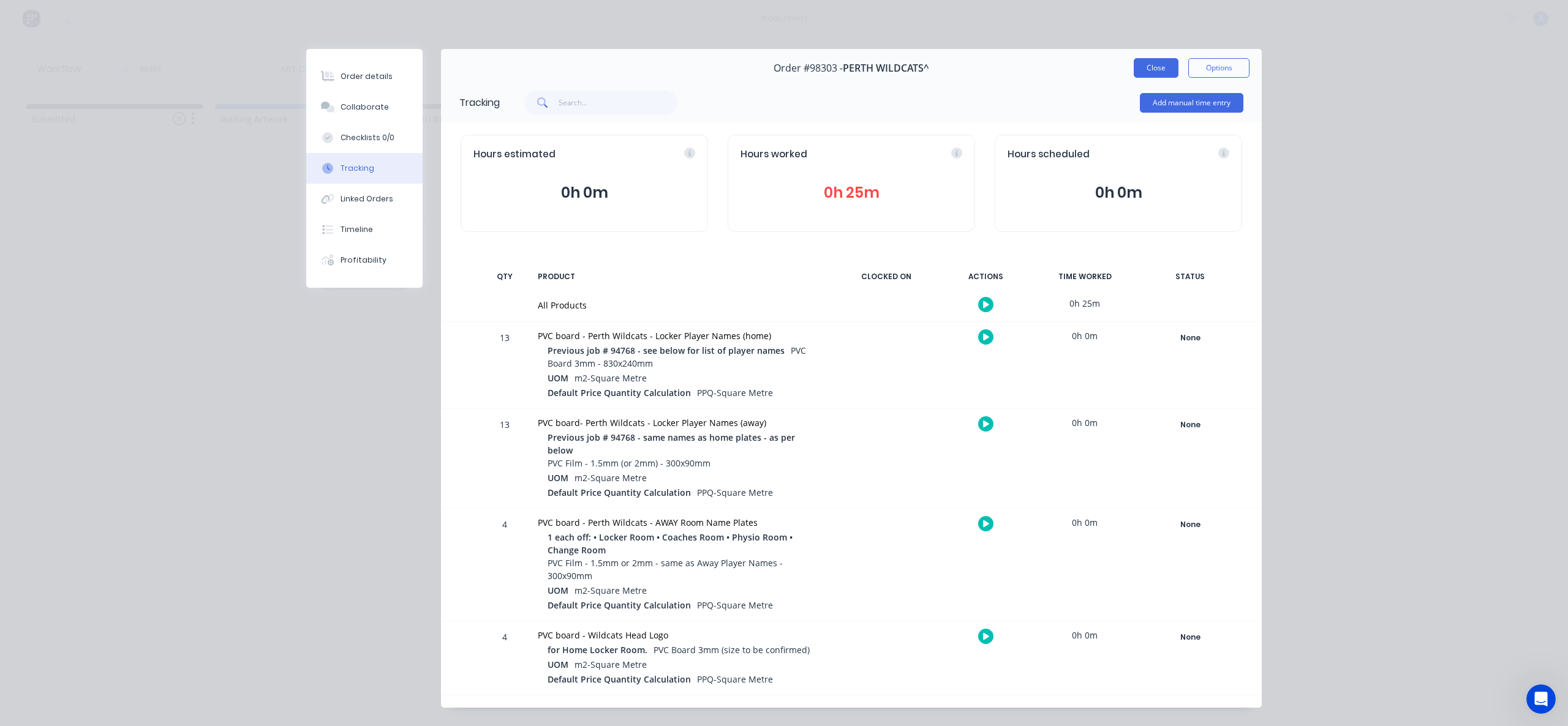
click at [1159, 73] on button "Close" at bounding box center [1156, 67] width 45 height 20
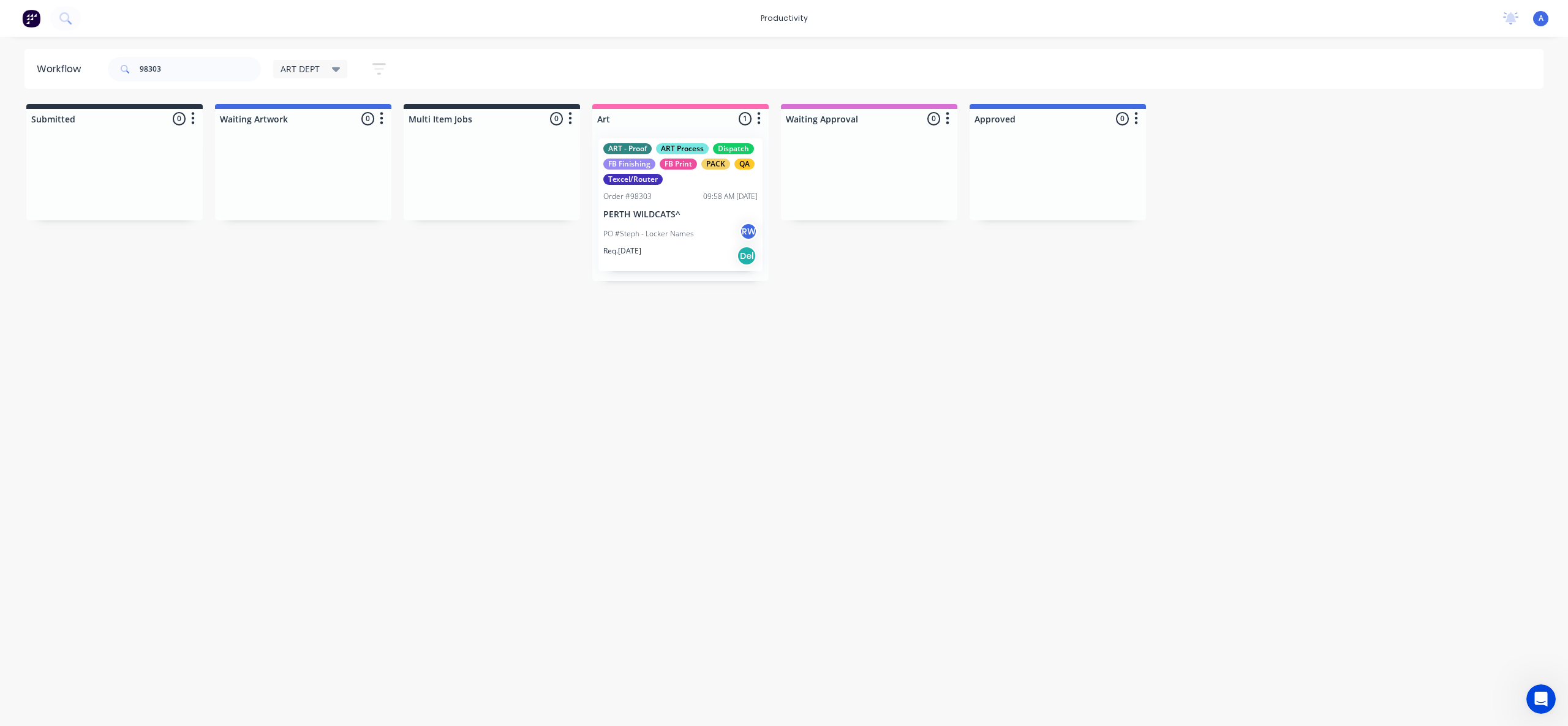
click at [649, 252] on div "Req. [DATE] Del" at bounding box center [680, 256] width 154 height 21
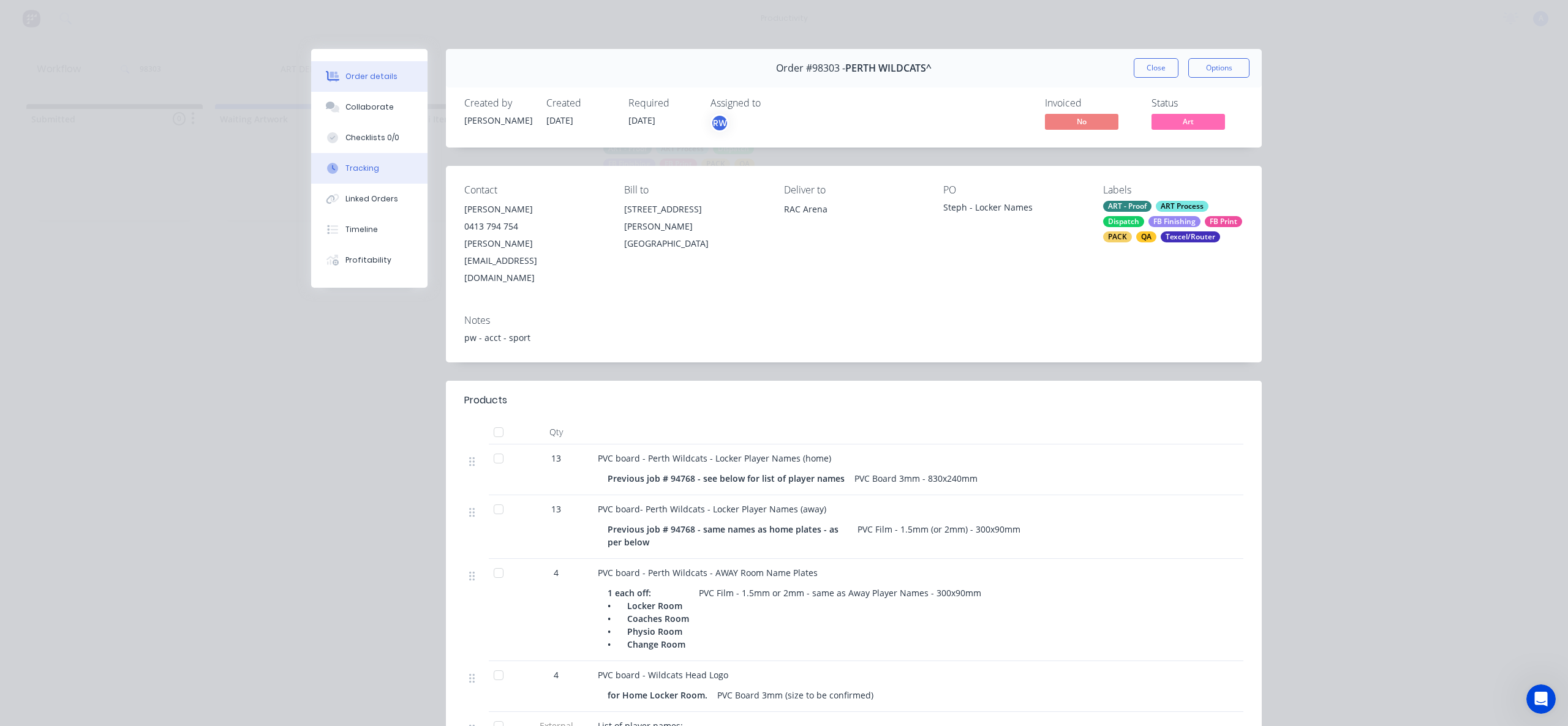
click at [345, 164] on div "Tracking" at bounding box center [361, 169] width 33 height 11
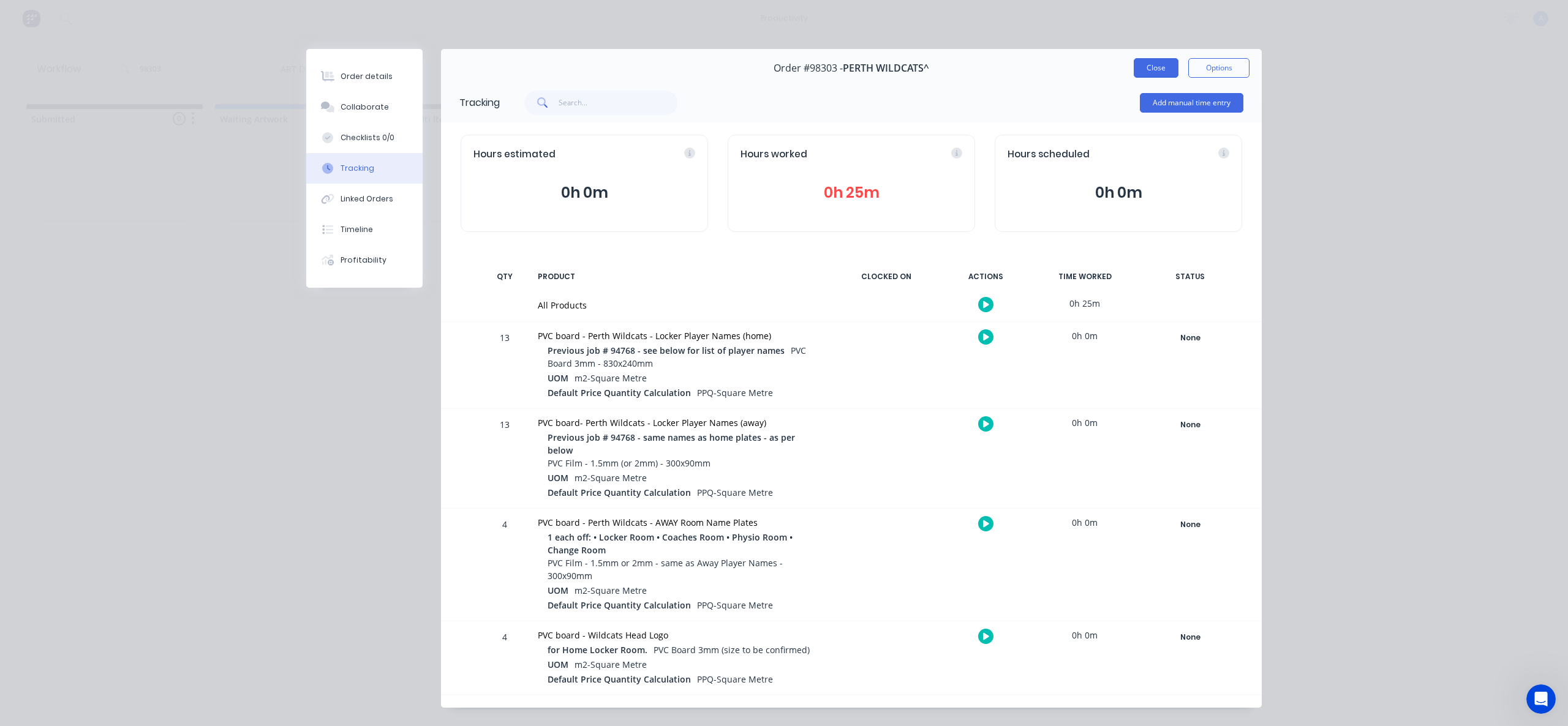
click at [1168, 71] on button "Close" at bounding box center [1156, 67] width 45 height 20
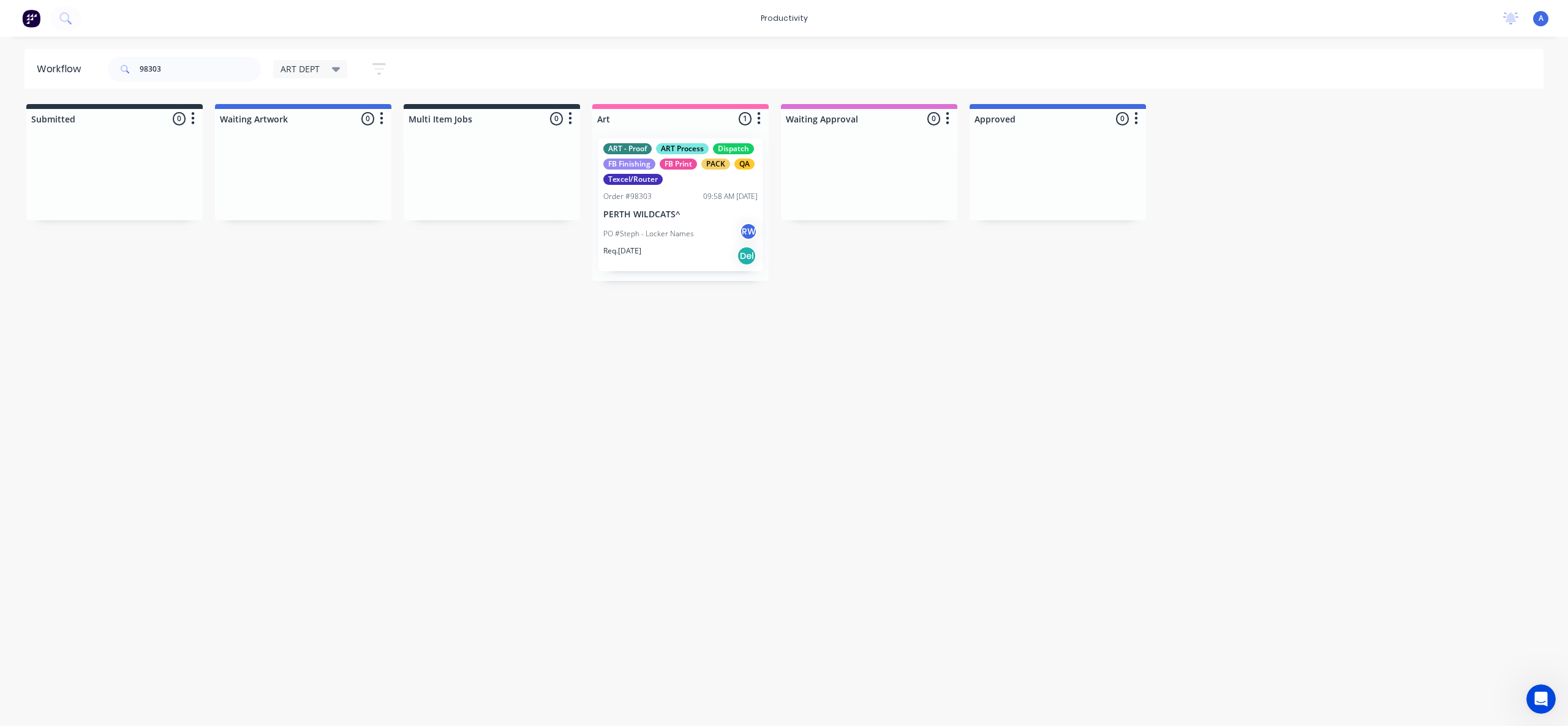
click at [1059, 383] on div "Workflow 98303 ART DEPT Save new view None edit ART DEPT (Default) edit Banner …" at bounding box center [784, 375] width 1568 height 653
click at [1140, 340] on div "Workflow 98303 ART DEPT Save new view None edit ART DEPT (Default) edit Banner …" at bounding box center [784, 375] width 1568 height 653
click at [700, 227] on div "PO #Steph - Locker Names RW" at bounding box center [680, 234] width 154 height 23
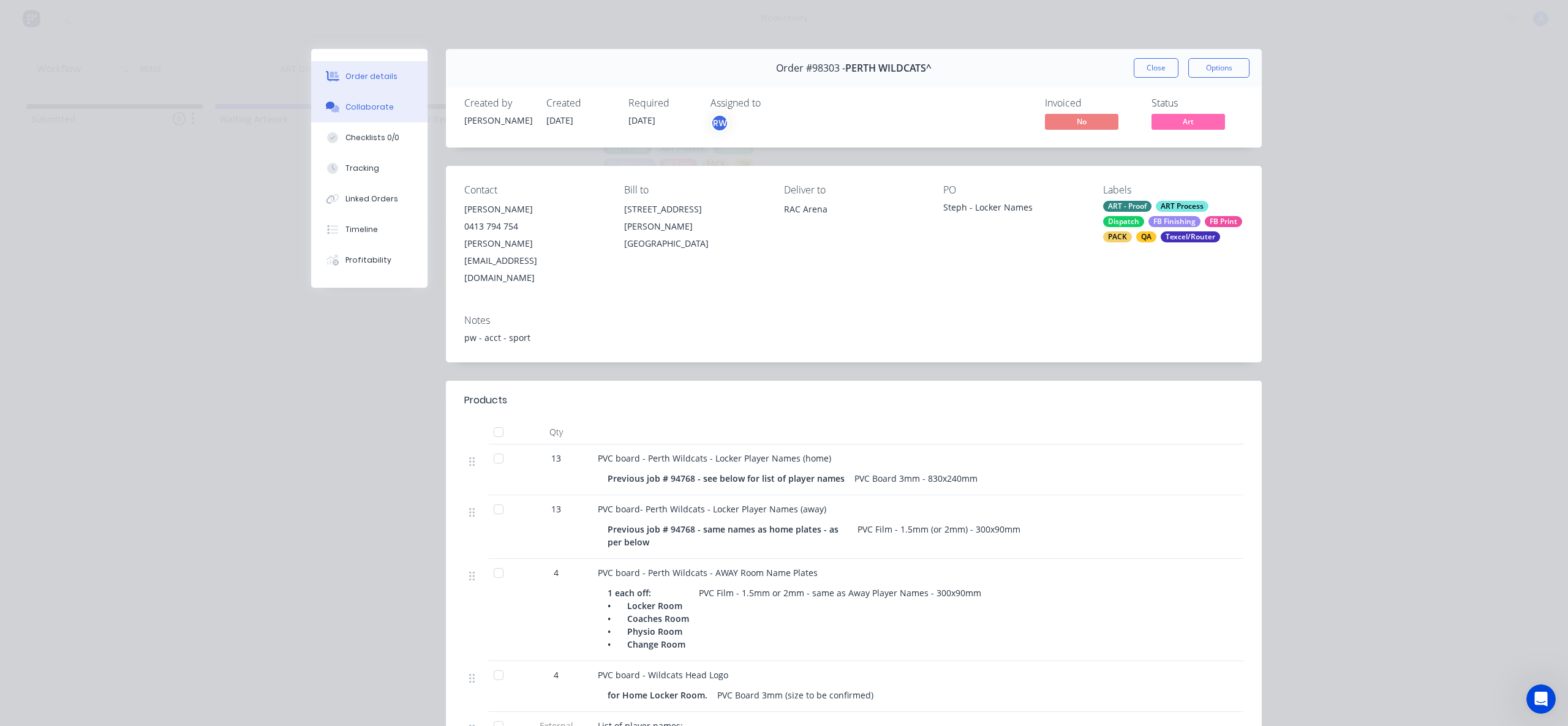
click at [391, 116] on button "Collaborate" at bounding box center [369, 107] width 116 height 31
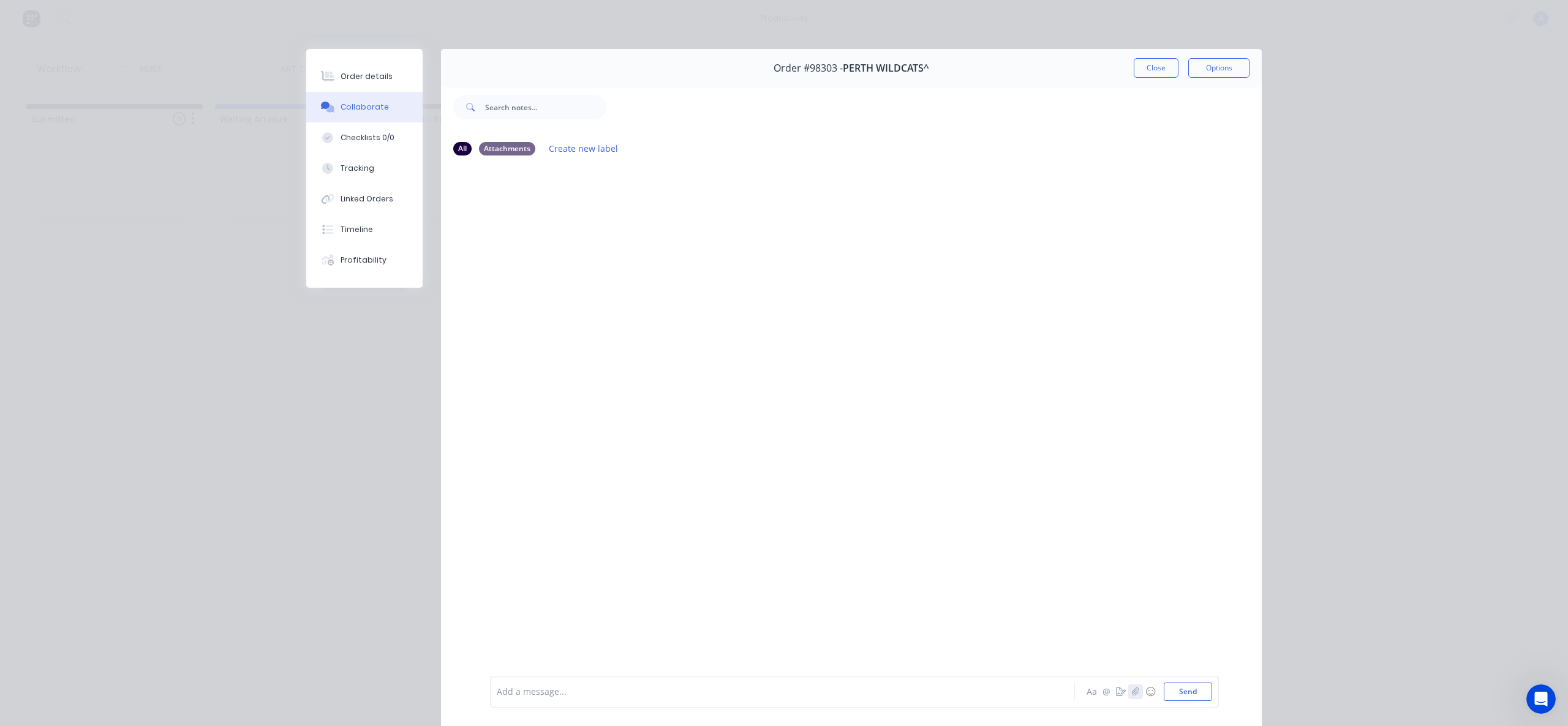
click at [1132, 696] on button "button" at bounding box center [1135, 691] width 14 height 14
click at [1144, 64] on button "Close" at bounding box center [1156, 67] width 45 height 20
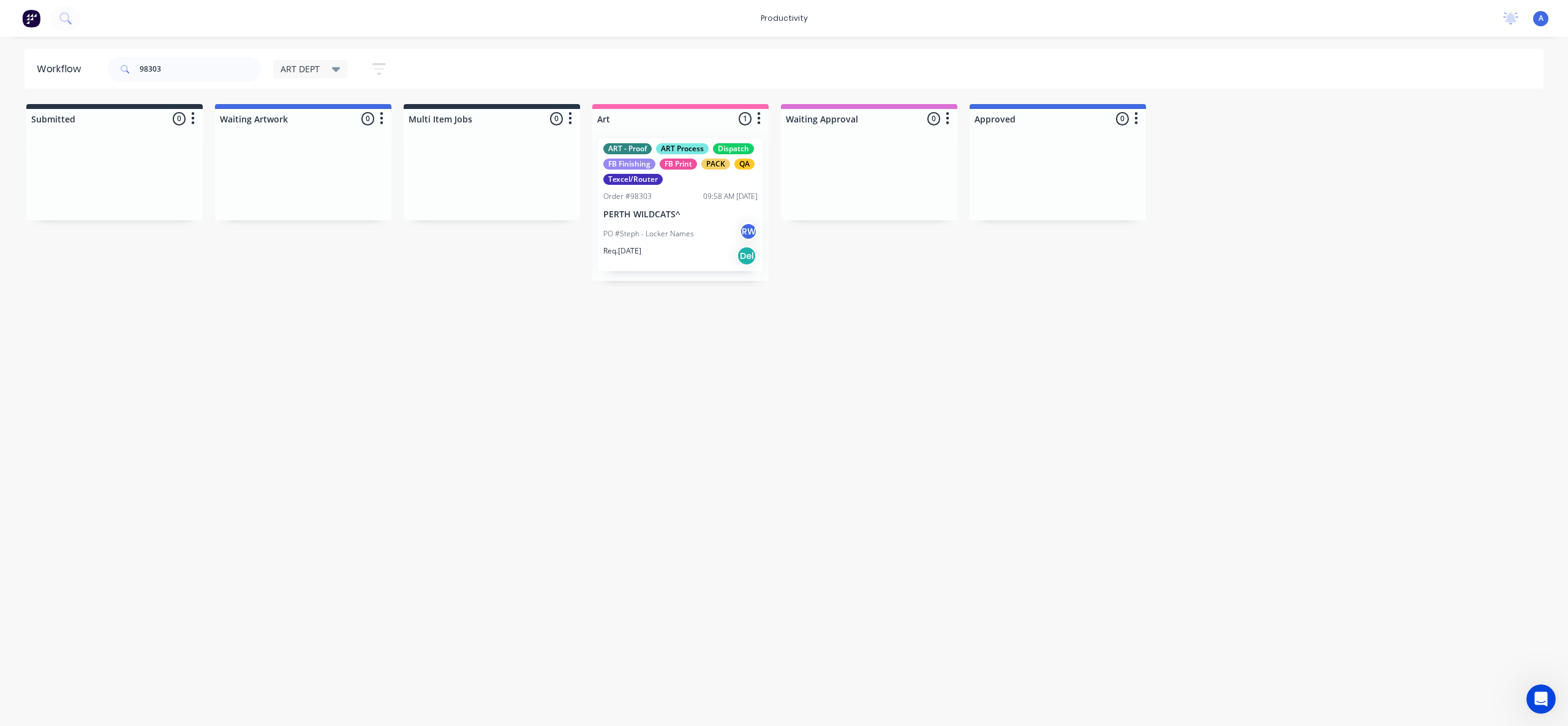
click at [647, 203] on div "ART - Proof ART Process Dispatch FB Finishing FB Print PACK QA Texcel/Router Or…" at bounding box center [680, 205] width 164 height 133
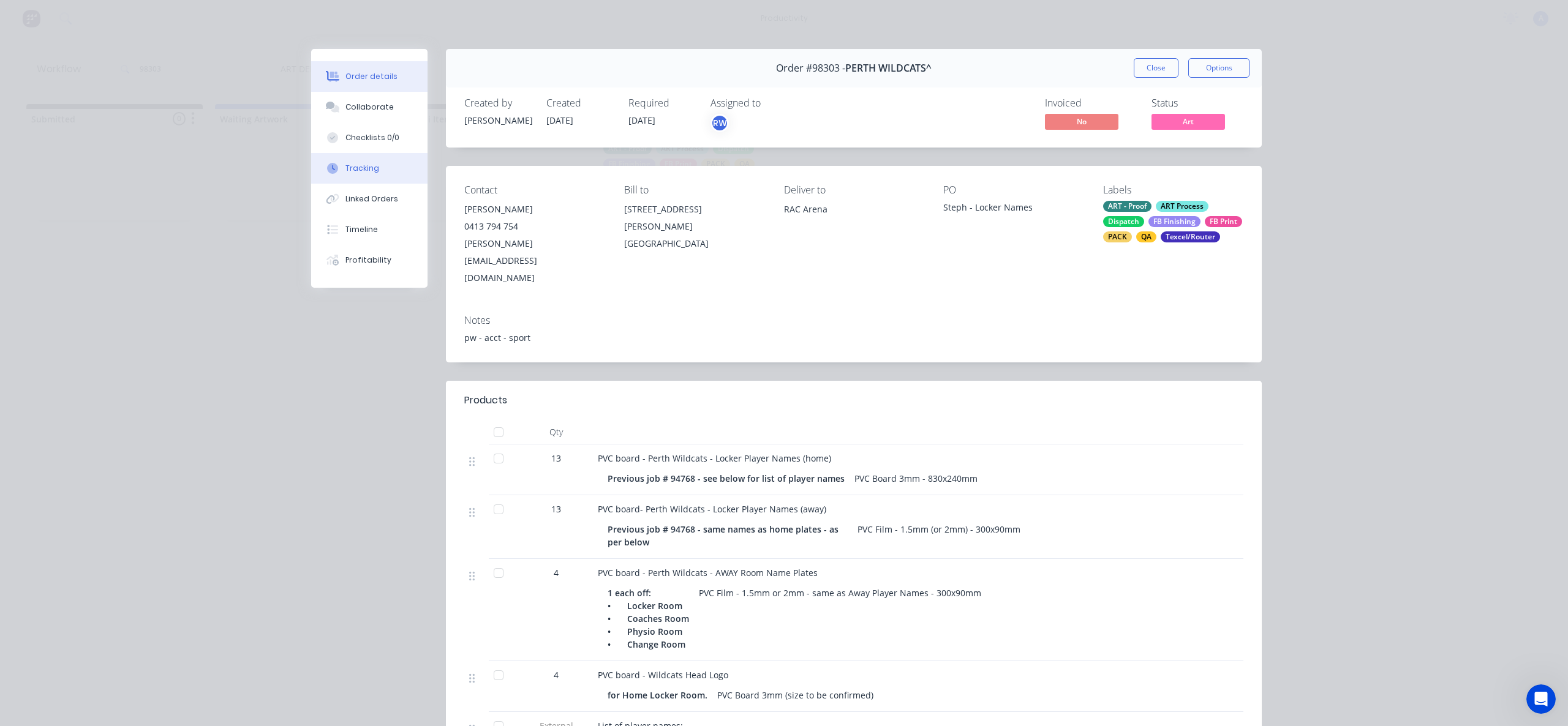
click at [355, 176] on button "Tracking" at bounding box center [369, 168] width 116 height 31
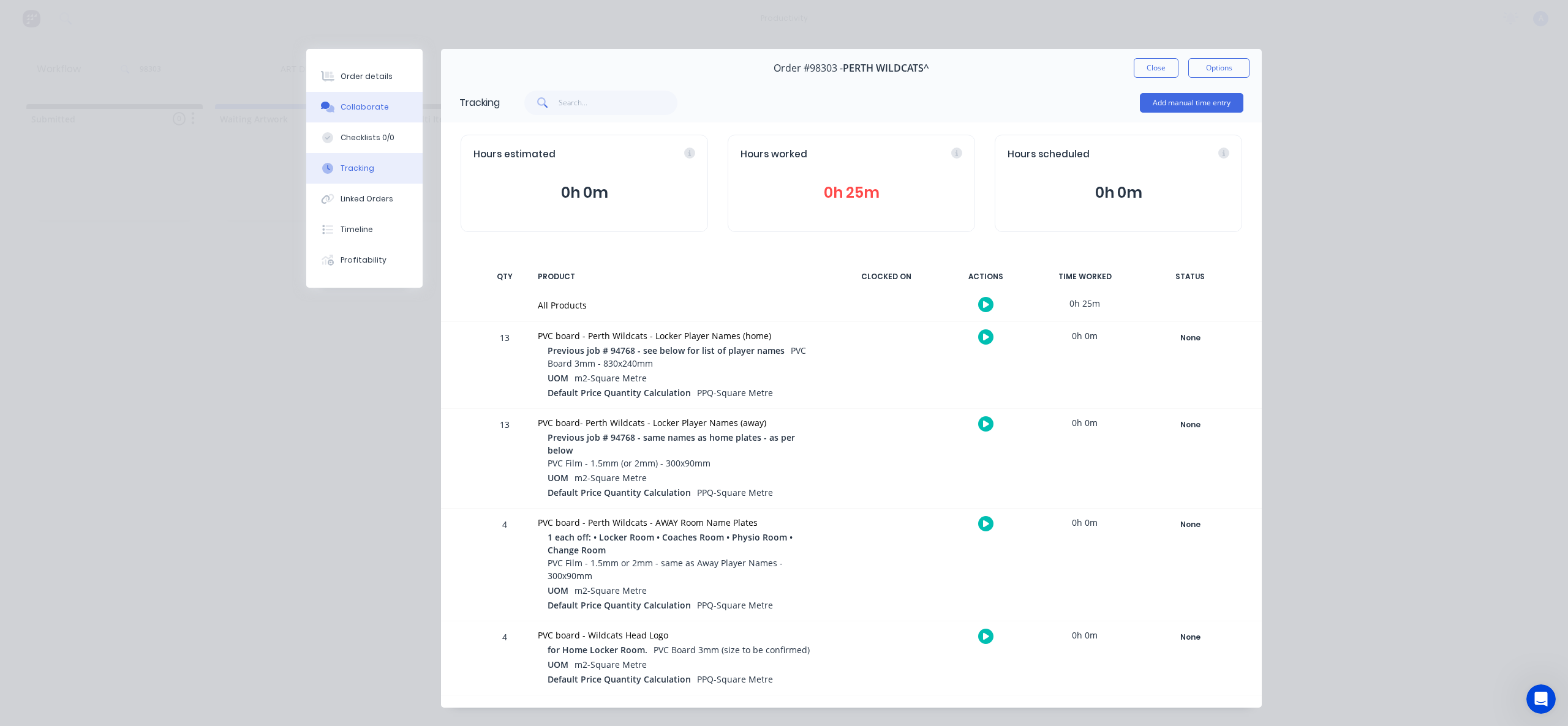
click at [355, 108] on div "Collaborate" at bounding box center [365, 107] width 48 height 11
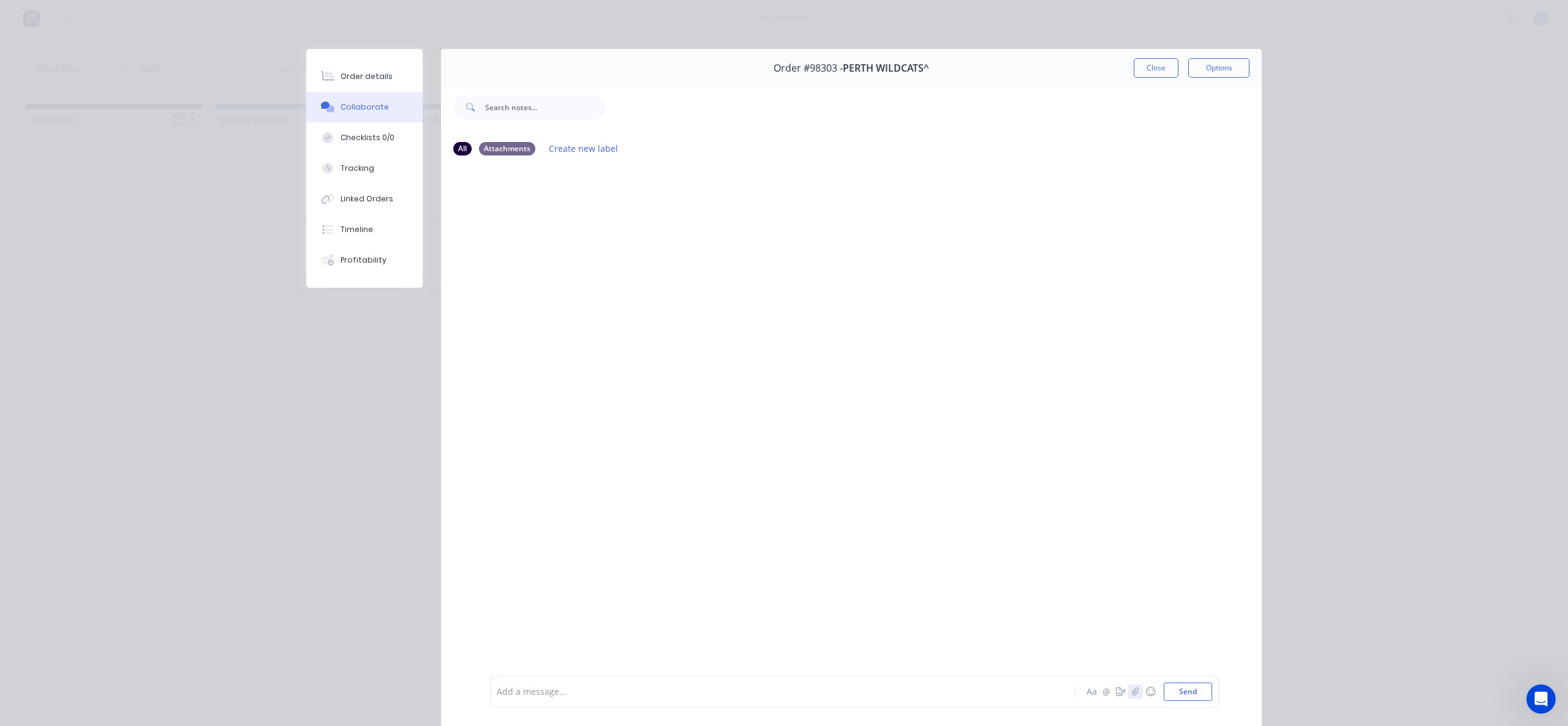
click at [1132, 691] on icon "button" at bounding box center [1135, 692] width 8 height 9
click at [1187, 695] on button "Send" at bounding box center [1188, 691] width 48 height 18
click at [356, 166] on div "Tracking" at bounding box center [357, 169] width 33 height 11
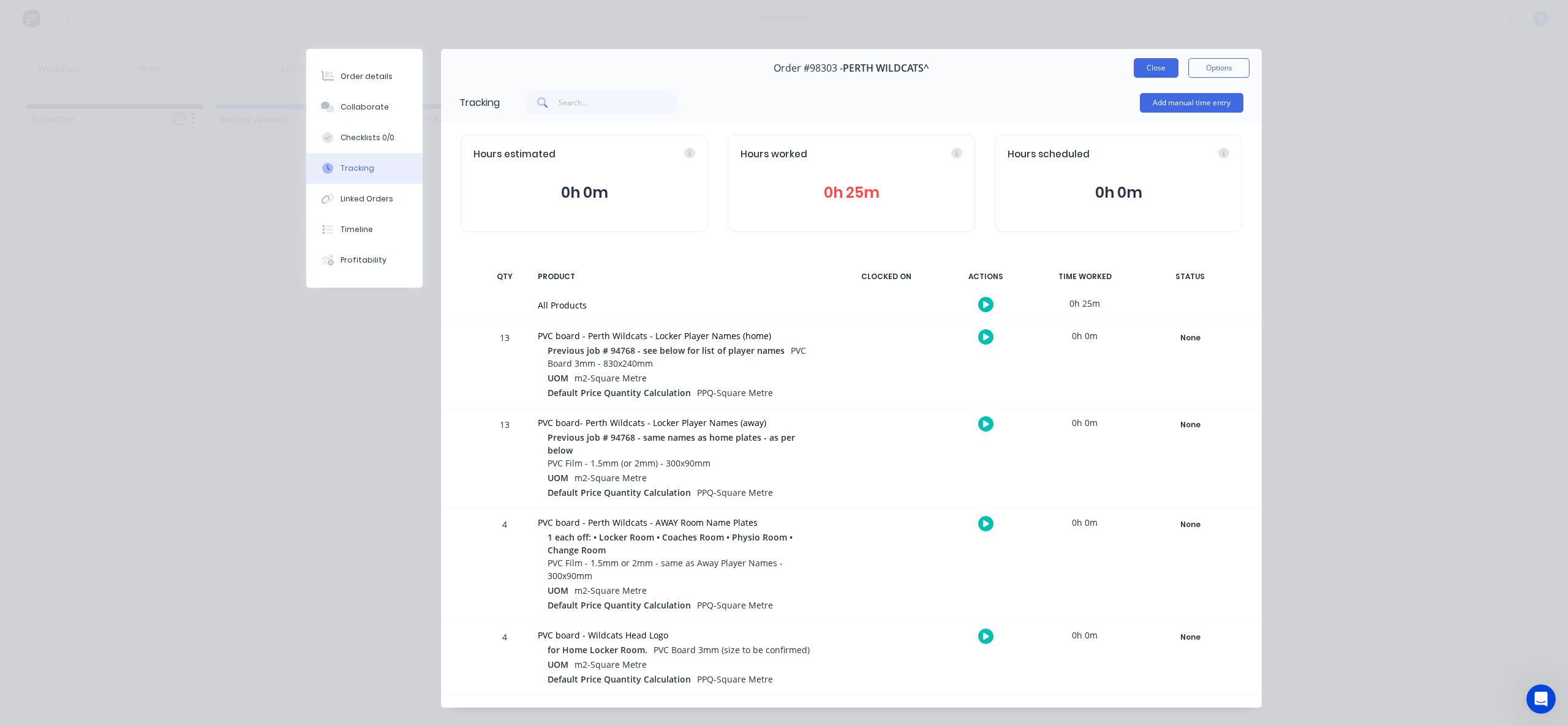
click at [1141, 64] on button "Close" at bounding box center [1156, 67] width 45 height 20
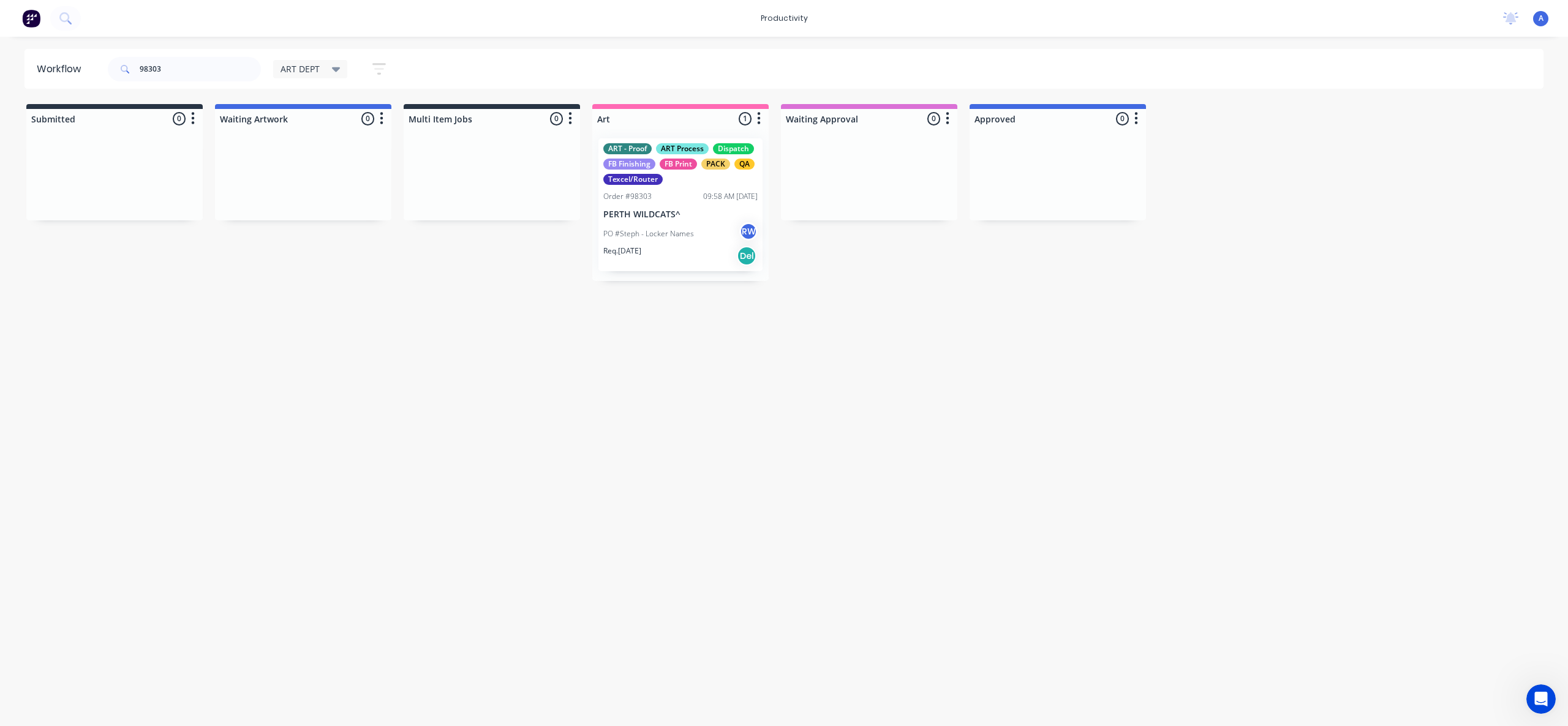
click at [1050, 325] on div "Workflow 98303 ART DEPT Save new view None edit ART DEPT (Default) edit Banner …" at bounding box center [784, 375] width 1568 height 653
click at [700, 230] on div "PO #Steph - Locker Names RW" at bounding box center [680, 234] width 154 height 23
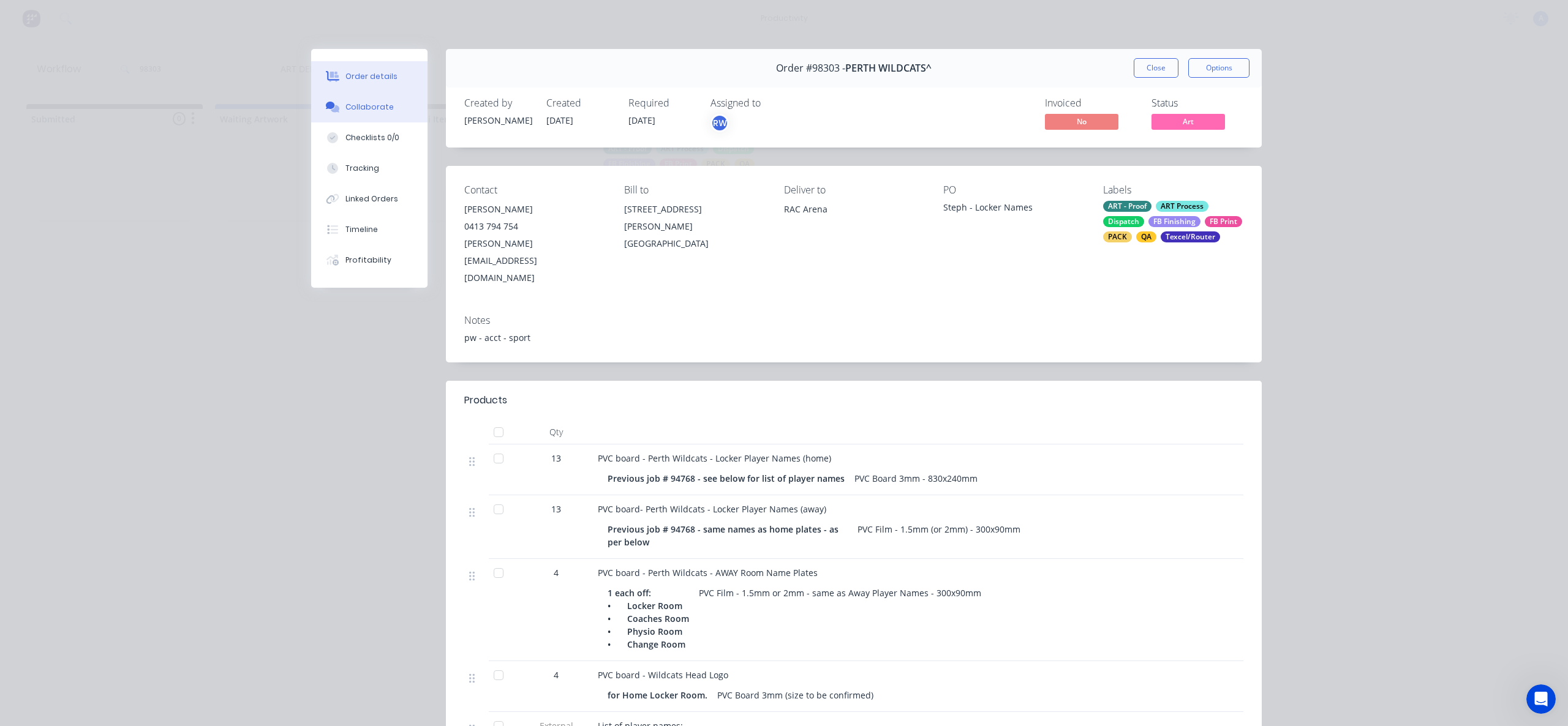
click at [365, 116] on button "Collaborate" at bounding box center [369, 107] width 116 height 31
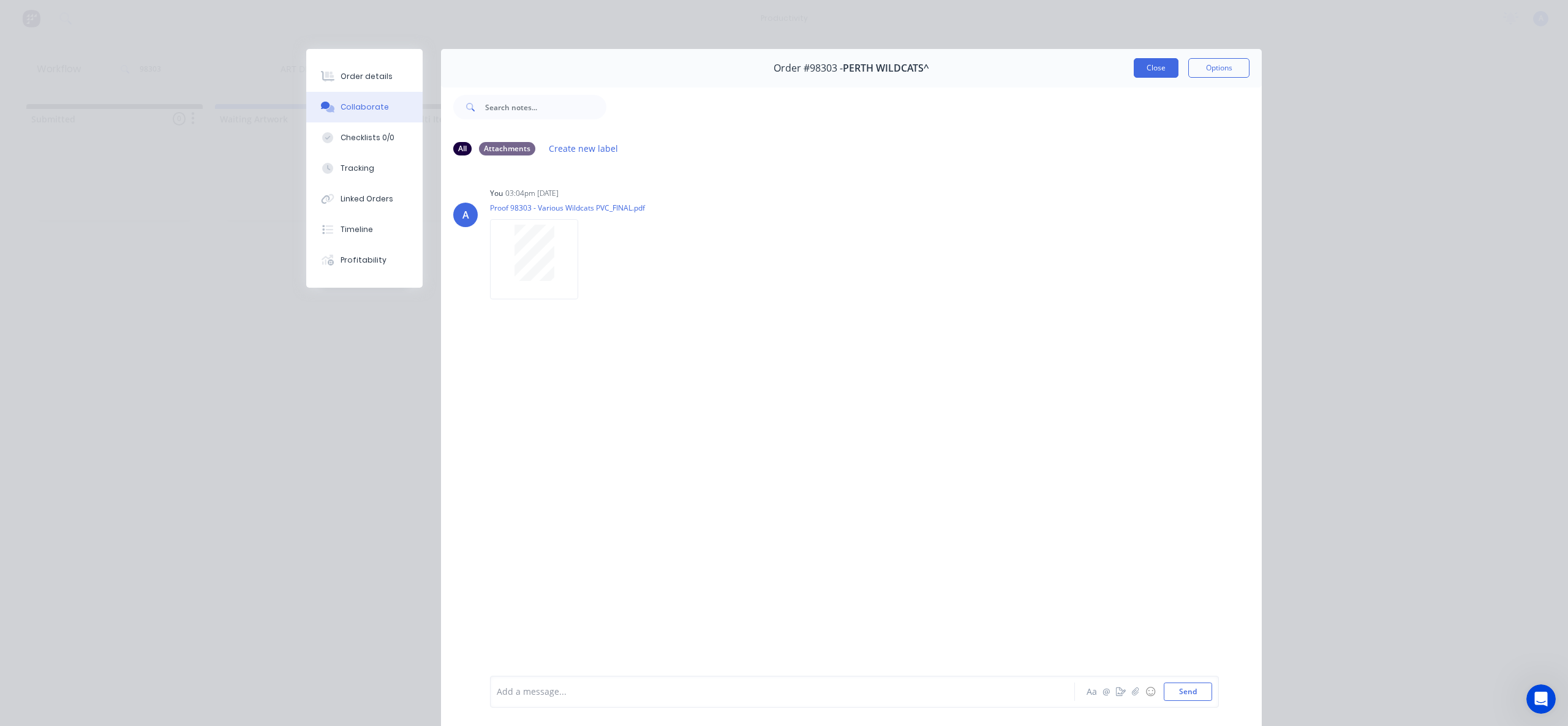
click at [1150, 73] on button "Close" at bounding box center [1156, 67] width 45 height 20
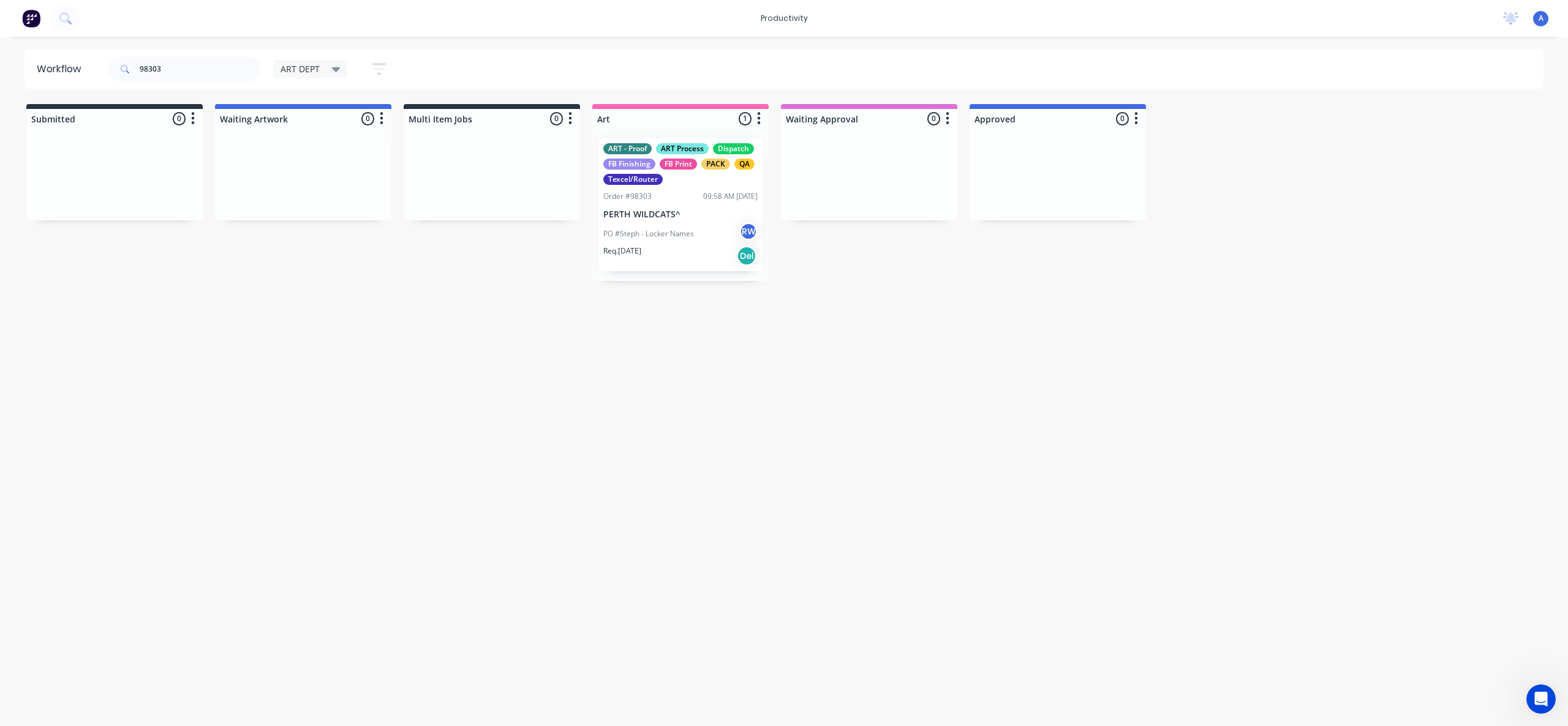
click at [1004, 477] on div "Workflow 98303 ART DEPT Save new view None edit ART DEPT (Default) edit Banner …" at bounding box center [784, 375] width 1568 height 653
click at [678, 233] on p "PO #Steph - Locker Names" at bounding box center [649, 234] width 91 height 11
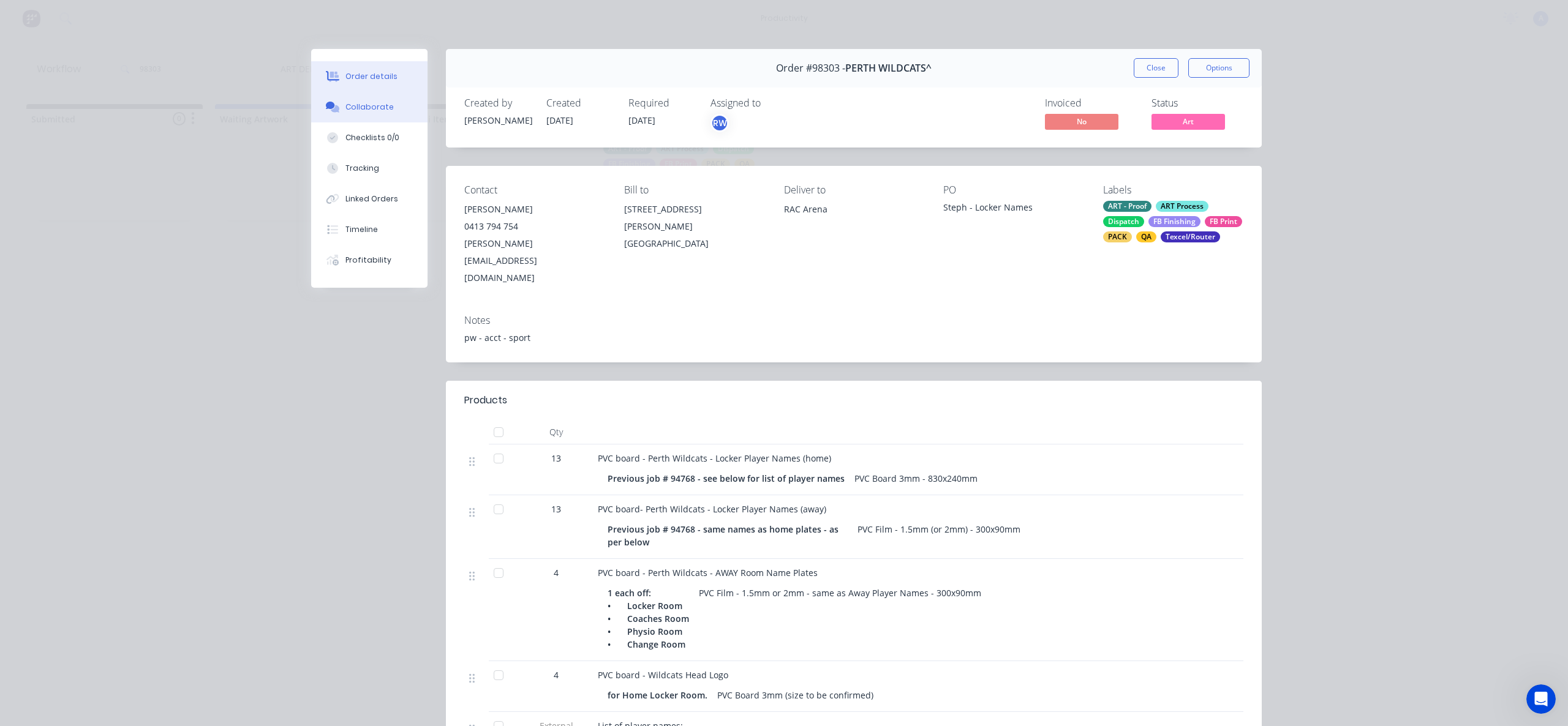
click at [346, 106] on div "Collaborate" at bounding box center [369, 107] width 48 height 11
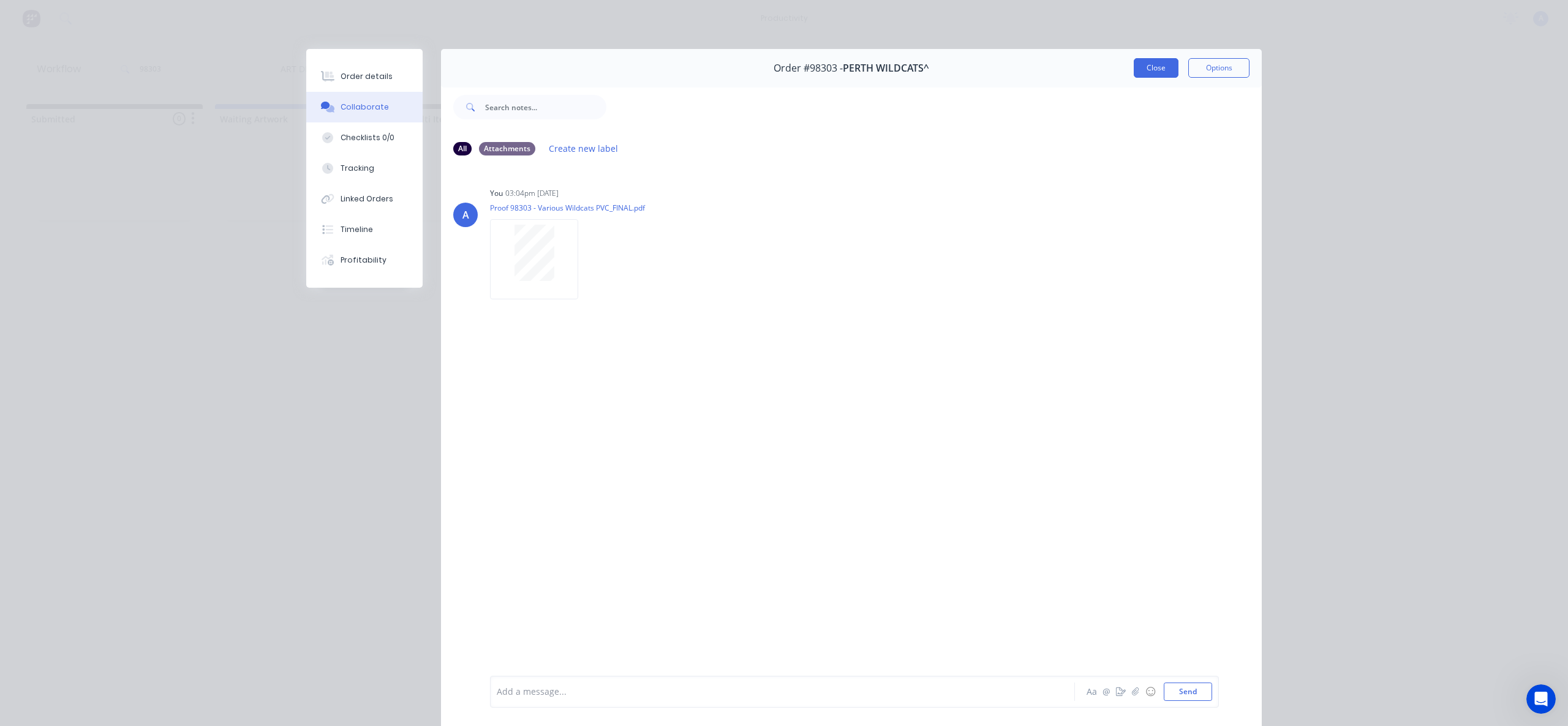
click at [1150, 70] on button "Close" at bounding box center [1156, 67] width 45 height 20
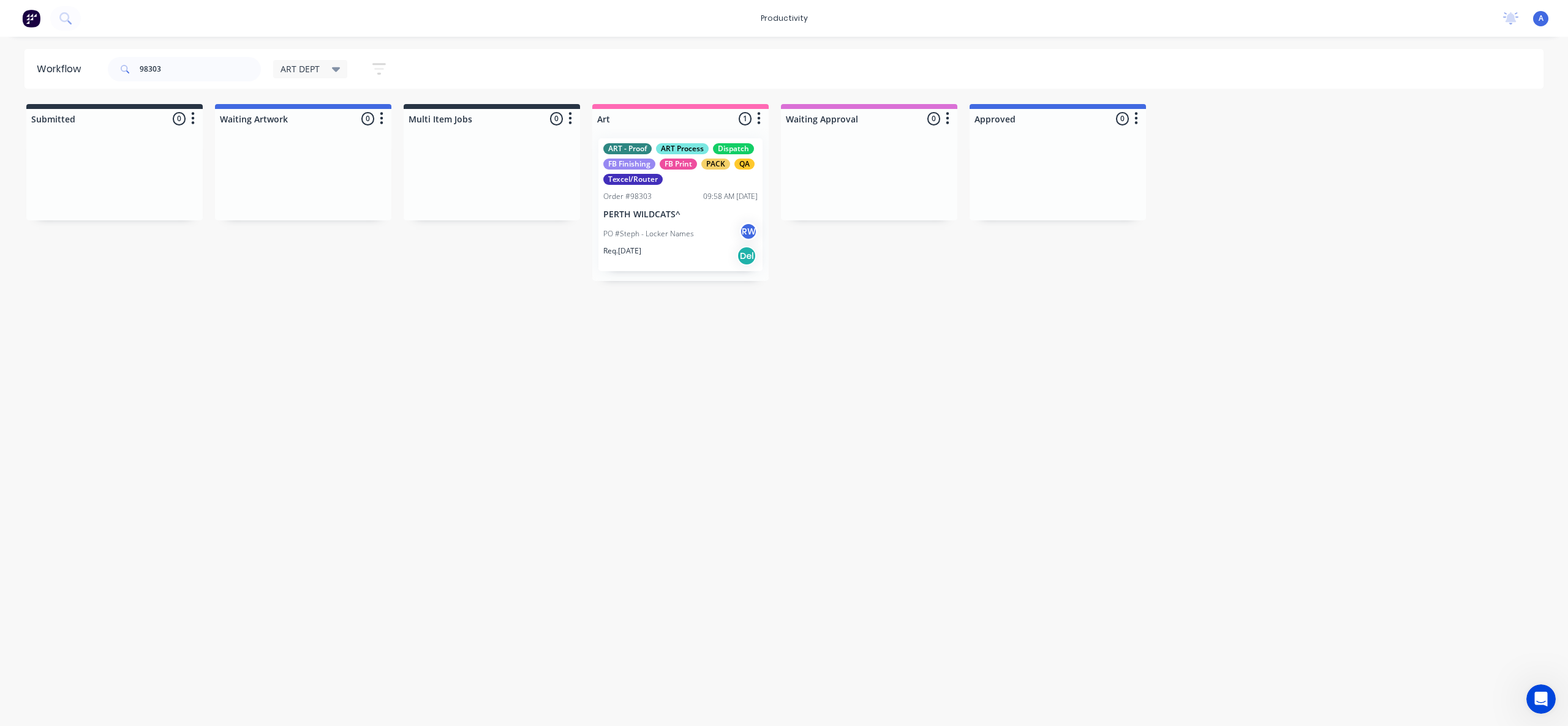
click at [1146, 285] on div "Workflow 98303 ART DEPT Save new view None edit ART DEPT (Default) edit Banner …" at bounding box center [784, 375] width 1568 height 653
click at [657, 221] on div "ART - Proof ART Process Dispatch FB Finishing FB Print PACK QA Texcel/Router Or…" at bounding box center [680, 205] width 164 height 133
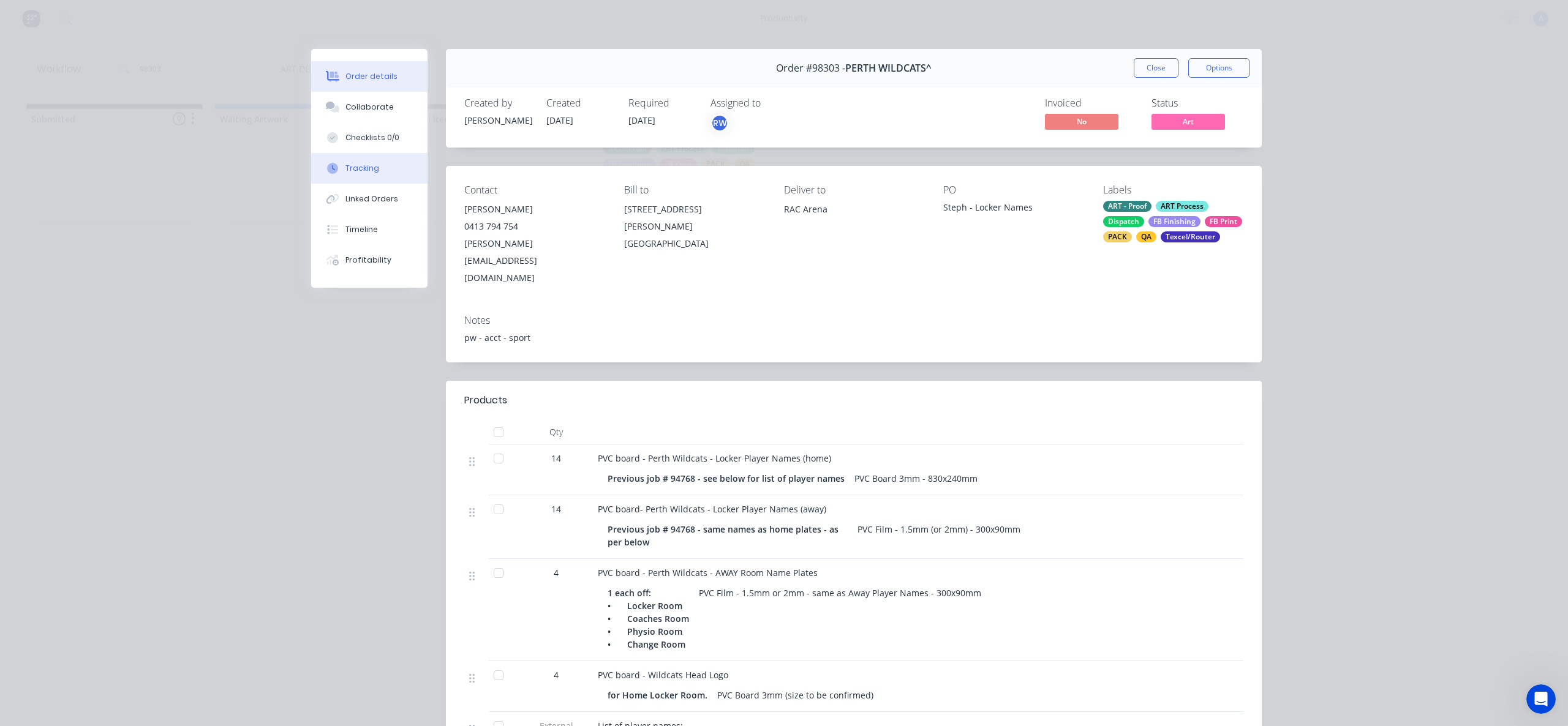
click at [354, 180] on button "Tracking" at bounding box center [369, 168] width 116 height 31
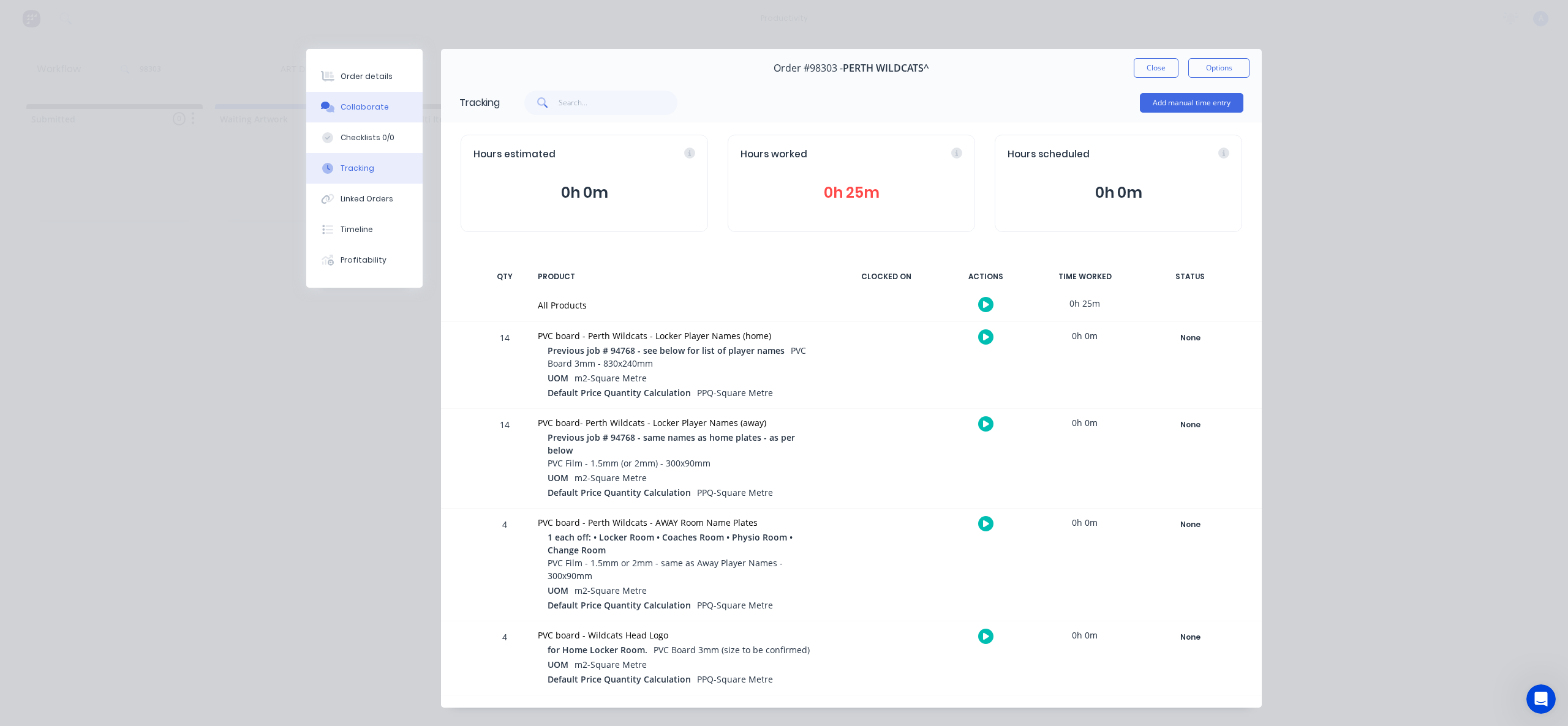
click at [334, 117] on button "Collaborate" at bounding box center [364, 107] width 116 height 31
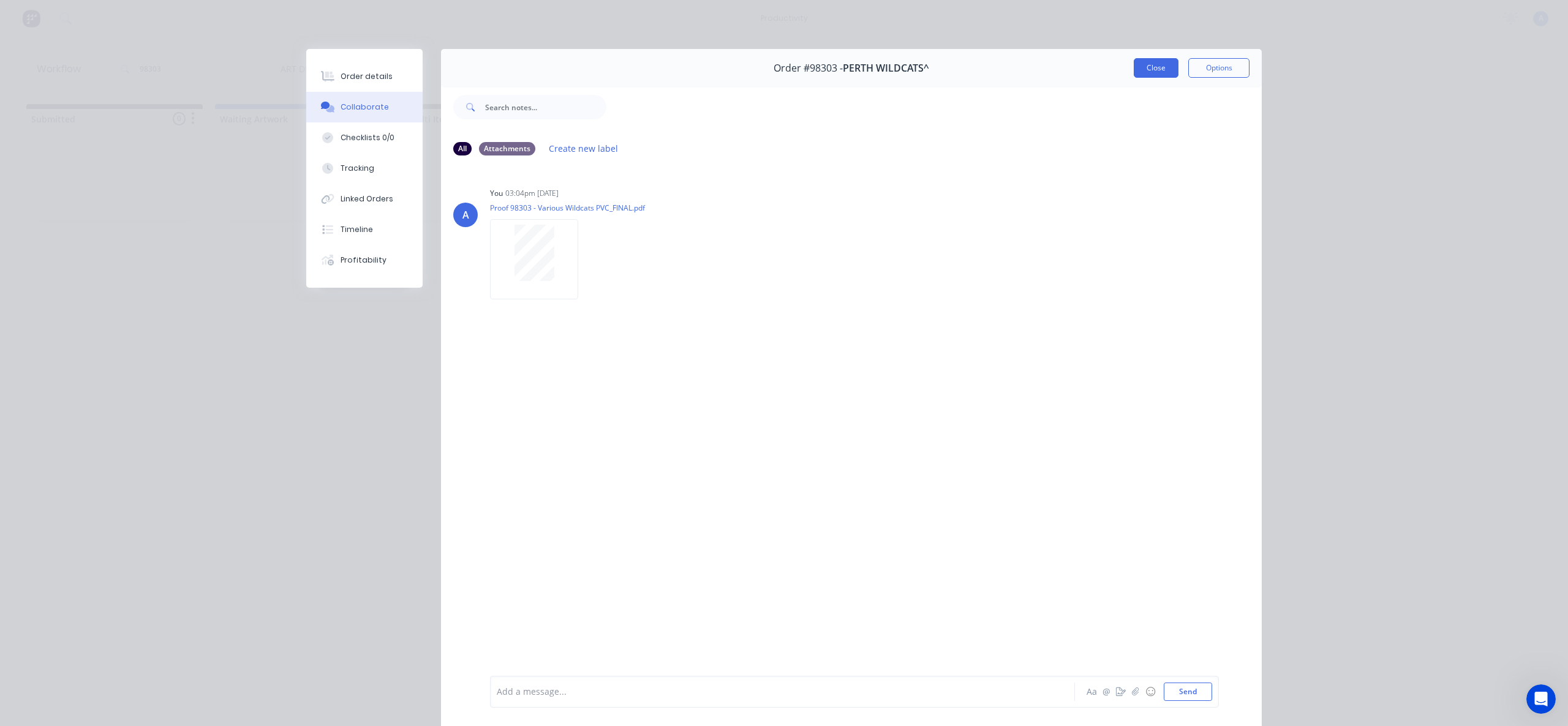
click at [1152, 70] on button "Close" at bounding box center [1156, 67] width 45 height 20
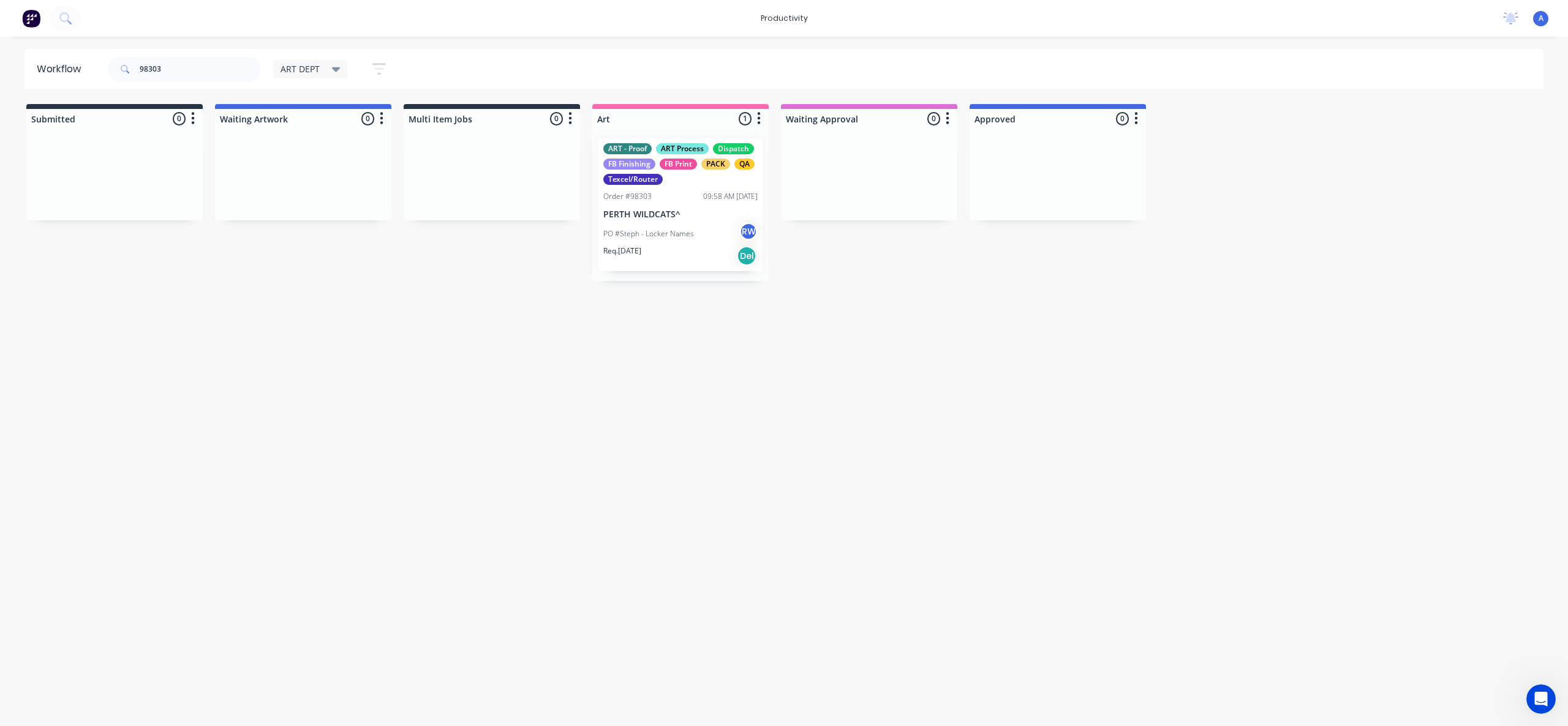
click at [1065, 348] on div "Workflow 98303 ART DEPT Save new view None edit ART DEPT (Default) edit Banner …" at bounding box center [784, 375] width 1568 height 653
click at [1103, 481] on div "Workflow 98303 ART DEPT Save new view None edit ART DEPT (Default) edit Banner …" at bounding box center [784, 375] width 1568 height 653
click at [649, 217] on p "PERTH WILDCATS^" at bounding box center [680, 215] width 154 height 11
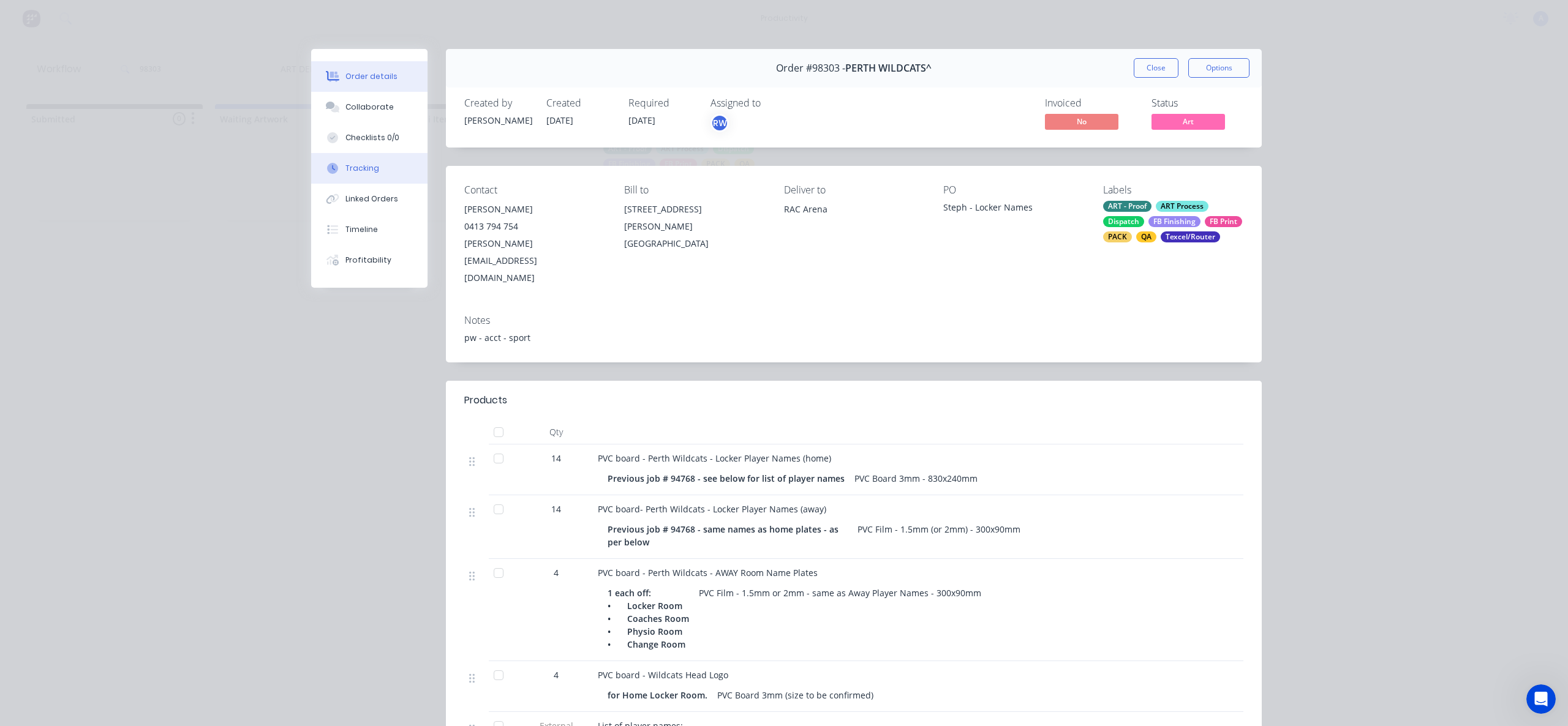
click at [331, 174] on button "Tracking" at bounding box center [369, 168] width 116 height 31
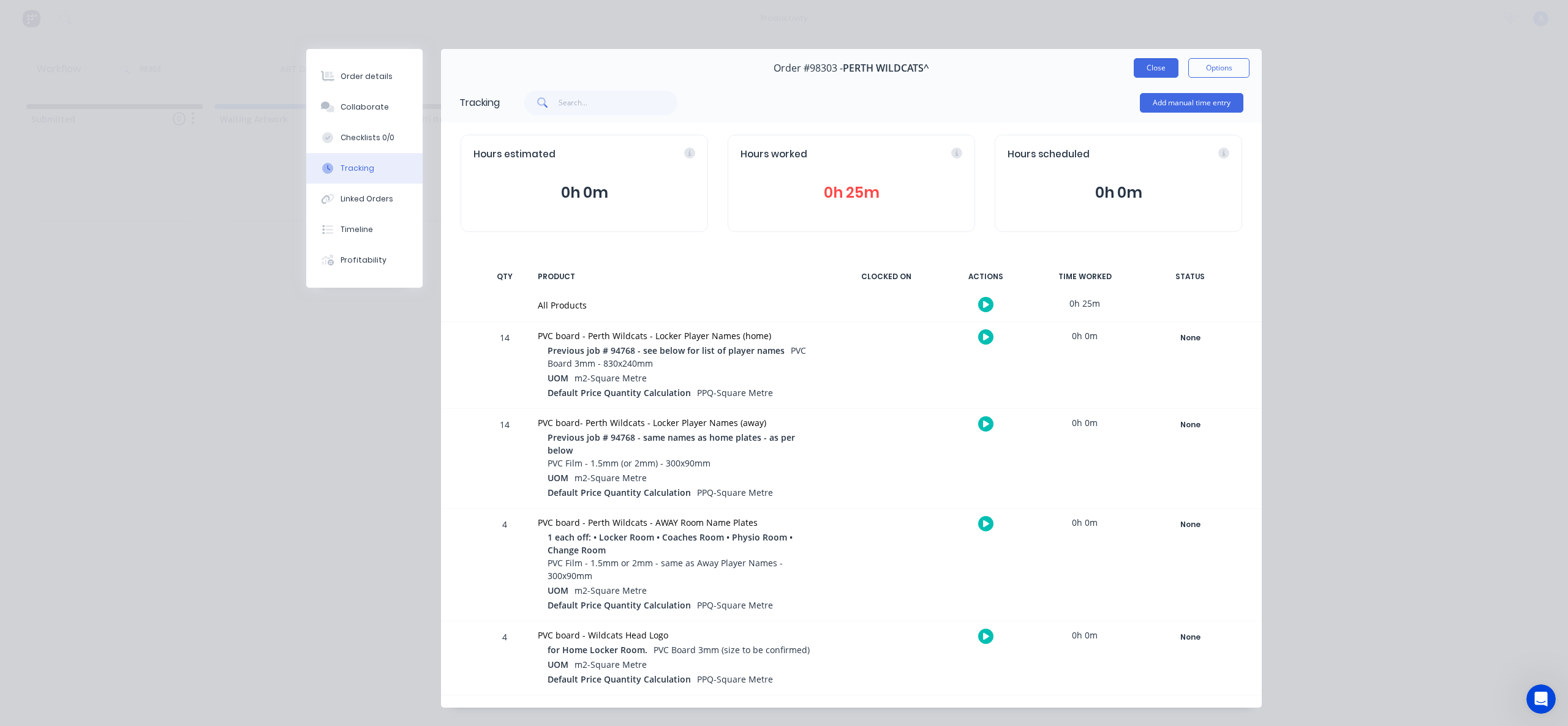
click at [1152, 75] on button "Close" at bounding box center [1156, 67] width 45 height 20
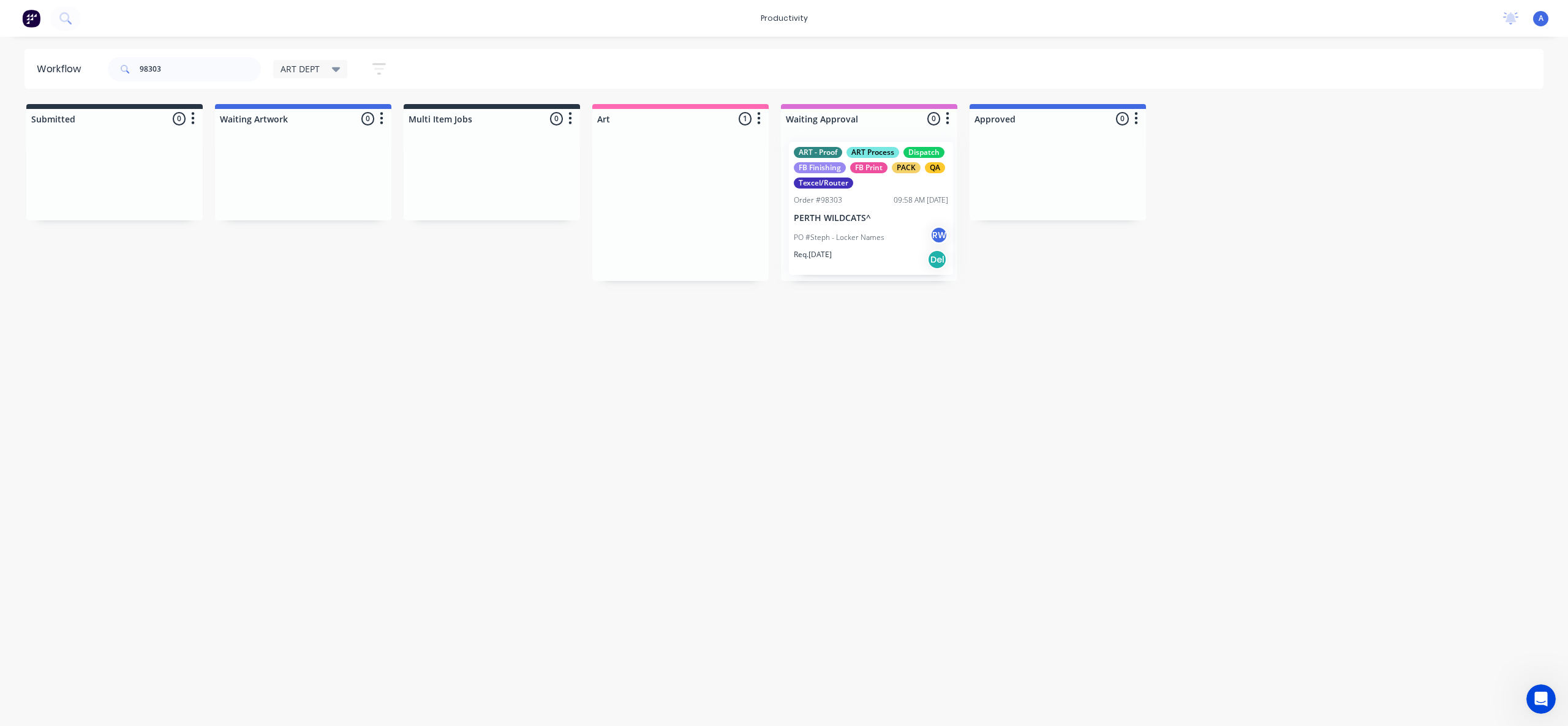
drag, startPoint x: 684, startPoint y: 225, endPoint x: 1024, endPoint y: 226, distance: 340.0
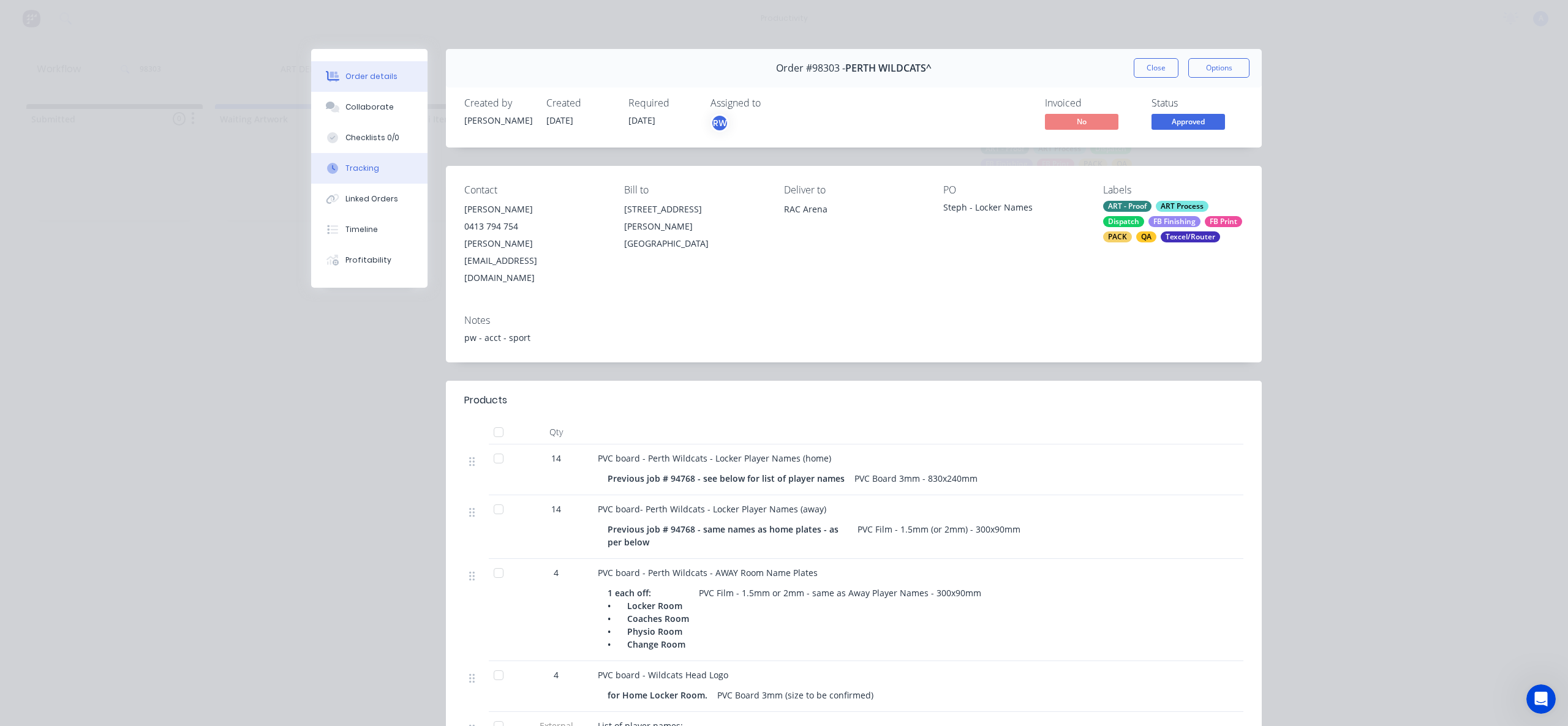
click at [365, 161] on button "Tracking" at bounding box center [369, 168] width 116 height 31
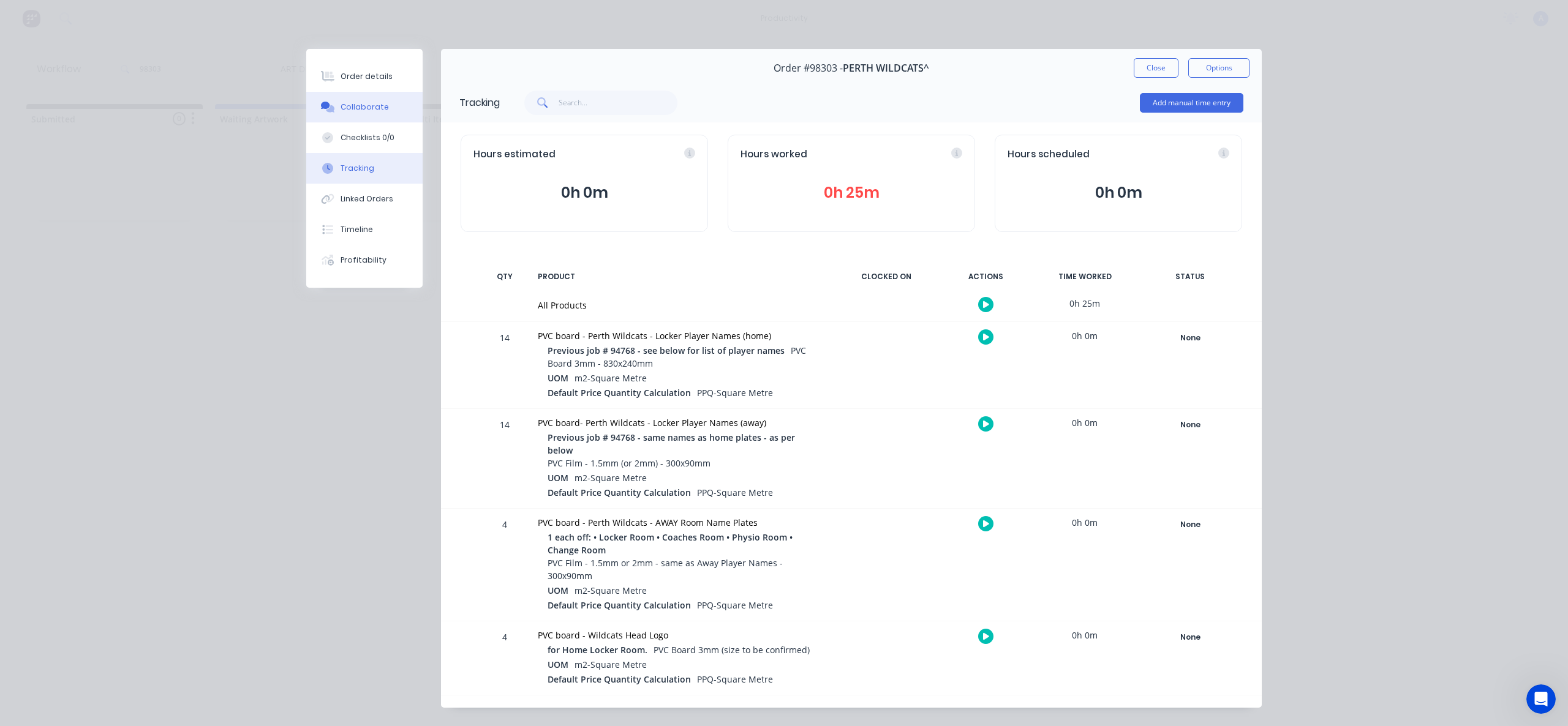
click at [396, 111] on button "Collaborate" at bounding box center [364, 107] width 116 height 31
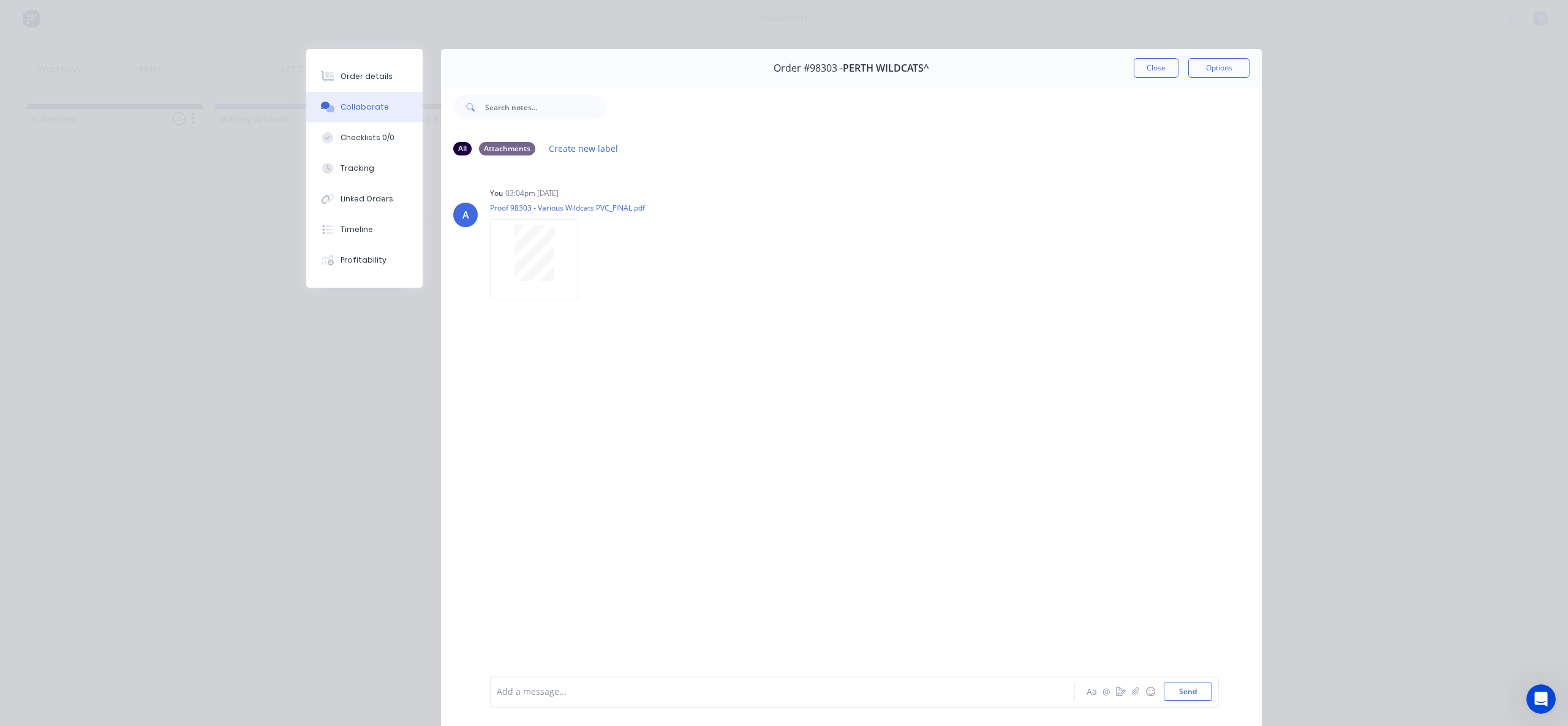
click at [631, 692] on div at bounding box center [765, 692] width 536 height 13
click at [1185, 697] on button "Send" at bounding box center [1188, 691] width 48 height 18
click at [365, 167] on div "Tracking" at bounding box center [357, 169] width 33 height 11
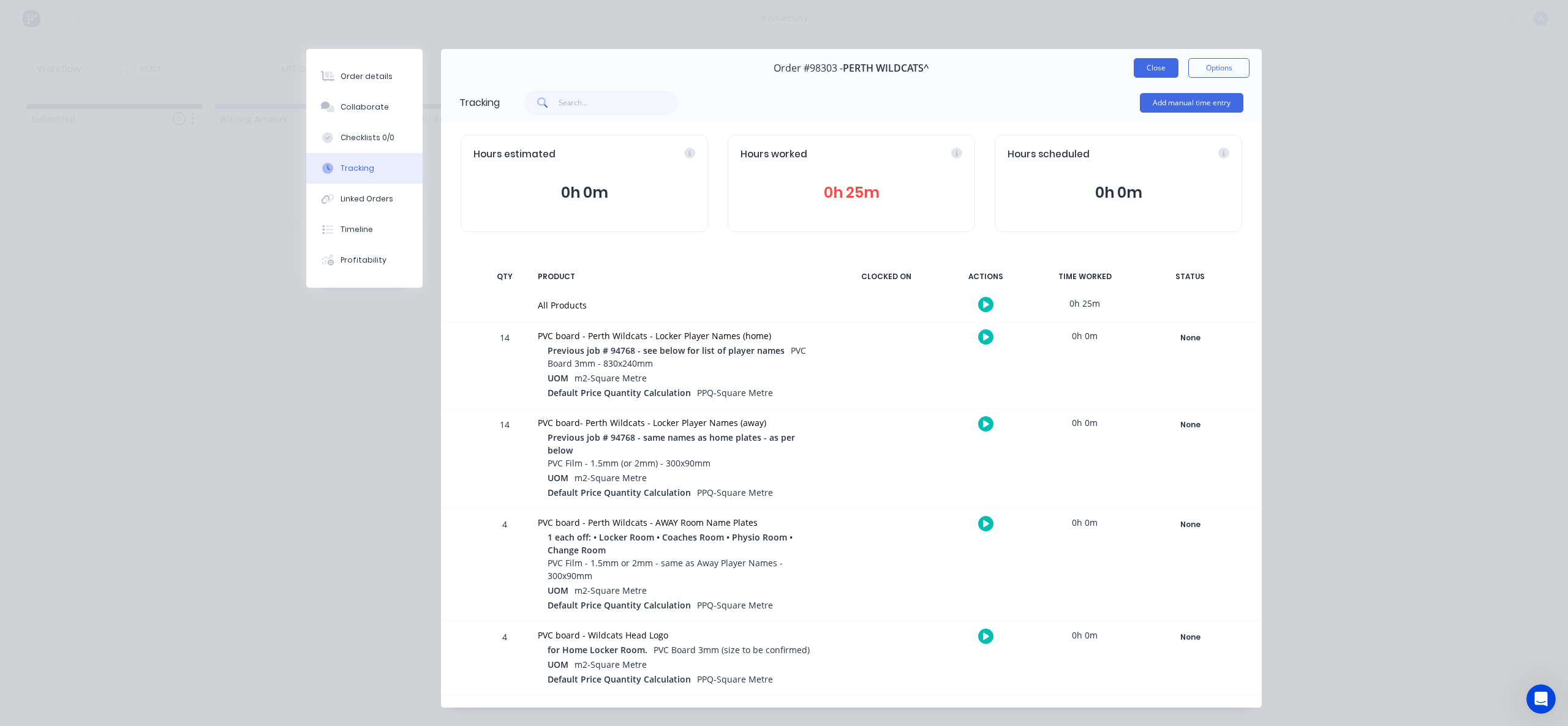
click at [1170, 65] on button "Close" at bounding box center [1156, 67] width 45 height 20
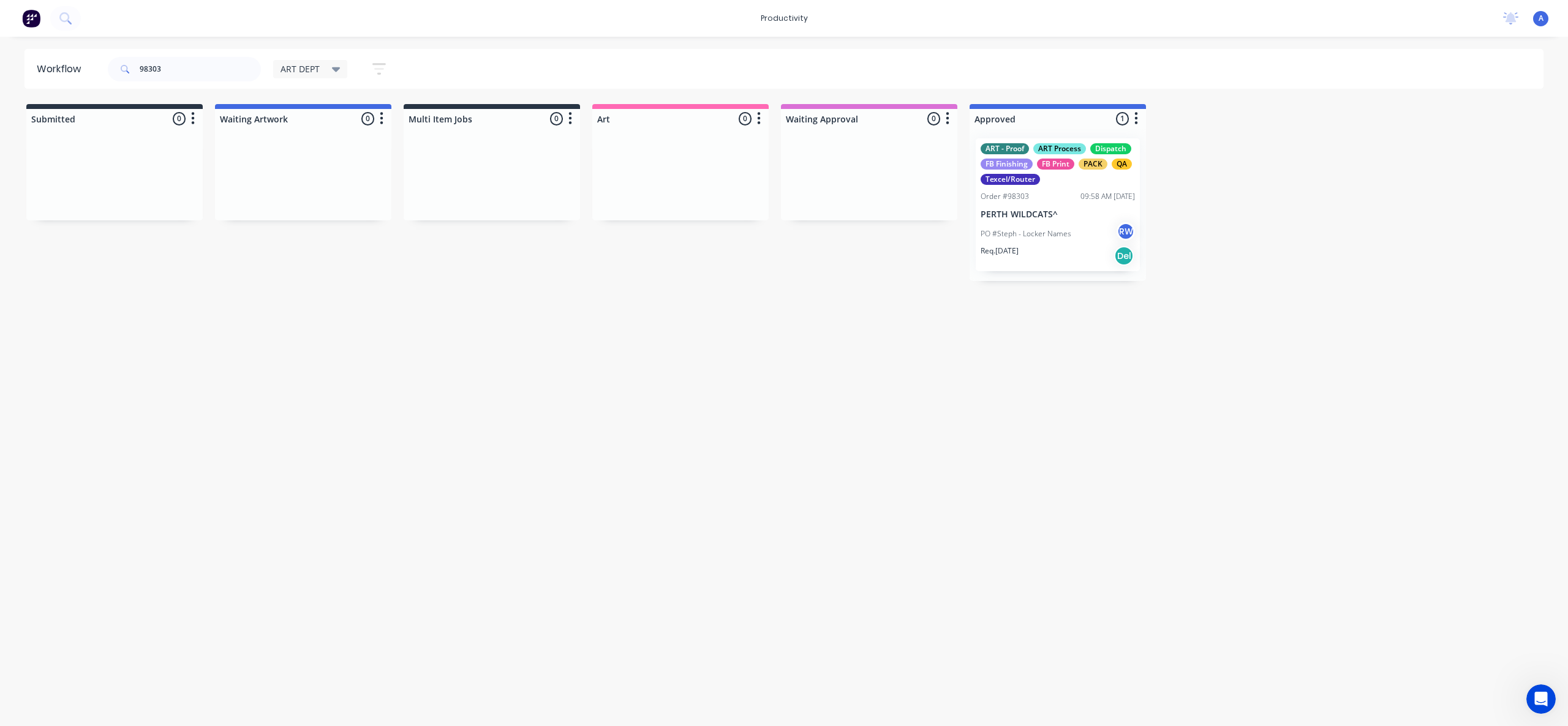
click at [1069, 417] on div "Workflow 98303 ART DEPT Save new view None edit ART DEPT (Default) edit Banner …" at bounding box center [784, 375] width 1568 height 653
click at [1068, 215] on p "PERTH WILDCATS^" at bounding box center [1057, 215] width 154 height 11
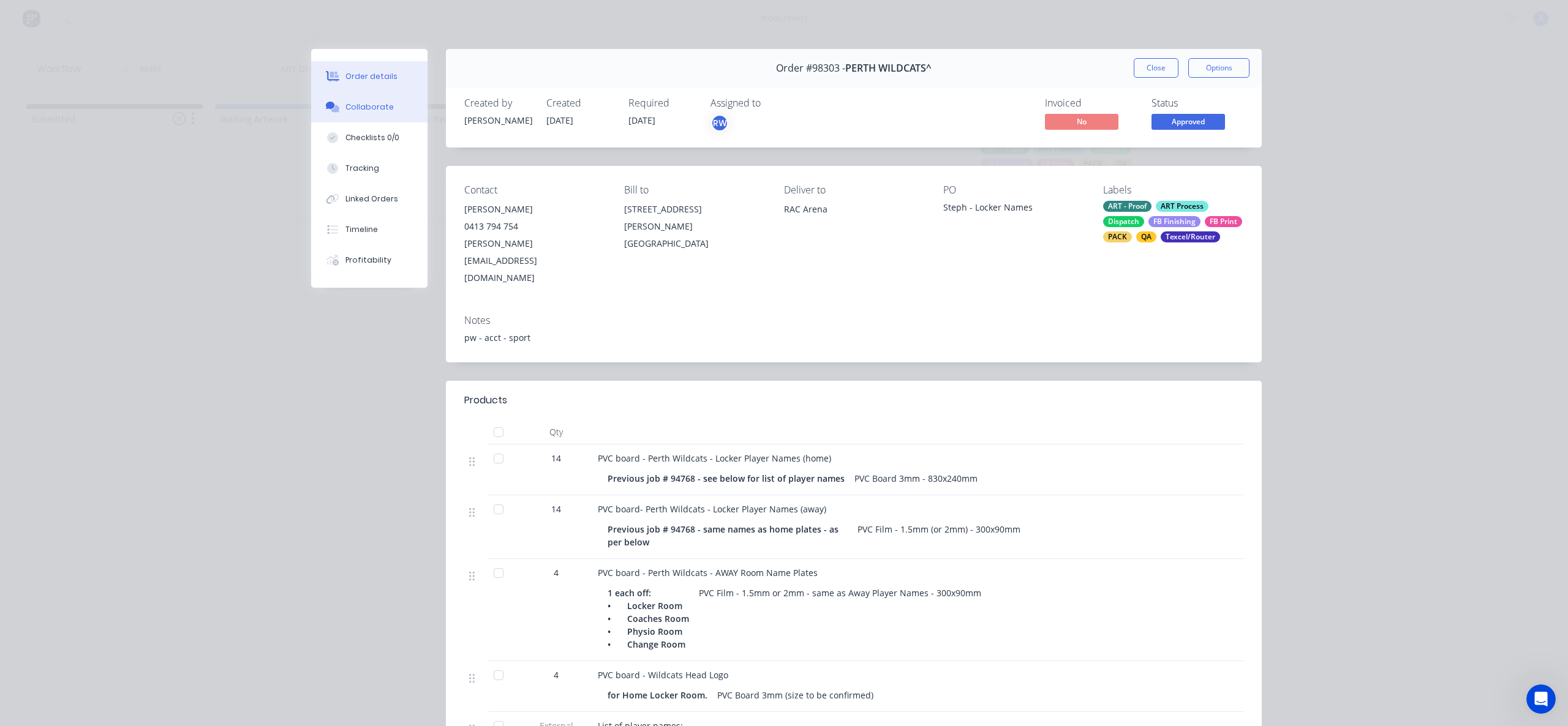
click at [367, 110] on div "Collaborate" at bounding box center [369, 107] width 48 height 11
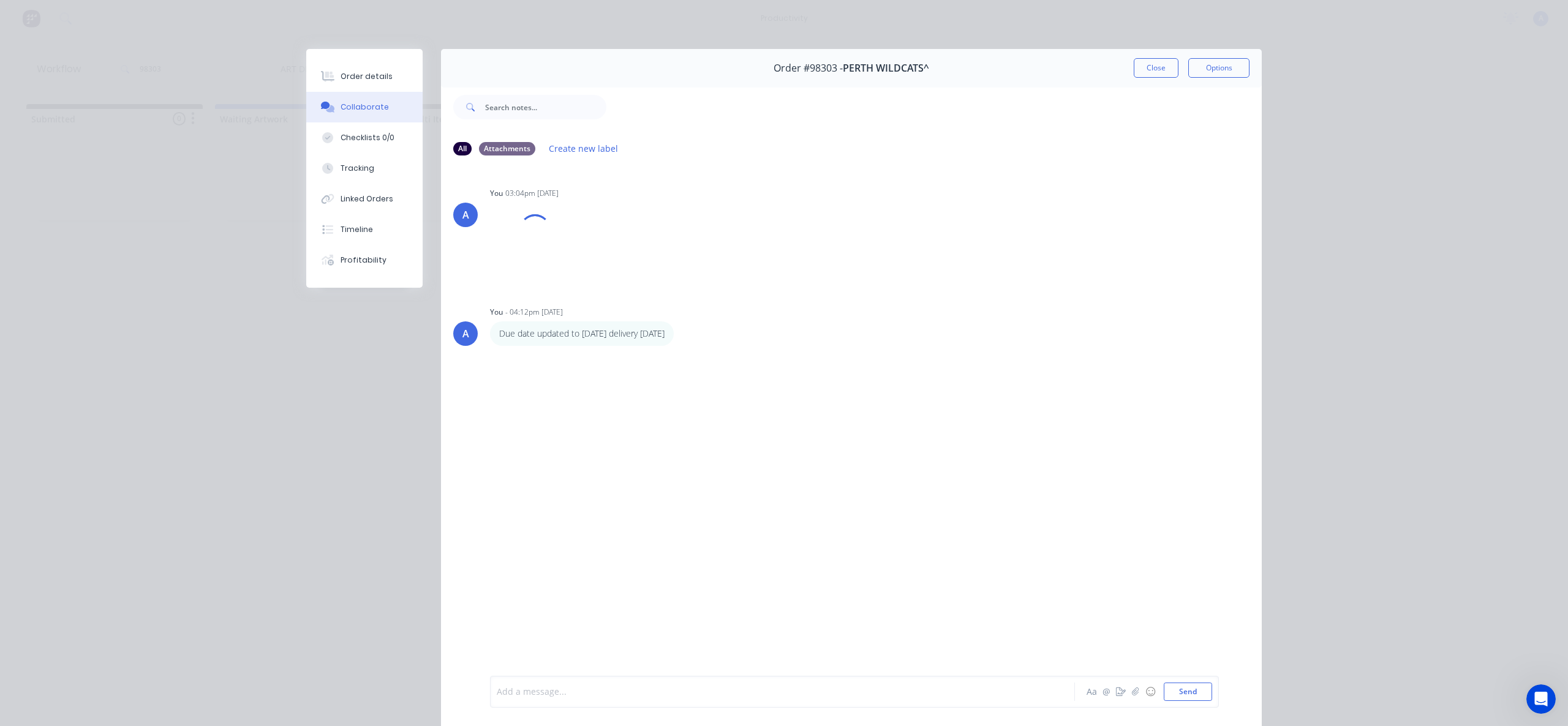
click at [844, 686] on div at bounding box center [765, 692] width 536 height 13
click at [698, 403] on icon "button" at bounding box center [700, 405] width 3 height 11
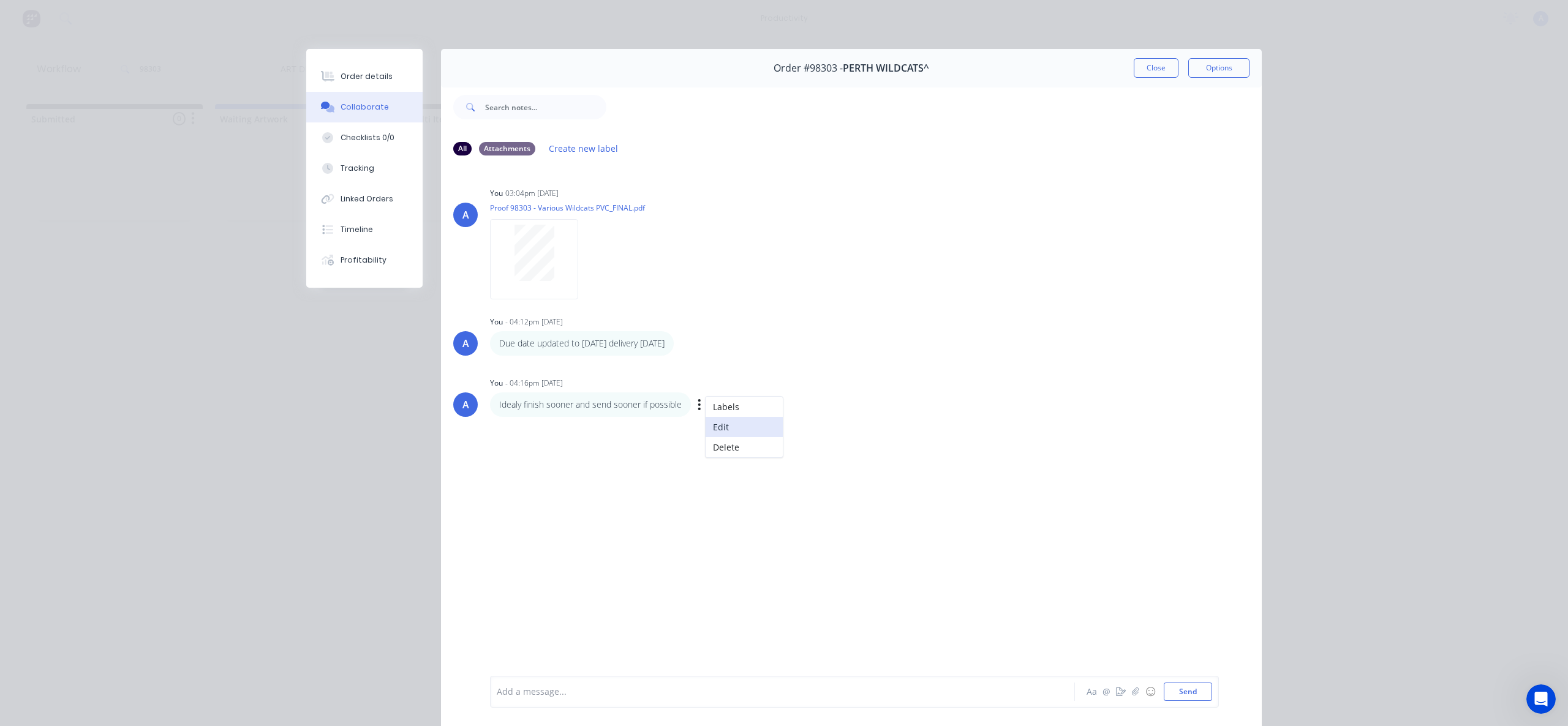
click at [723, 428] on button "Edit" at bounding box center [744, 427] width 77 height 20
click at [499, 691] on span "Idealy finish sooner and send sooner if possible" at bounding box center [596, 692] width 196 height 11
drag, startPoint x: 514, startPoint y: 691, endPoint x: 525, endPoint y: 695, distance: 11.7
click at [513, 691] on span "Idealy finish sooner and send sooner if possible" at bounding box center [596, 692] width 196 height 11
click at [361, 167] on div "Tracking" at bounding box center [357, 169] width 33 height 11
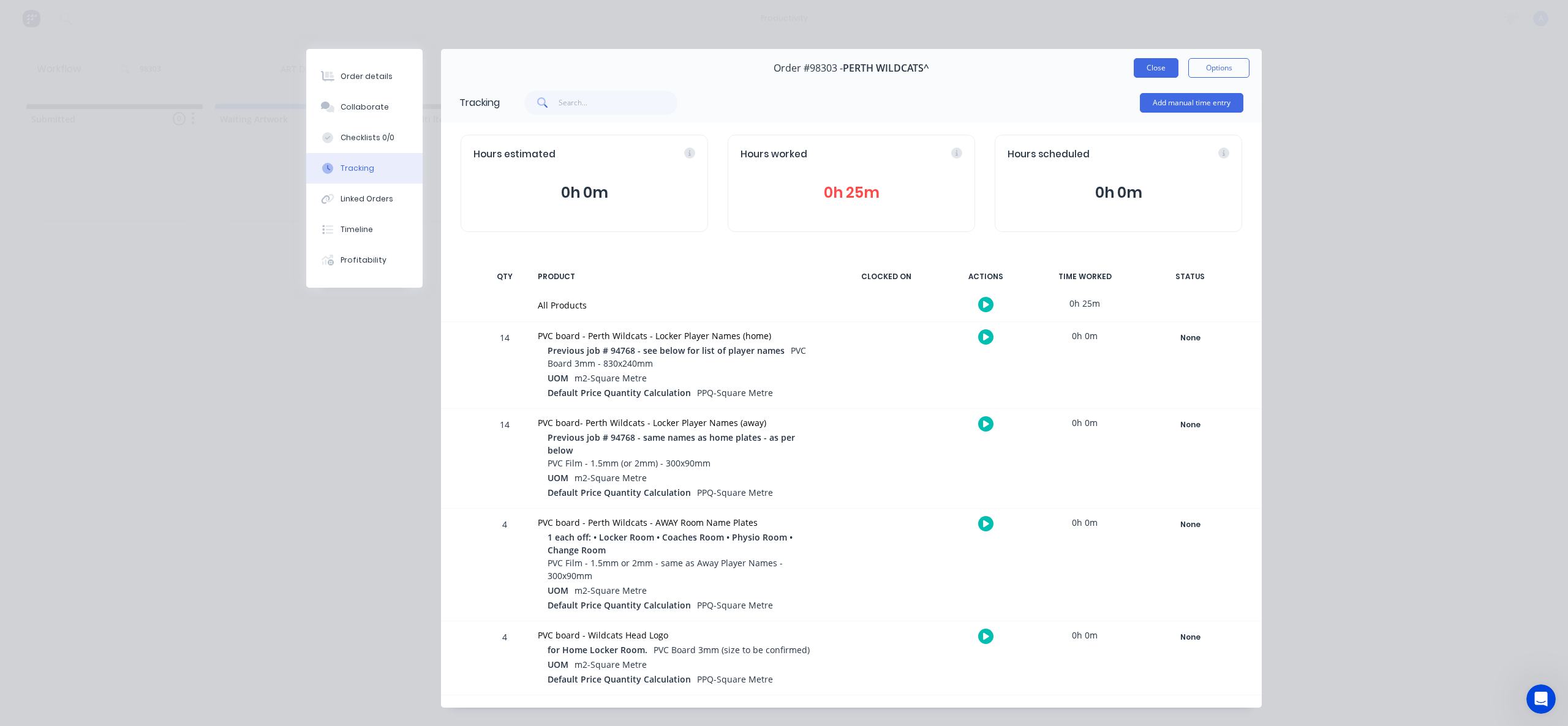
click at [1173, 71] on button "Close" at bounding box center [1156, 67] width 45 height 20
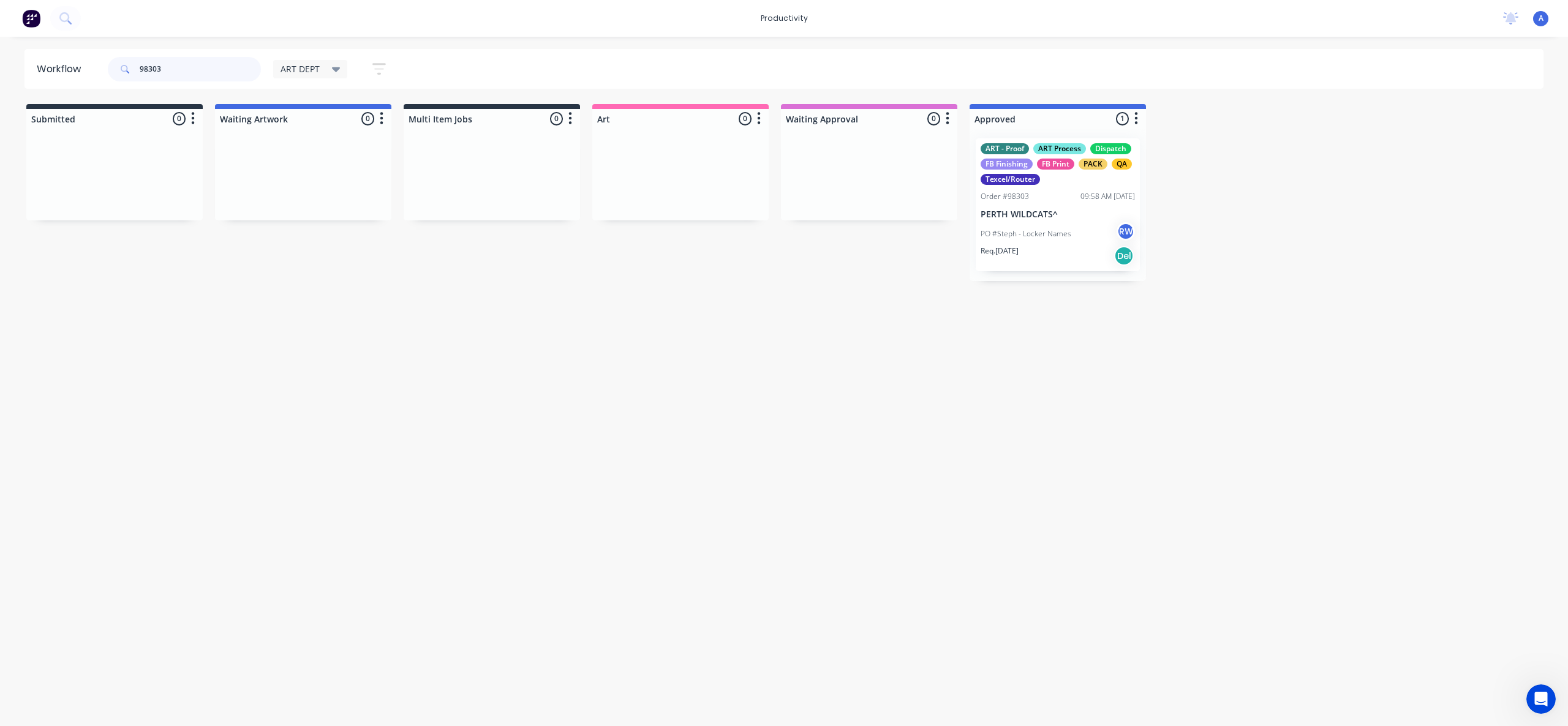
click at [198, 75] on input "98303" at bounding box center [200, 69] width 122 height 25
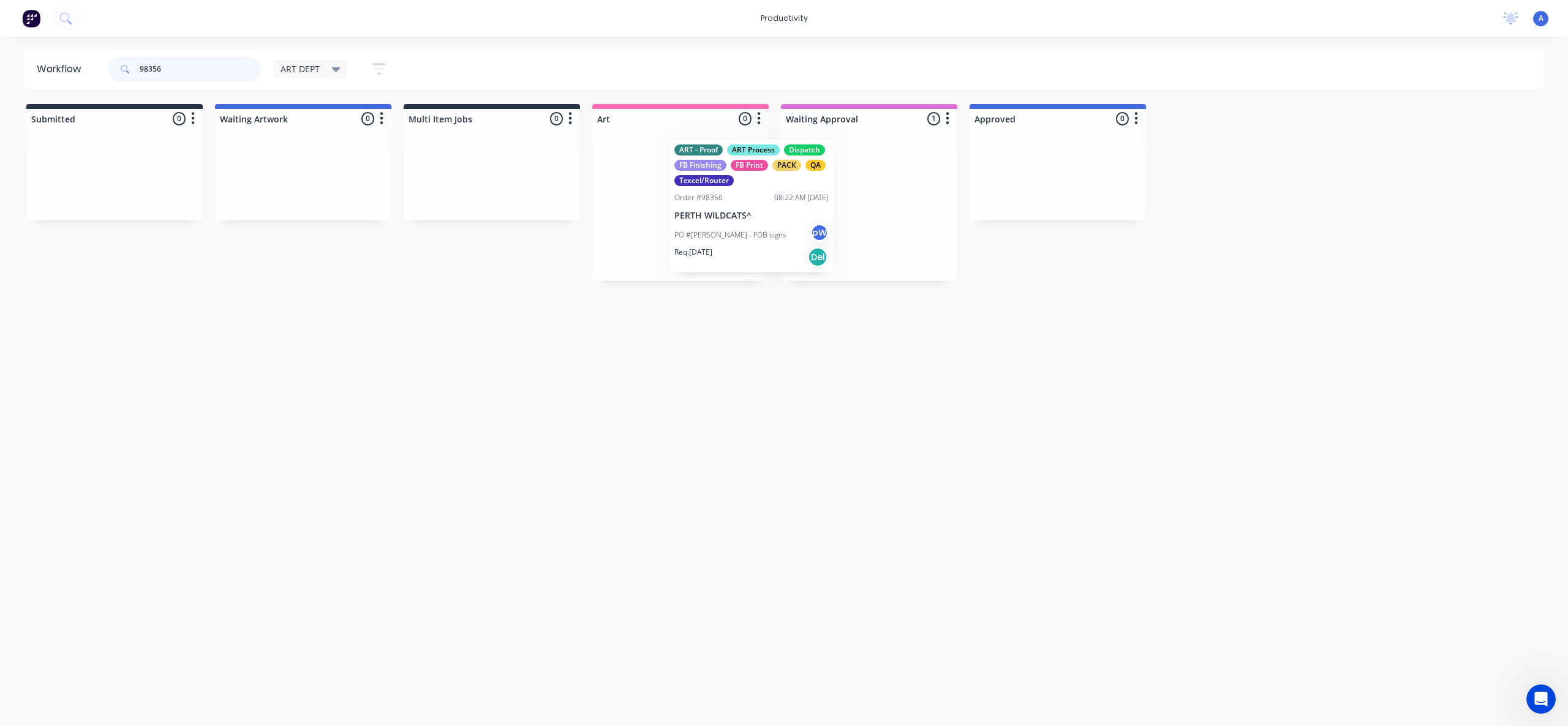
drag, startPoint x: 887, startPoint y: 214, endPoint x: 683, endPoint y: 208, distance: 204.1
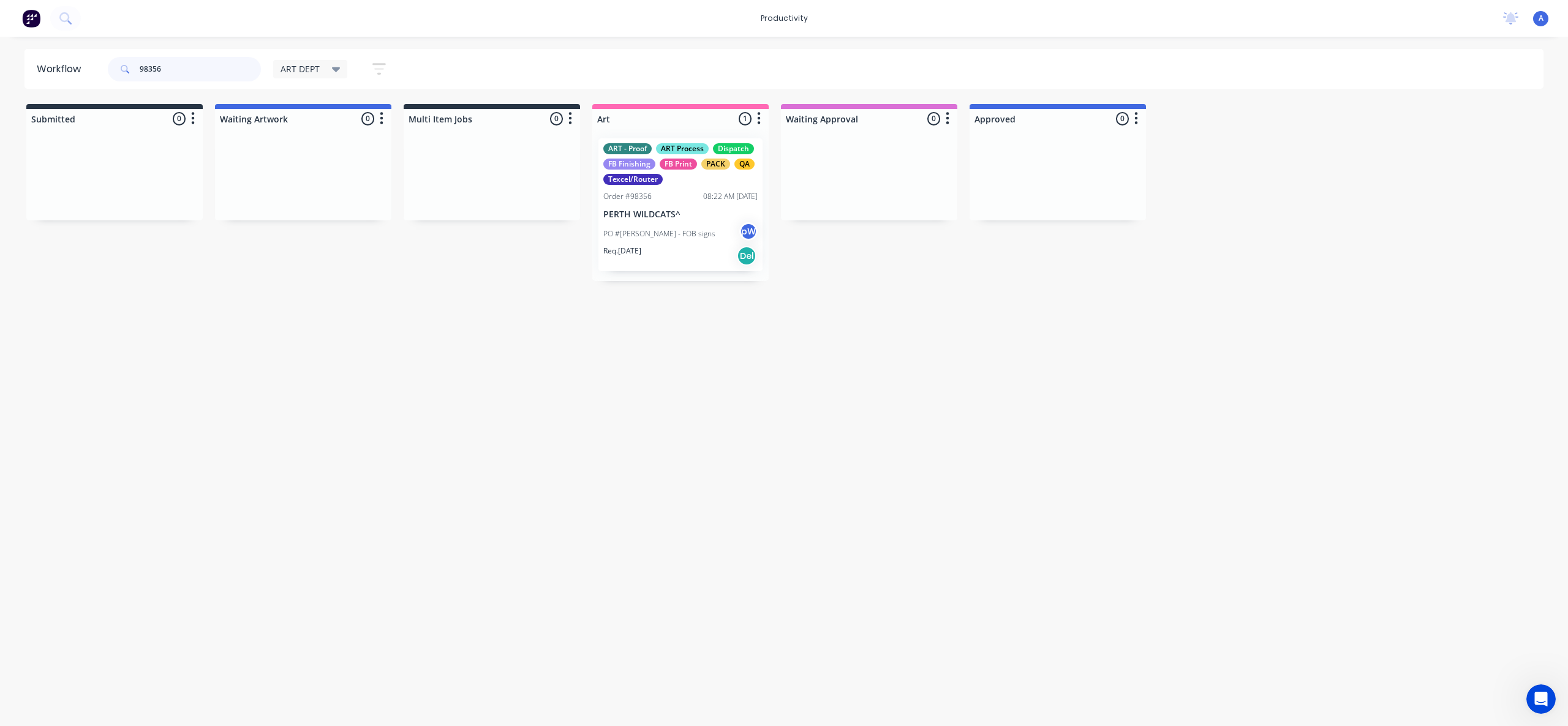
type input "98356"
click at [665, 229] on p "PO #[PERSON_NAME] - FOB signs" at bounding box center [659, 234] width 112 height 11
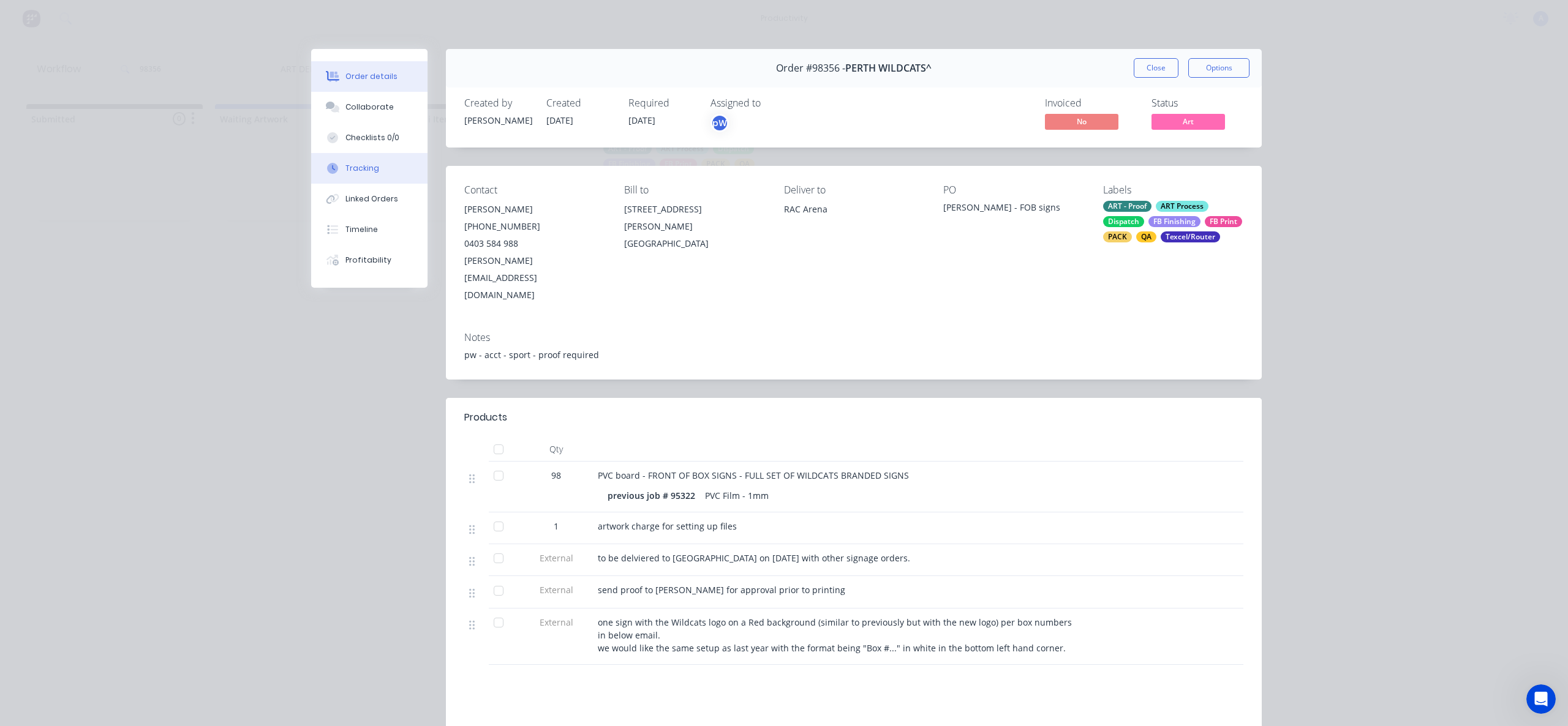
click at [394, 162] on button "Tracking" at bounding box center [369, 168] width 116 height 31
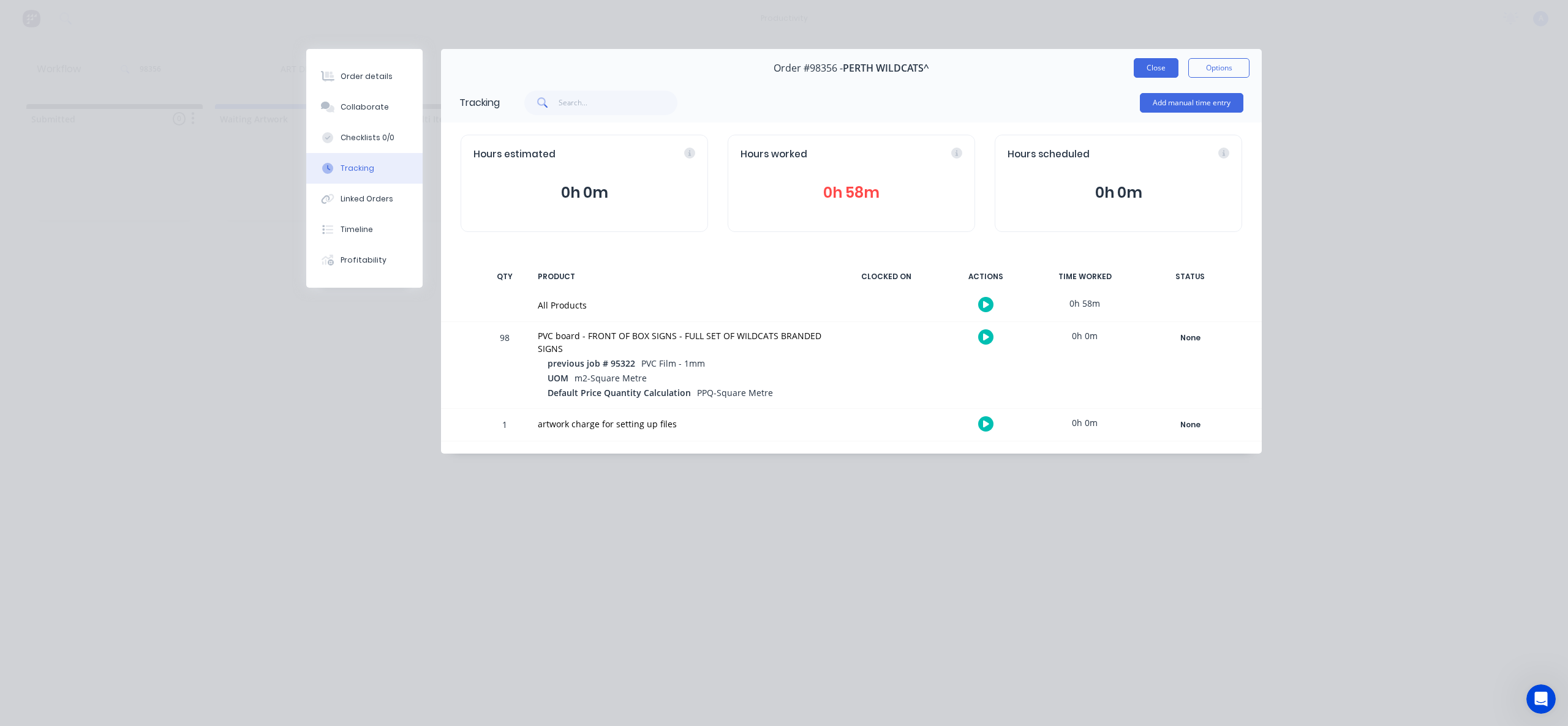
click at [1157, 69] on button "Close" at bounding box center [1156, 67] width 45 height 20
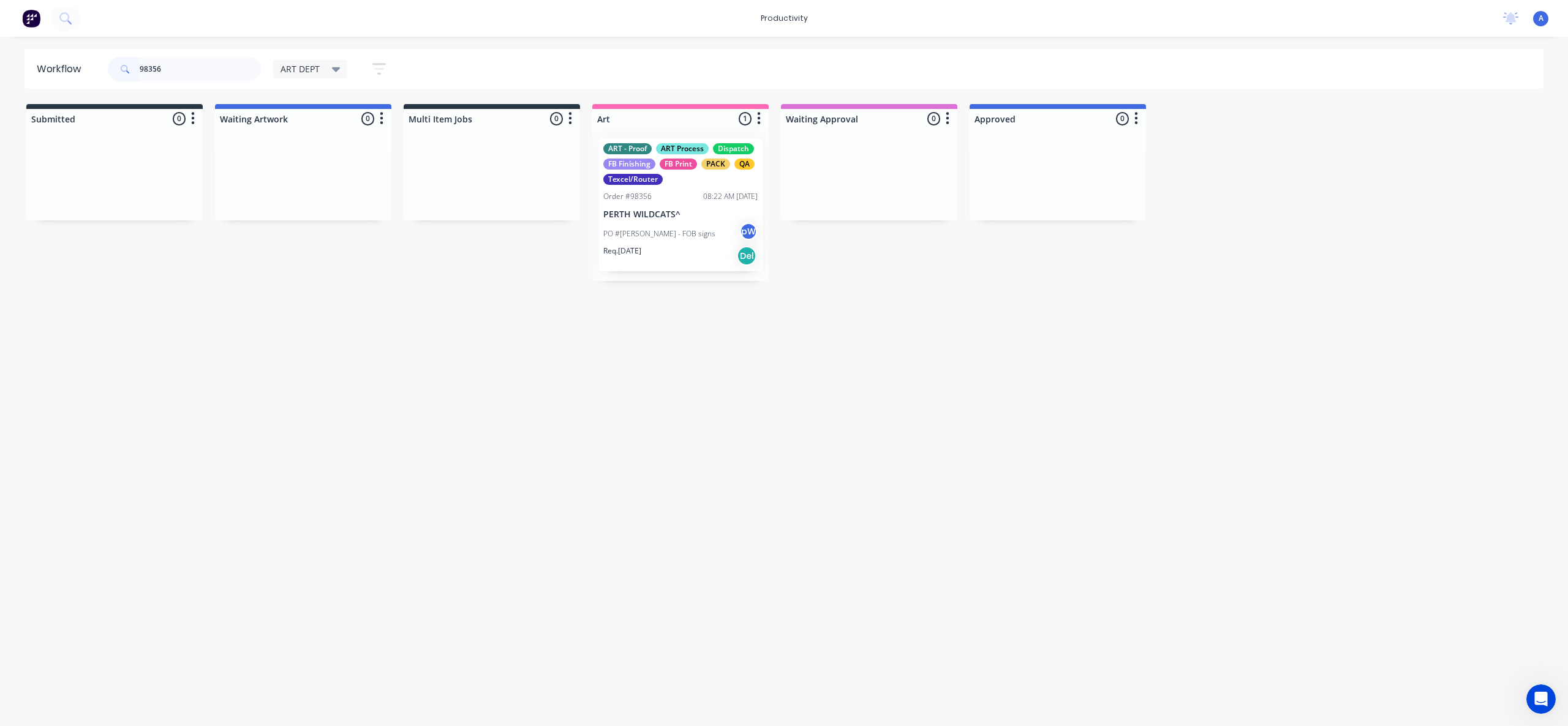
click at [679, 264] on div "Req. [DATE] Del" at bounding box center [680, 256] width 154 height 21
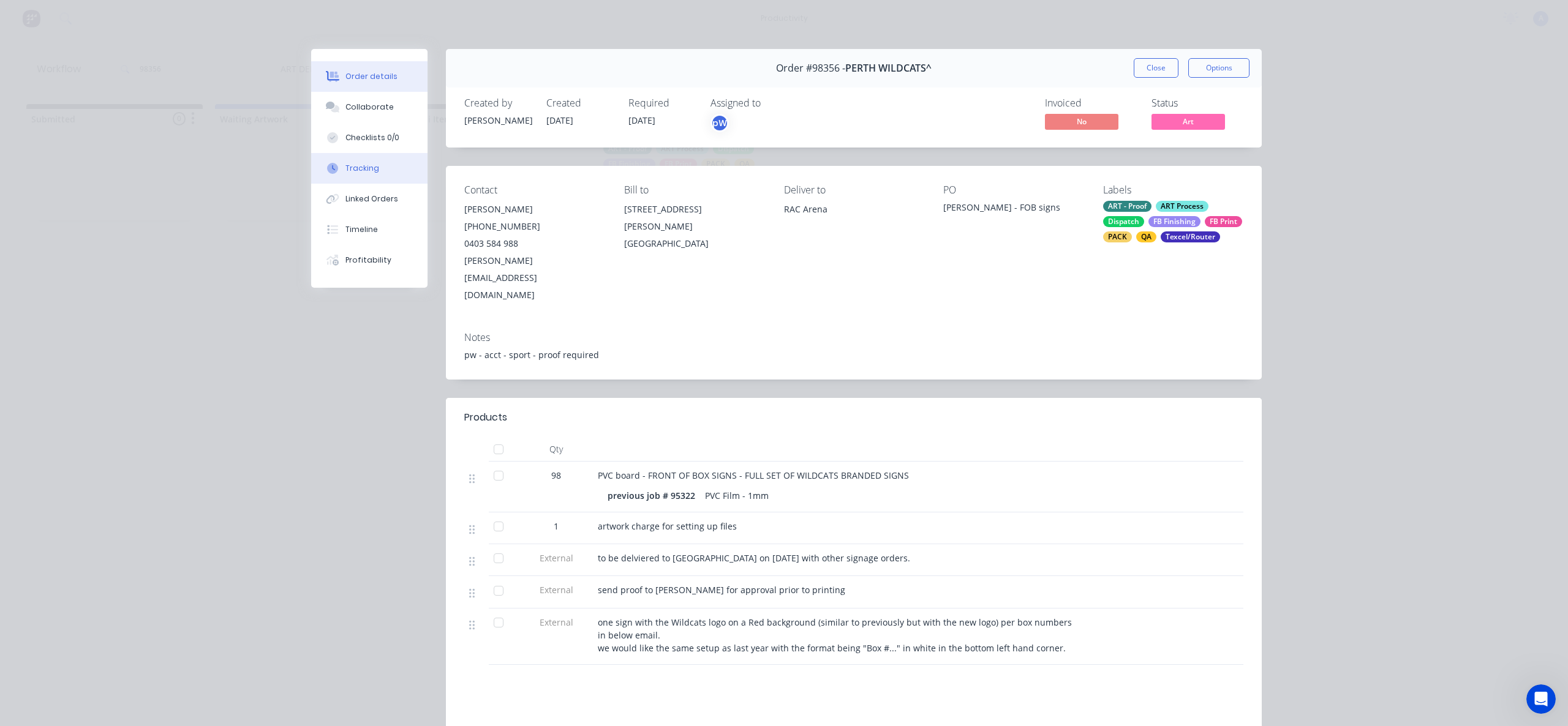
click at [352, 168] on div "Tracking" at bounding box center [361, 169] width 33 height 11
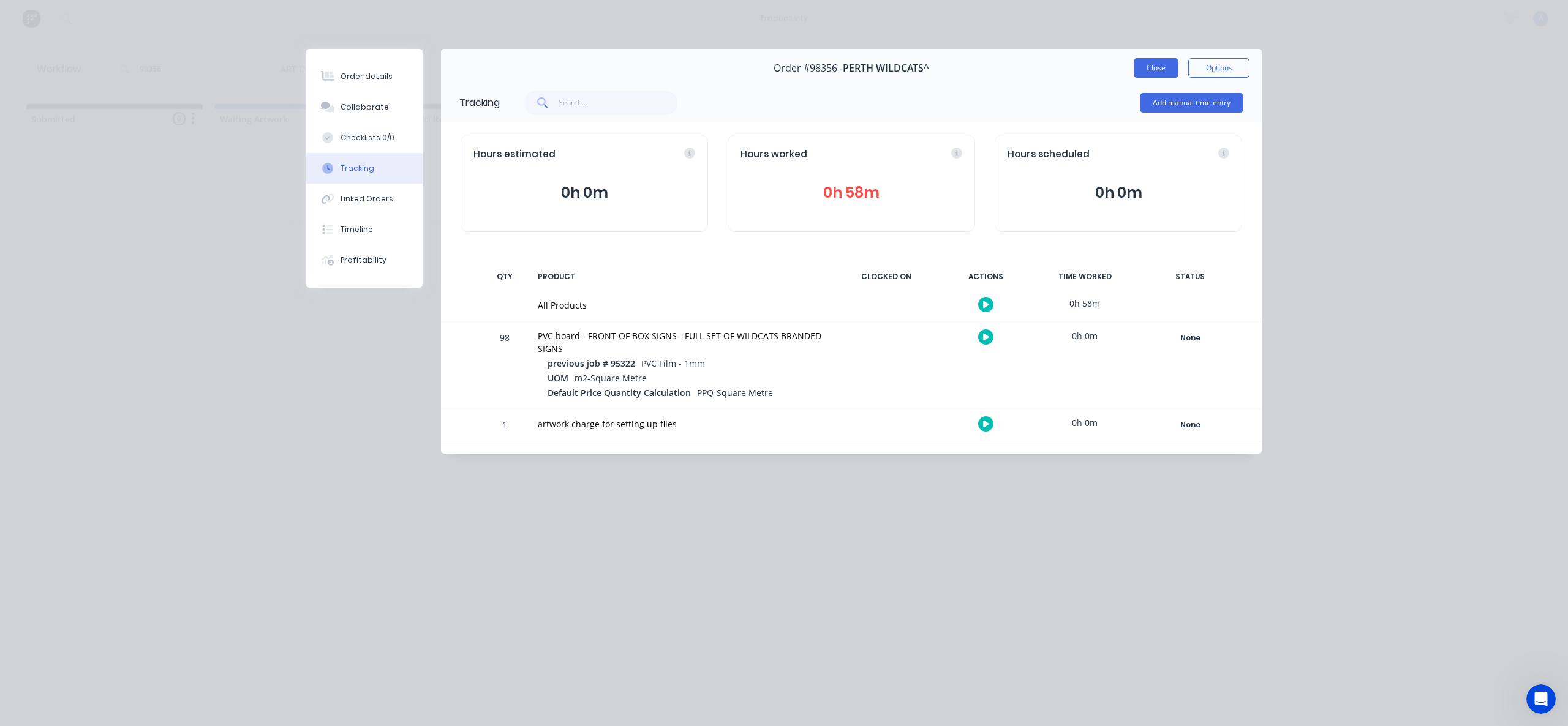
click at [1143, 62] on button "Close" at bounding box center [1156, 67] width 45 height 20
